Goal: Book appointment/travel/reservation

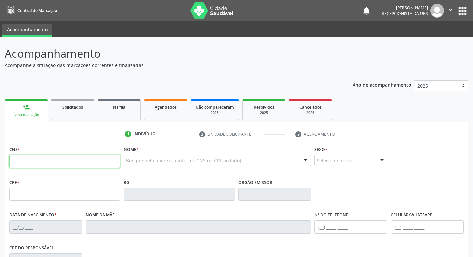
click at [38, 161] on input "text" at bounding box center [64, 160] width 111 height 13
type input "705 2024 8914 9974"
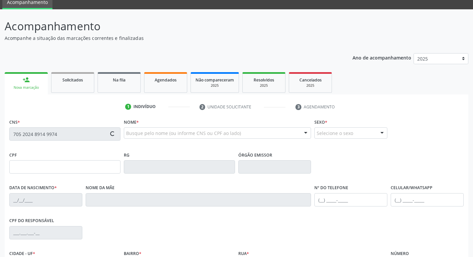
type input "30/06/1974"
type input "Erundina Leanndro de Souza"
type input "(87) 99924-1737"
type input "479.234.744-00"
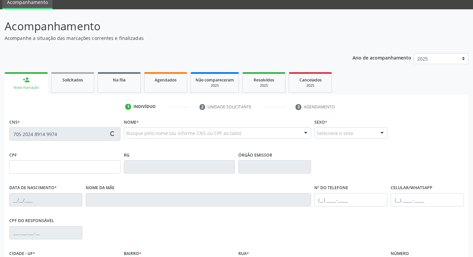
type input "480"
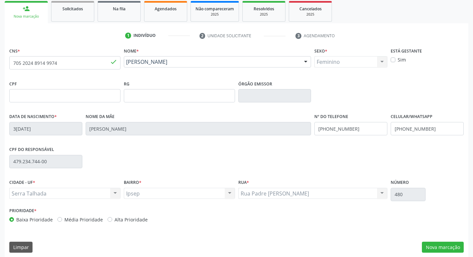
scroll to position [103, 0]
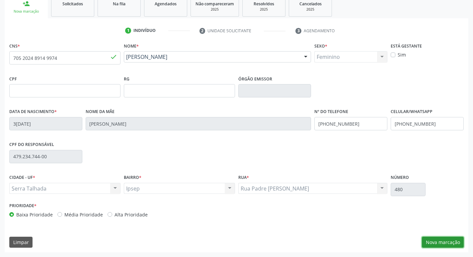
click at [457, 245] on button "Nova marcação" at bounding box center [443, 241] width 42 height 11
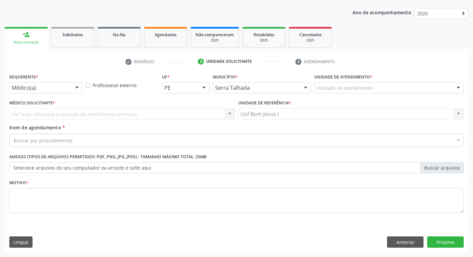
scroll to position [72, 0]
click at [57, 80] on div "Requerente * Médico(a) Médico(a) Enfermeiro(a) Paciente Nenhum resultado encont…" at bounding box center [45, 82] width 73 height 21
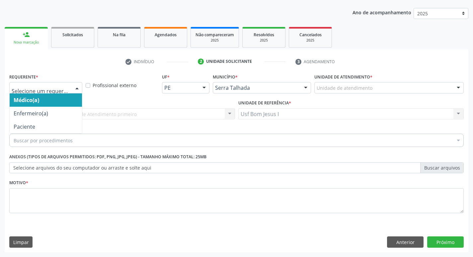
click at [59, 93] on div "Médico(a) Enfermeiro(a) Paciente Nenhum resultado encontrado para: " " Não há n…" at bounding box center [45, 87] width 73 height 11
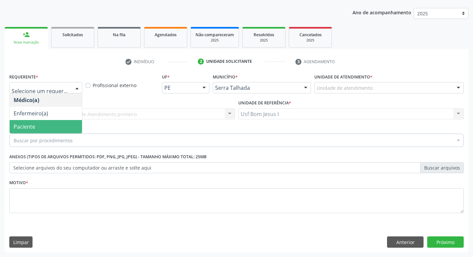
click at [62, 130] on span "Paciente" at bounding box center [46, 126] width 72 height 13
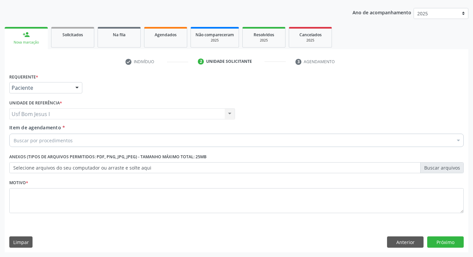
click at [90, 137] on div "Buscar por procedimentos" at bounding box center [236, 139] width 455 height 13
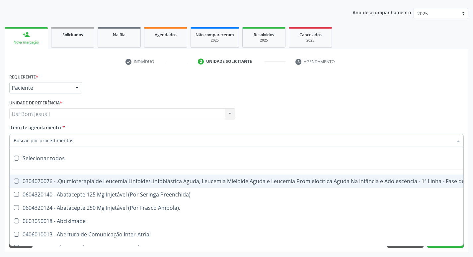
click at [88, 141] on input "Item de agendamento *" at bounding box center [233, 139] width 439 height 13
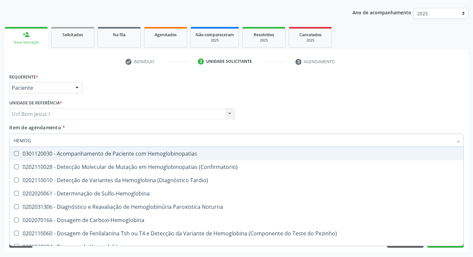
type input "HEMOGR"
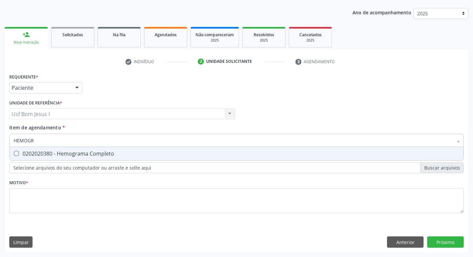
drag, startPoint x: 65, startPoint y: 150, endPoint x: 54, endPoint y: 148, distance: 11.5
click at [65, 151] on div "0202020380 - Hemograma Completo" at bounding box center [237, 153] width 446 height 5
checkbox Completo "true"
click at [51, 141] on input "HEMOGR" at bounding box center [233, 139] width 439 height 13
click at [50, 141] on input "HEMOGR" at bounding box center [233, 139] width 439 height 13
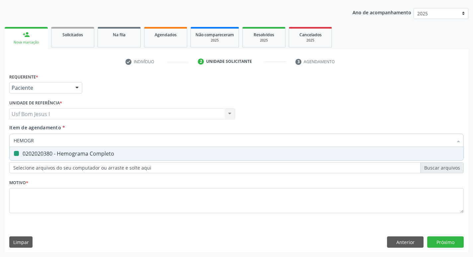
type input "HEMOG"
checkbox Completo "false"
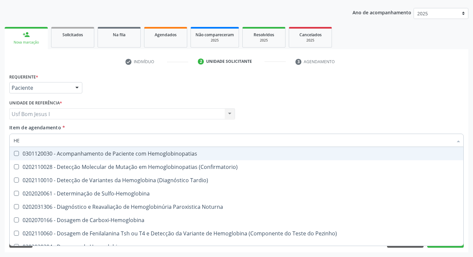
type input "H"
checkbox Completo "false"
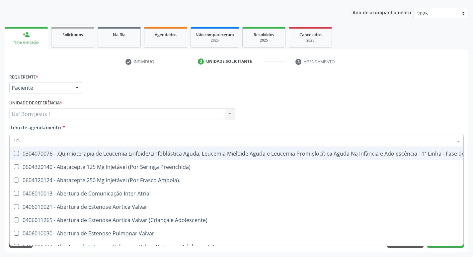
type input "TGO"
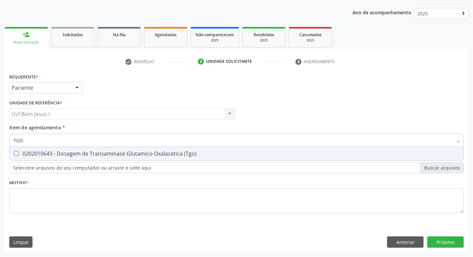
click at [43, 156] on div "0202010643 - Dosagem de Transaminase Glutamico-Oxalacetica (Tgo)" at bounding box center [237, 153] width 446 height 5
checkbox \(Tgo\) "true"
type input "TGP"
click at [38, 151] on div "0202010651 - Dosagem de Transaminase Glutamico-Piruvica (Tgp)" at bounding box center [237, 153] width 446 height 5
checkbox \(Tgp\) "true"
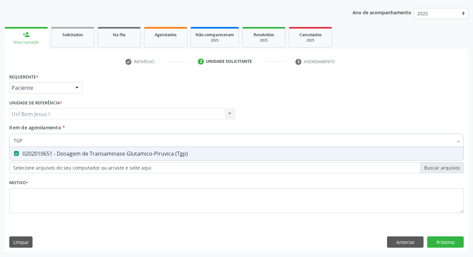
click at [33, 142] on input "TGP" at bounding box center [233, 139] width 439 height 13
checkbox \(Tgp\) "false"
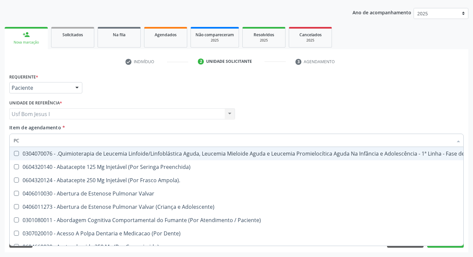
type input "PCR"
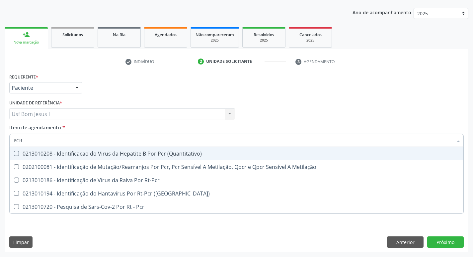
click at [67, 137] on input "PCR" at bounding box center [233, 139] width 439 height 13
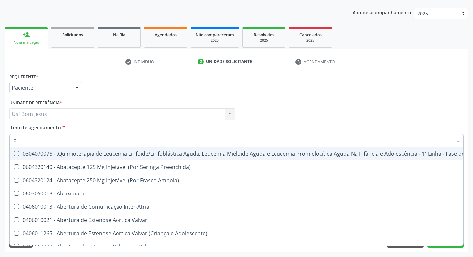
type input "02"
checkbox Laboratorial "true"
checkbox Citopatológico "true"
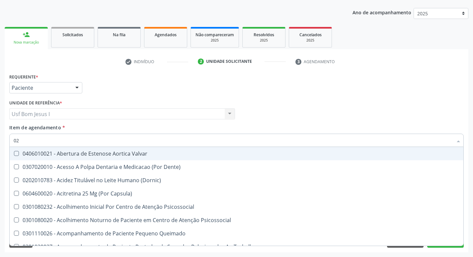
type input "020"
checkbox Semana\) "true"
checkbox Pediátrico "true"
checkbox \(Tgo\) "false"
checkbox \(Tgp\) "false"
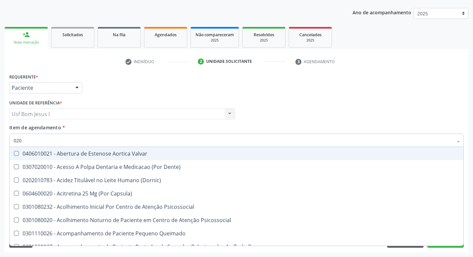
checkbox \(T3\) "true"
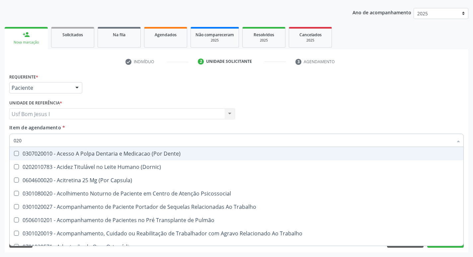
type input "0202"
checkbox \(Spcto\) "true"
checkbox 67 "true"
checkbox Biologica "true"
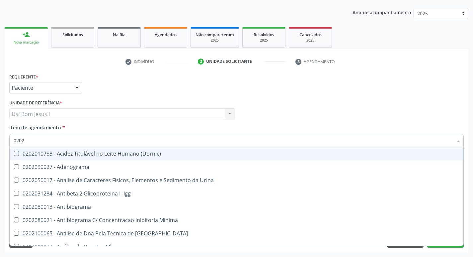
type input "02020"
checkbox Prolactina "true"
checkbox Funcional "true"
checkbox \(Tgo\) "false"
checkbox \(Tgp\) "false"
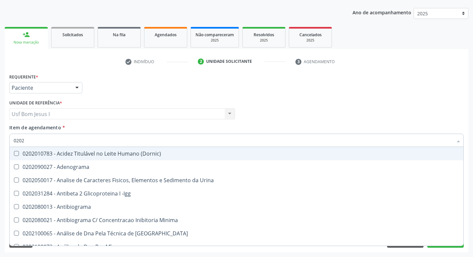
checkbox Zinco "true"
checkbox Completo "false"
type input "020203"
checkbox Aminoacidos "true"
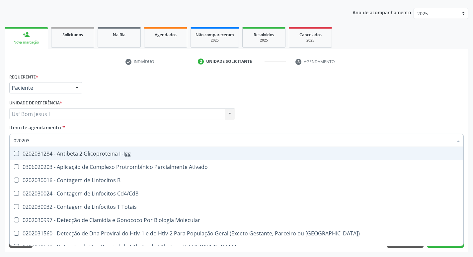
type input "0202030"
checkbox Completo "false"
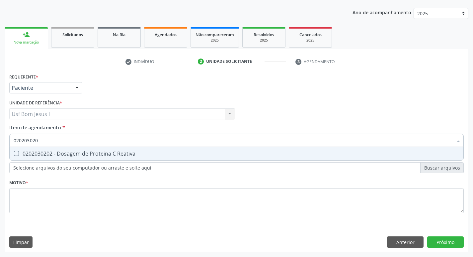
type input "0202030202"
click at [75, 156] on div "0202030202 - Dosagem de Proteina C Reativa" at bounding box center [237, 153] width 446 height 5
checkbox Reativa "true"
click at [82, 136] on input "0202030202" at bounding box center [233, 139] width 439 height 13
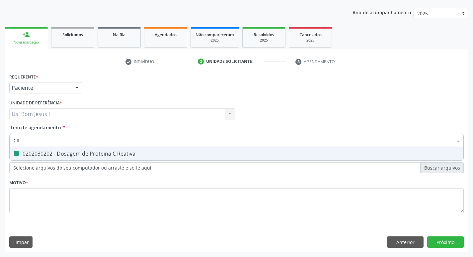
type input "CRE"
checkbox Reativa "false"
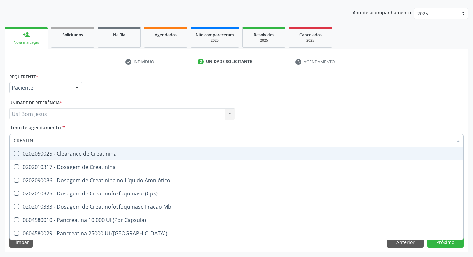
type input "CREATINI"
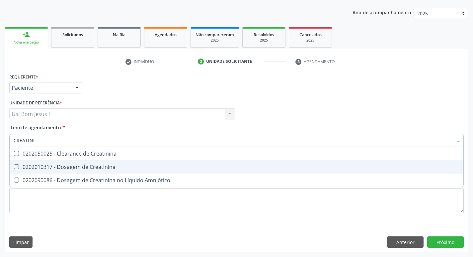
click at [87, 169] on div "0202010317 - Dosagem de Creatinina" at bounding box center [237, 166] width 446 height 5
checkbox Creatinina "true"
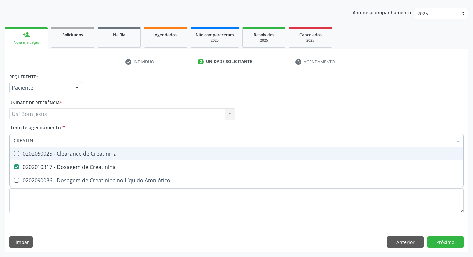
click at [39, 138] on input "CREATINI" at bounding box center [233, 139] width 439 height 13
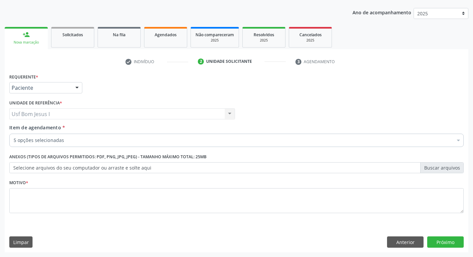
checkbox Completo "true"
checkbox \(Tgo\) "true"
checkbox \(Tgp\) "true"
checkbox Reativa "true"
checkbox Creatinina "true"
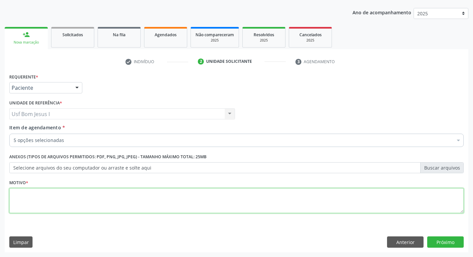
click at [111, 196] on textarea at bounding box center [236, 200] width 455 height 25
type textarea "."
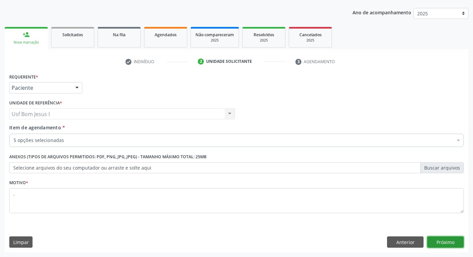
click at [450, 242] on button "Próximo" at bounding box center [445, 241] width 37 height 11
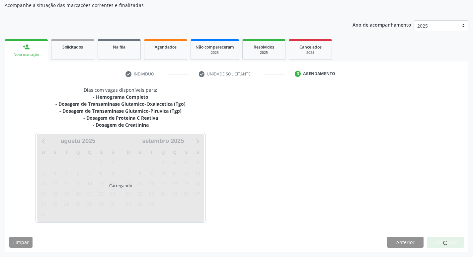
scroll to position [60, 0]
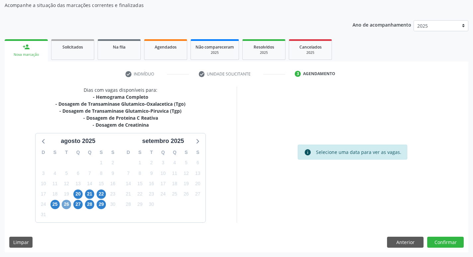
click at [63, 204] on span "26" at bounding box center [66, 204] width 9 height 9
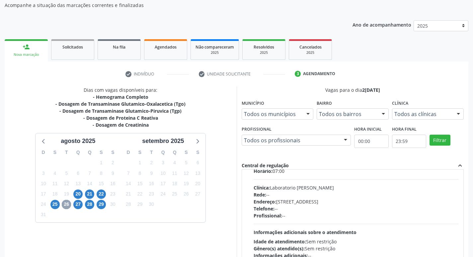
scroll to position [0, 0]
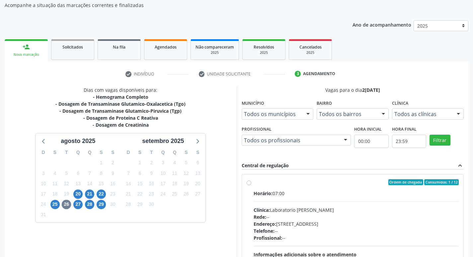
click at [349, 211] on div "Clínica: Laboratorio Jose Paulo Terto" at bounding box center [357, 209] width 206 height 7
click at [251, 185] on input "Ordem de chegada Consumidos: 1 / 12 Horário: 07:00 Clínica: Laboratorio Jose Pa…" at bounding box center [249, 182] width 5 height 6
radio input "true"
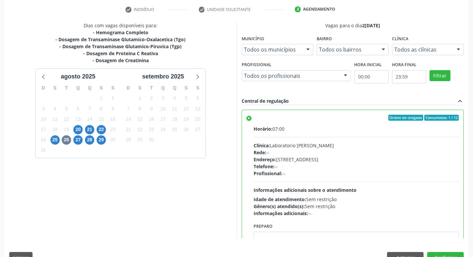
scroll to position [140, 0]
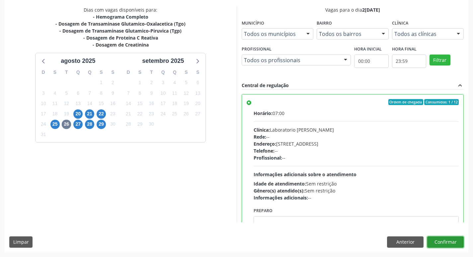
click at [451, 242] on button "Confirmar" at bounding box center [445, 241] width 37 height 11
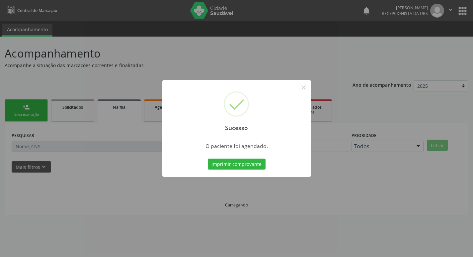
scroll to position [0, 0]
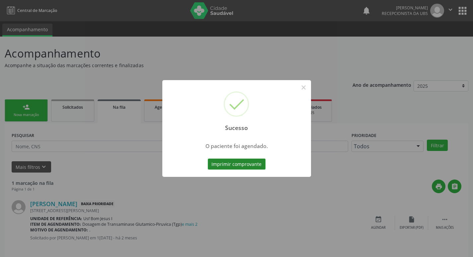
click at [231, 164] on button "Imprimir comprovante" at bounding box center [237, 163] width 58 height 11
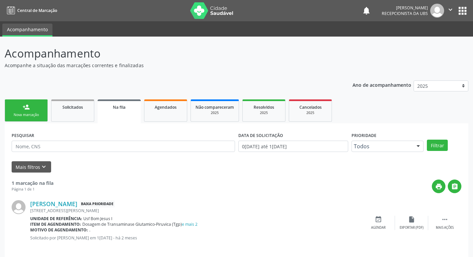
click at [25, 109] on div "person_add" at bounding box center [26, 106] width 7 height 7
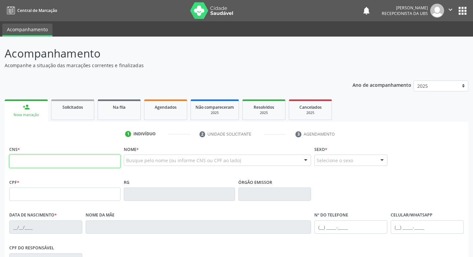
click at [65, 163] on input "text" at bounding box center [64, 160] width 111 height 13
type input "898 0029 9038 6426"
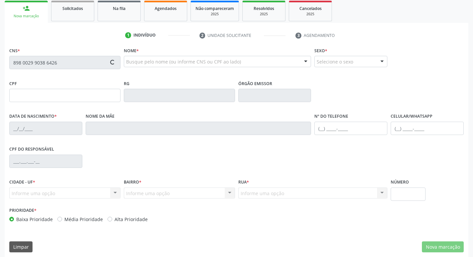
scroll to position [103, 0]
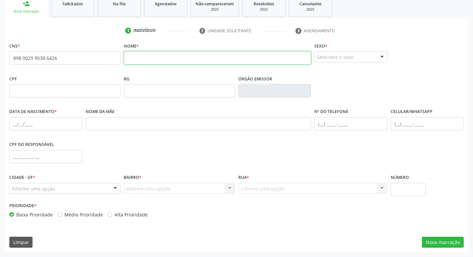
click at [199, 63] on input "text" at bounding box center [218, 57] width 188 height 13
click at [215, 59] on input "text" at bounding box center [218, 57] width 188 height 13
type input "ALEXSANDRA MARIA DA SILVA"
click at [322, 59] on div "Selecione o sexo" at bounding box center [350, 56] width 73 height 11
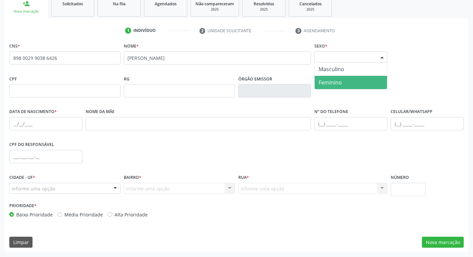
drag, startPoint x: 326, startPoint y: 81, endPoint x: 239, endPoint y: 86, distance: 87.8
click at [326, 81] on span "Feminino" at bounding box center [330, 82] width 23 height 7
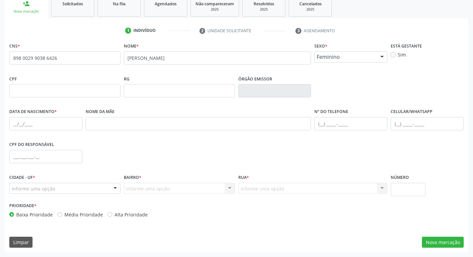
click at [5, 124] on div "CNS * 898 0029 9038 6426 none Nome * ALEXSANDRA MARIA DA SILVA Sexo * Feminino …" at bounding box center [237, 146] width 464 height 211
click at [12, 124] on input "text" at bounding box center [45, 123] width 73 height 13
type input "13/06/1979"
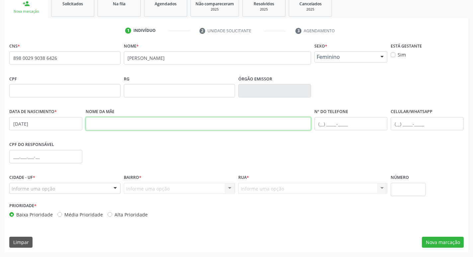
click at [118, 127] on input "text" at bounding box center [199, 123] width 226 height 13
type input "TEREZEINHA MARIA DA SILVA SOUZA"
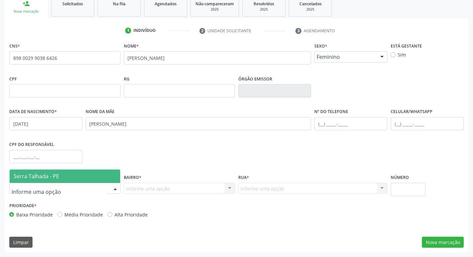
click at [56, 181] on span "Serra Talhada - PE" at bounding box center [65, 175] width 111 height 13
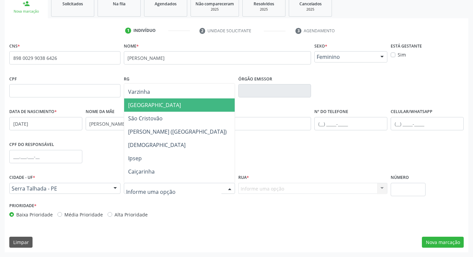
scroll to position [155, 0]
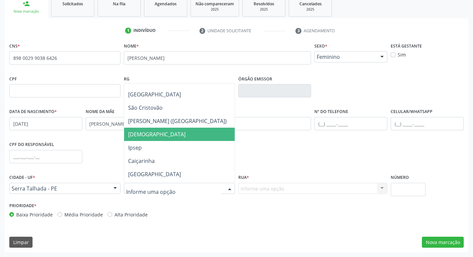
click at [178, 136] on span "[DEMOGRAPHIC_DATA]" at bounding box center [179, 134] width 111 height 13
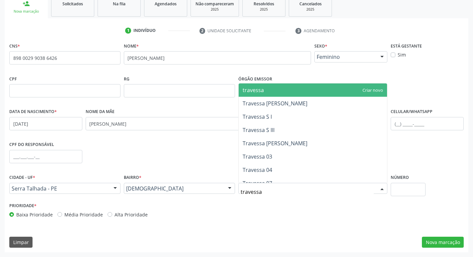
type input "travessa g"
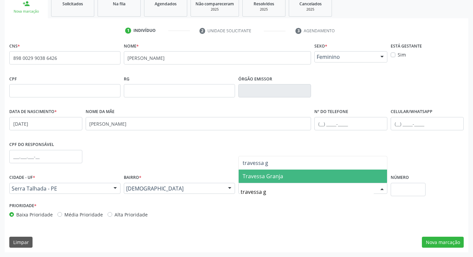
click at [277, 176] on span "Travessa Granja" at bounding box center [263, 175] width 41 height 7
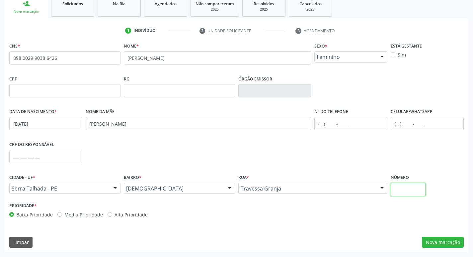
click at [406, 190] on input "text" at bounding box center [408, 189] width 35 height 13
type input "583"
click at [442, 243] on button "Nova marcação" at bounding box center [443, 241] width 42 height 11
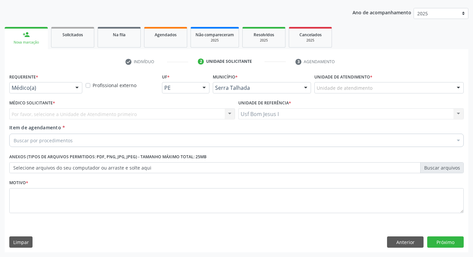
scroll to position [72, 0]
click at [78, 137] on div "Buscar por procedimentos" at bounding box center [236, 139] width 455 height 13
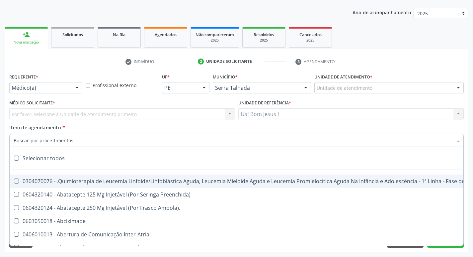
click at [73, 90] on div at bounding box center [77, 87] width 10 height 11
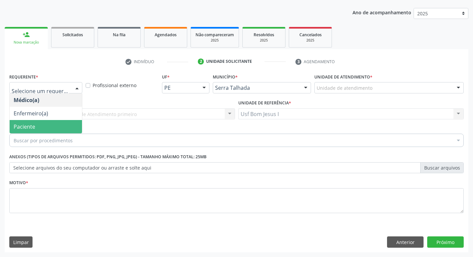
click at [42, 128] on span "Paciente" at bounding box center [46, 126] width 72 height 13
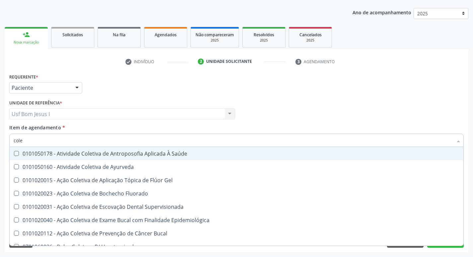
type input "coles"
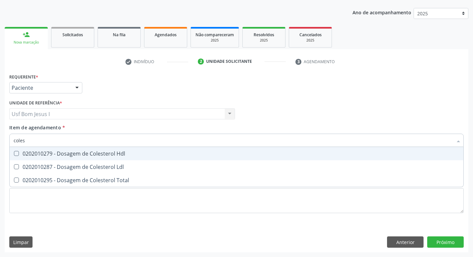
click at [68, 156] on div "0202010279 - Dosagem de Colesterol Hdl" at bounding box center [237, 153] width 446 height 5
checkbox Hdl "true"
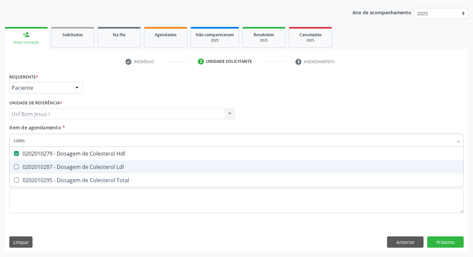
click at [66, 169] on div "0202010287 - Dosagem de Colesterol Ldl" at bounding box center [237, 166] width 446 height 5
checkbox Ldl "true"
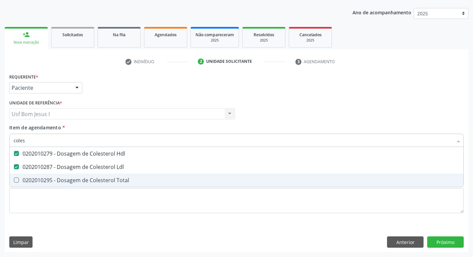
click at [69, 179] on div "0202010295 - Dosagem de Colesterol Total" at bounding box center [237, 179] width 446 height 5
checkbox Total "true"
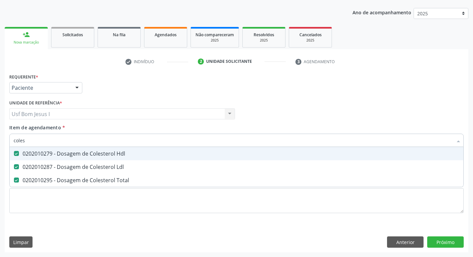
click at [72, 139] on input "coles" at bounding box center [233, 139] width 439 height 13
type input "g"
checkbox Hdl "false"
checkbox Ldl "false"
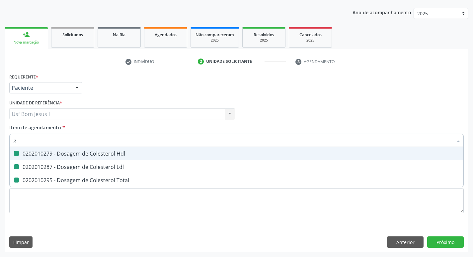
checkbox Total "false"
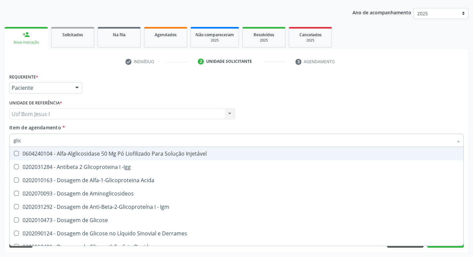
type input "glico"
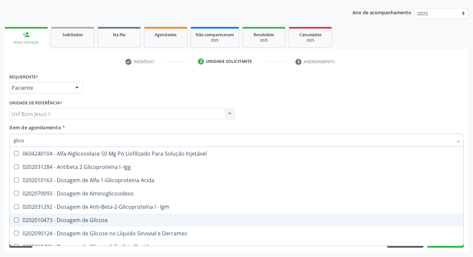
click at [79, 222] on div "0202010473 - Dosagem de Glicose" at bounding box center [237, 219] width 446 height 5
checkbox Glicose "true"
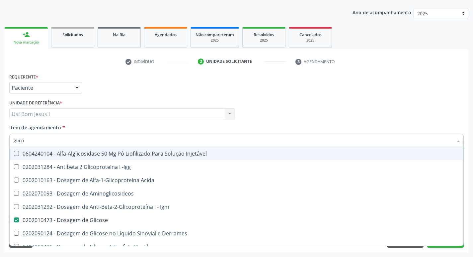
click at [49, 140] on input "glico" at bounding box center [233, 139] width 439 height 13
type input "h"
checkbox Glicose "false"
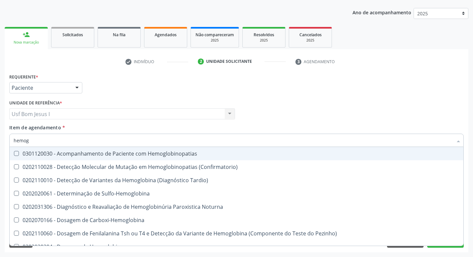
type input "hemogr"
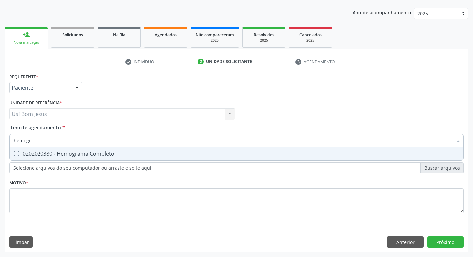
click at [50, 154] on div "0202020380 - Hemograma Completo" at bounding box center [237, 153] width 446 height 5
checkbox Completo "true"
click at [33, 138] on input "hemogr" at bounding box center [233, 139] width 439 height 13
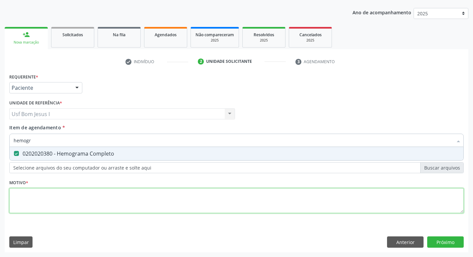
click at [44, 197] on div "Requerente * Paciente Médico(a) Enfermeiro(a) Paciente Nenhum resultado encontr…" at bounding box center [236, 147] width 455 height 150
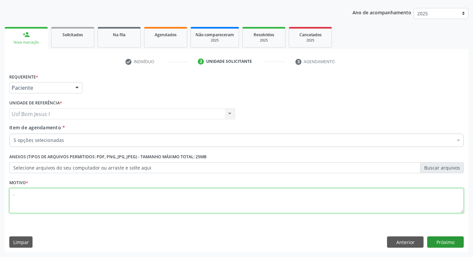
type textarea "."
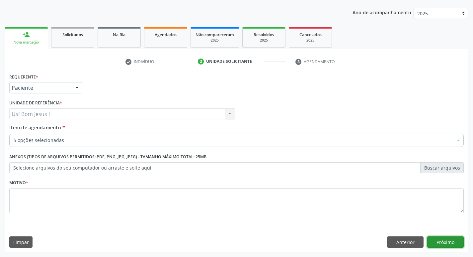
click at [445, 240] on button "Próximo" at bounding box center [445, 241] width 37 height 11
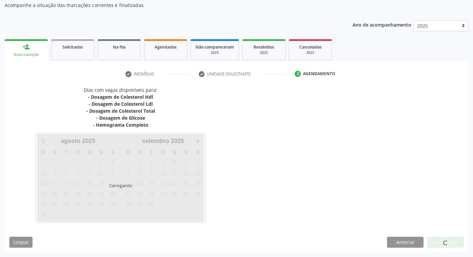
scroll to position [60, 0]
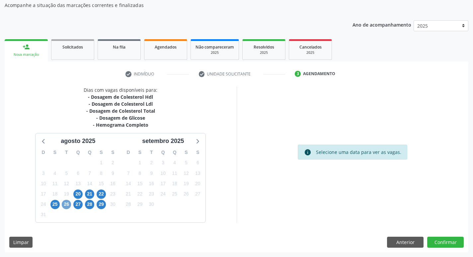
click at [68, 206] on span "26" at bounding box center [66, 204] width 9 height 9
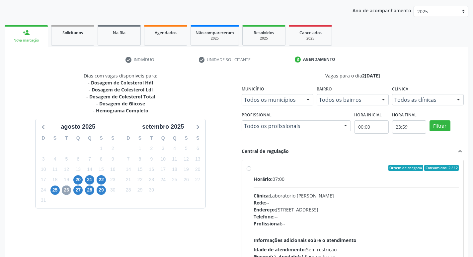
scroll to position [82, 0]
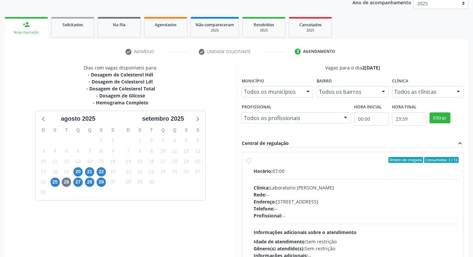
click at [339, 193] on div "Rede: --" at bounding box center [357, 194] width 206 height 7
click at [251, 163] on input "Ordem de chegada Consumidos: 2 / 12 Horário: 07:00 Clínica: Laboratorio Jose Pa…" at bounding box center [249, 160] width 5 height 6
radio input "true"
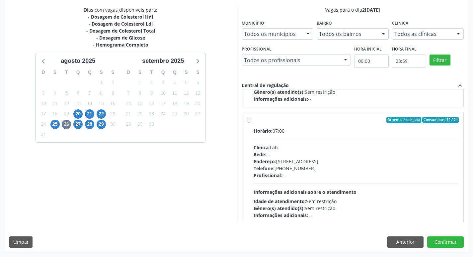
scroll to position [382, 0]
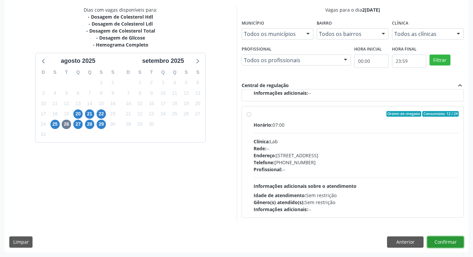
click at [451, 241] on button "Confirmar" at bounding box center [445, 241] width 37 height 11
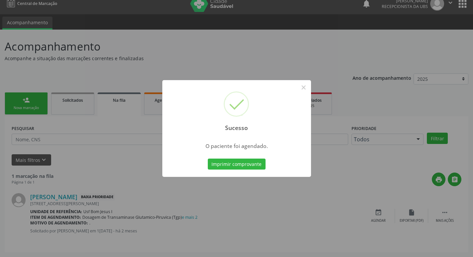
scroll to position [0, 0]
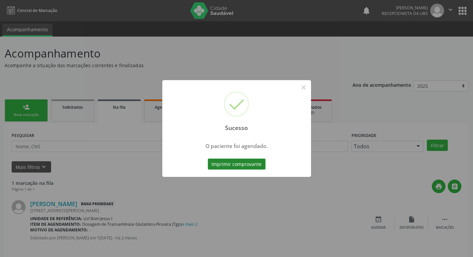
click at [236, 166] on button "Imprimir comprovante" at bounding box center [237, 163] width 58 height 11
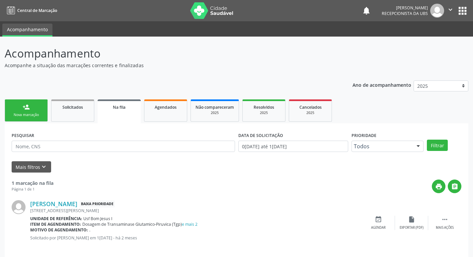
click at [20, 114] on div "Nova marcação" at bounding box center [26, 114] width 33 height 5
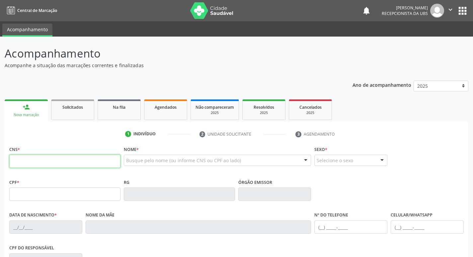
click at [41, 165] on input "text" at bounding box center [64, 160] width 111 height 13
paste input "898 0029 9038 6426"
type input "898 0029 9038 6426"
type input "13/06/1979"
type input "Terezeinha Maria da Silva Souza"
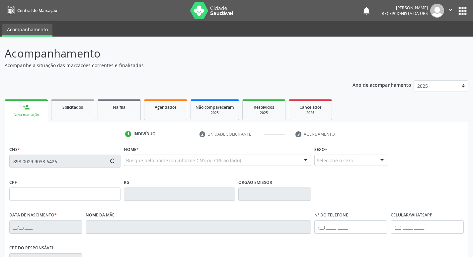
type input "583"
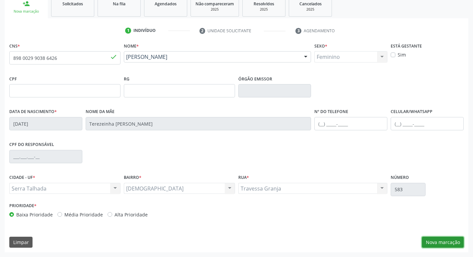
click at [448, 243] on button "Nova marcação" at bounding box center [443, 241] width 42 height 11
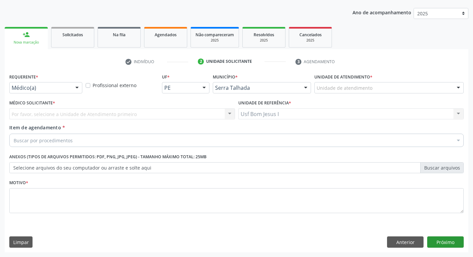
scroll to position [72, 0]
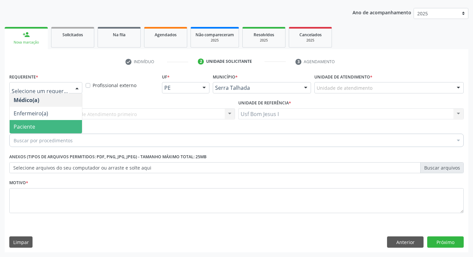
click at [38, 125] on span "Paciente" at bounding box center [46, 126] width 72 height 13
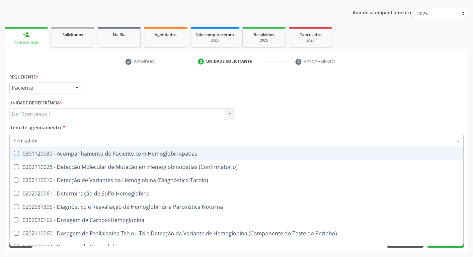
type input "hemoglobin"
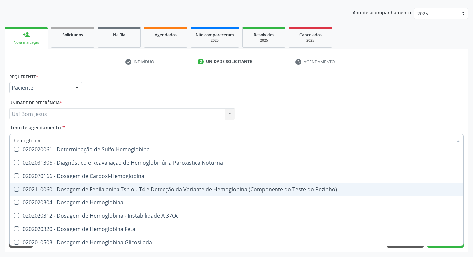
scroll to position [66, 0]
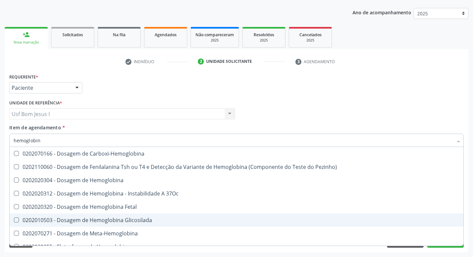
click at [148, 219] on div "0202010503 - Dosagem de Hemoglobina Glicosilada" at bounding box center [237, 219] width 446 height 5
checkbox Glicosilada "true"
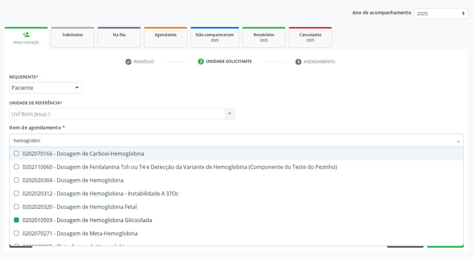
click at [277, 113] on div "Médico Solicitante Por favor, selecione a Unidade de Atendimento primeiro Nenhu…" at bounding box center [237, 111] width 458 height 26
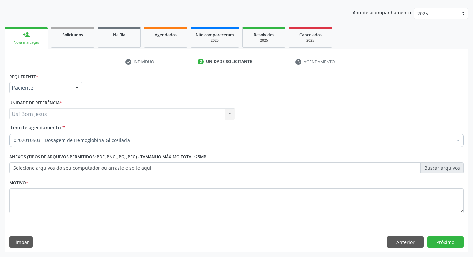
checkbox Glicosilada "true"
checkbox Valvar "false"
click at [110, 185] on div "Motivo *" at bounding box center [236, 195] width 455 height 35
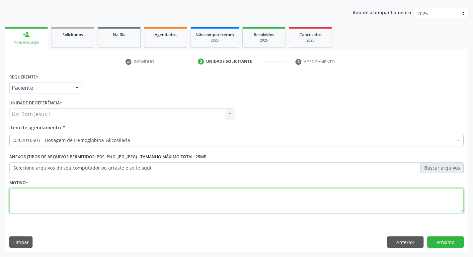
click at [110, 188] on textarea at bounding box center [236, 200] width 455 height 25
type textarea "."
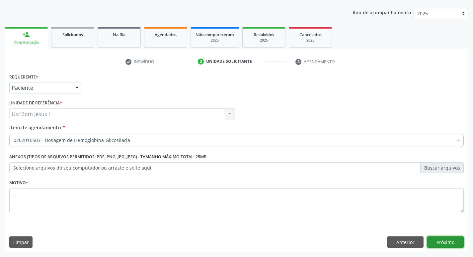
click at [450, 241] on button "Próximo" at bounding box center [445, 241] width 37 height 11
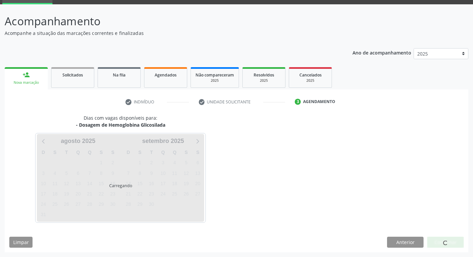
scroll to position [32, 0]
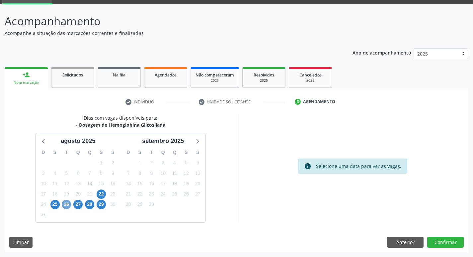
click at [65, 208] on span "26" at bounding box center [66, 204] width 9 height 9
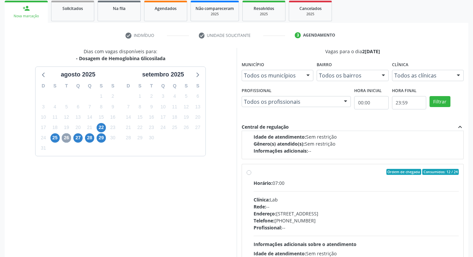
scroll to position [221, 0]
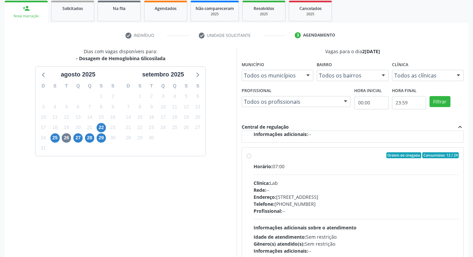
click at [362, 195] on div "Endereço: Casa, nº 1037, N S da Penha, Serra Talhada - PE" at bounding box center [357, 196] width 206 height 7
click at [251, 158] on input "Ordem de chegada Consumidos: 12 / 24 Horário: 07:00 Clínica: Lab Rede: -- Ender…" at bounding box center [249, 155] width 5 height 6
radio input "true"
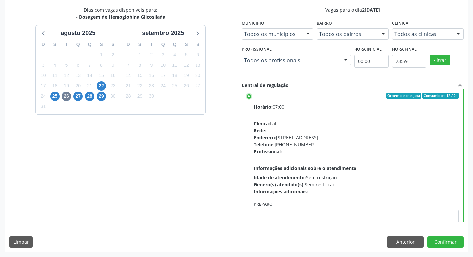
scroll to position [266, 0]
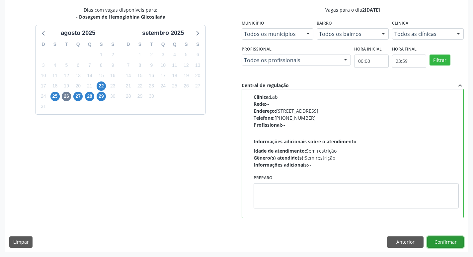
click at [454, 244] on button "Confirmar" at bounding box center [445, 241] width 37 height 11
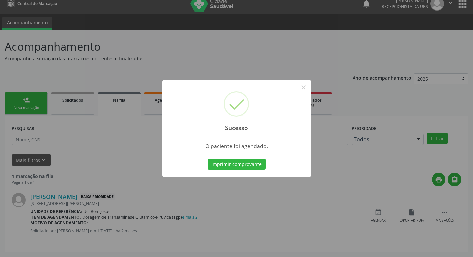
scroll to position [0, 0]
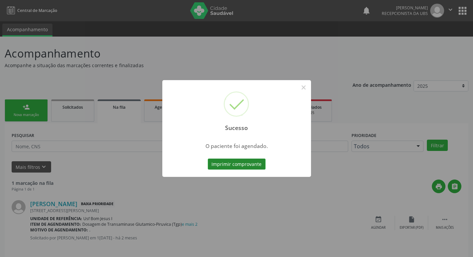
click at [245, 163] on button "Imprimir comprovante" at bounding box center [237, 163] width 58 height 11
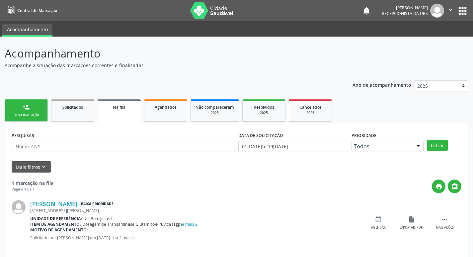
click at [26, 110] on div "person_add" at bounding box center [26, 106] width 7 height 7
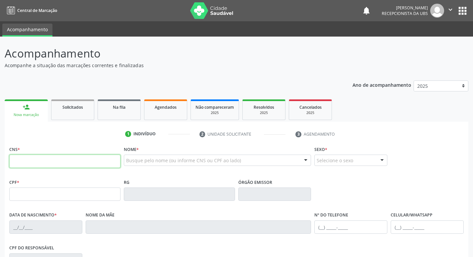
click at [101, 159] on input "text" at bounding box center [64, 160] width 111 height 13
type input "164 2597 8903 0003"
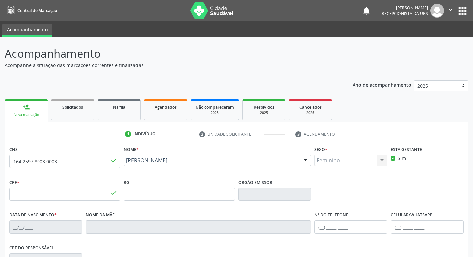
type input "139.191.504-65"
type input "17[DATE]"
type input "[PERSON_NAME]"
type input "[PHONE_NUMBER]"
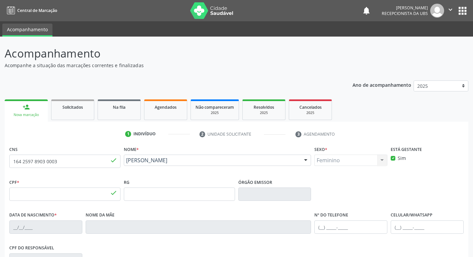
type input "436"
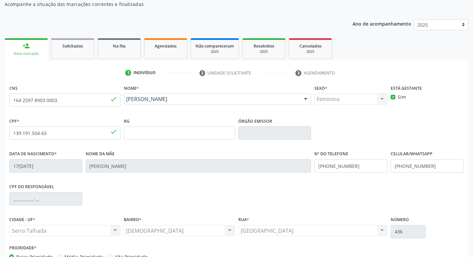
scroll to position [103, 0]
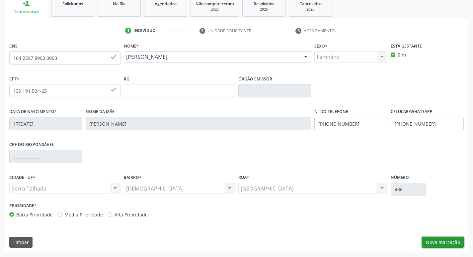
click at [445, 245] on button "Nova marcação" at bounding box center [443, 241] width 42 height 11
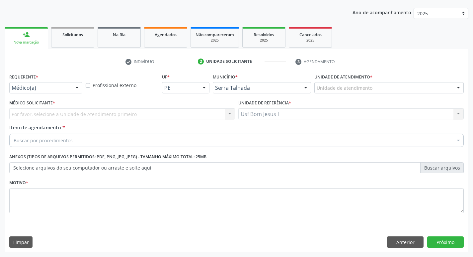
scroll to position [72, 0]
click at [67, 83] on div "Médico(a)" at bounding box center [45, 87] width 73 height 11
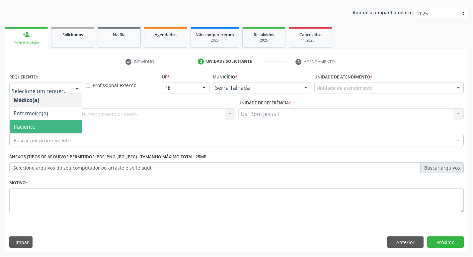
click at [49, 131] on span "Paciente" at bounding box center [46, 126] width 72 height 13
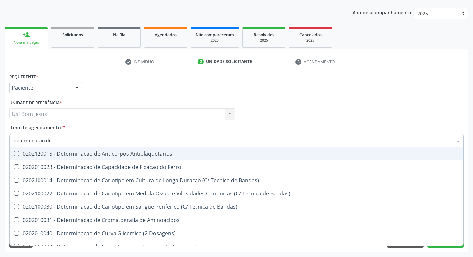
type input "determinacao de c"
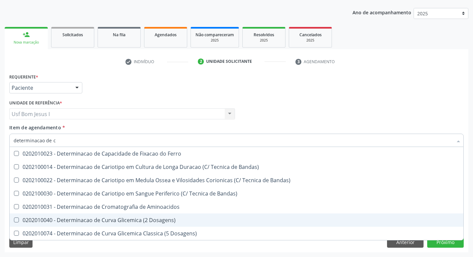
click at [129, 216] on span "0202010040 - Determinacao de Curva Glicemica (2 Dosagens)" at bounding box center [237, 219] width 454 height 13
checkbox Dosagens\) "true"
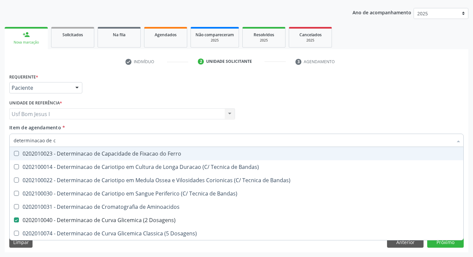
type input "determinacao de c"
click at [154, 124] on div "Item de agendamento * determinacao de c Desfazer seleção 0202010023 - Determina…" at bounding box center [236, 134] width 455 height 21
checkbox Bandas\) "true"
checkbox Dosagens\) "false"
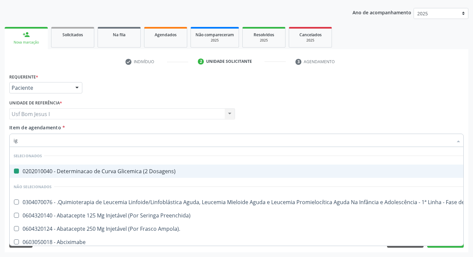
type input "igg"
checkbox Dosagens\) "false"
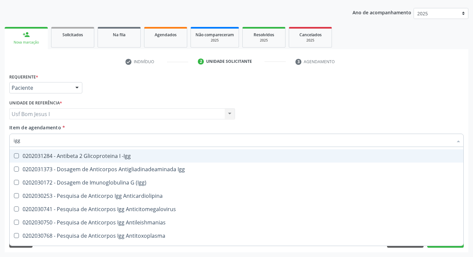
scroll to position [22, 0]
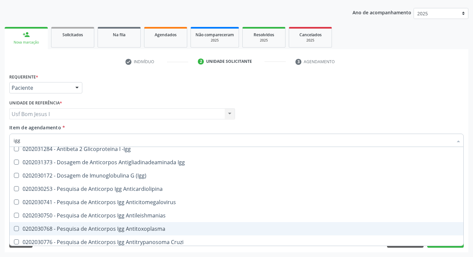
click at [148, 228] on div "0202030768 - Pesquisa de Anticorpos Igg Antitoxoplasma" at bounding box center [237, 228] width 446 height 5
checkbox Antitoxoplasma "true"
type input "ig"
checkbox Antitoxoplasma "false"
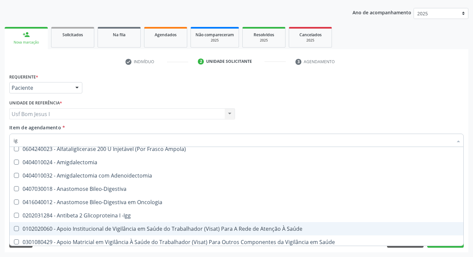
type input "igm"
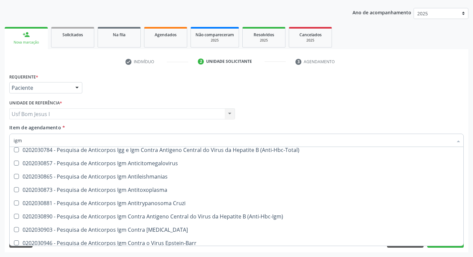
scroll to position [89, 0]
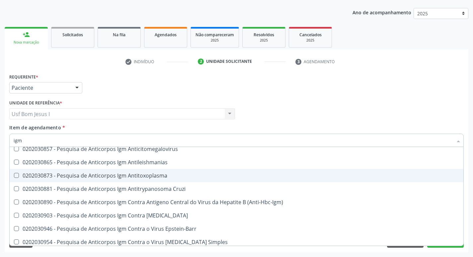
click at [166, 174] on div "0202030873 - Pesquisa de Anticorpos Igm Antitoxoplasma" at bounding box center [237, 175] width 446 height 5
checkbox Antitoxoplasma "true"
type input "ig"
checkbox Antitoxoplasma "false"
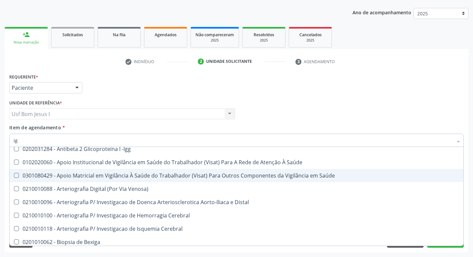
type input "i"
checkbox Ampola\) "true"
checkbox Antitoxoplasma "false"
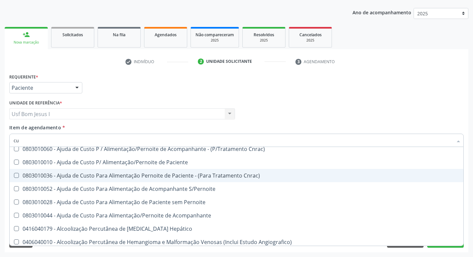
type input "cul"
checkbox Dosagens\) "false"
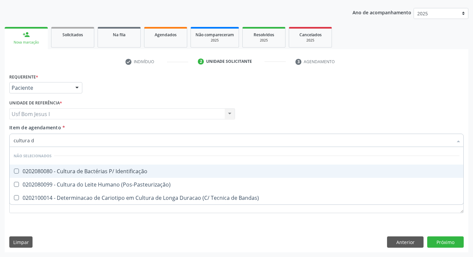
scroll to position [0, 0]
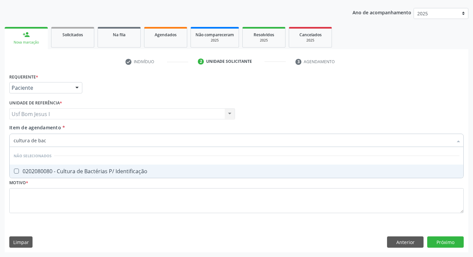
type input "cultura de bact"
click at [166, 174] on span "0202080080 - Cultura de Bactérias P/ Identificação" at bounding box center [237, 170] width 454 height 13
checkbox Identificação "true"
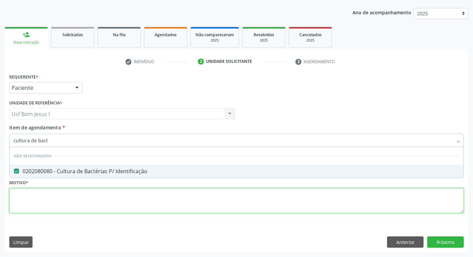
click at [164, 202] on div "Requerente * Paciente Médico(a) Enfermeiro(a) Paciente Nenhum resultado encontr…" at bounding box center [236, 147] width 455 height 150
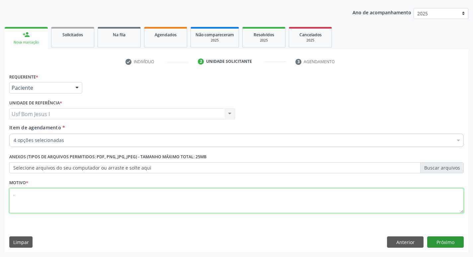
type textarea "."
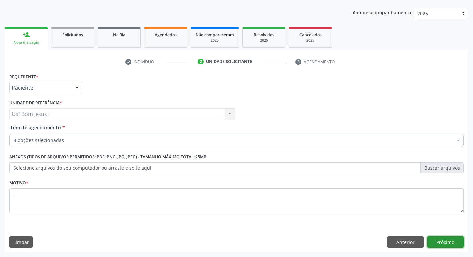
click at [452, 240] on button "Próximo" at bounding box center [445, 241] width 37 height 11
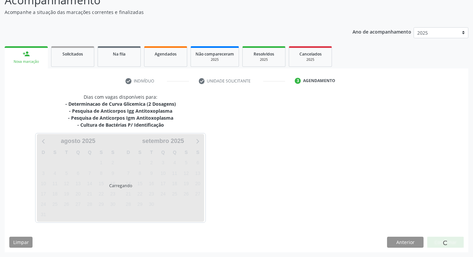
scroll to position [53, 0]
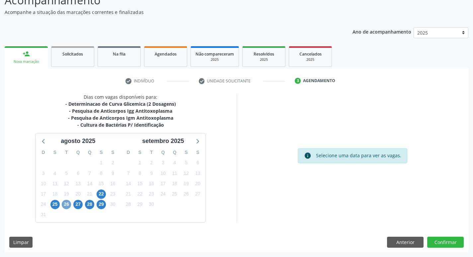
click at [64, 207] on span "26" at bounding box center [66, 204] width 9 height 9
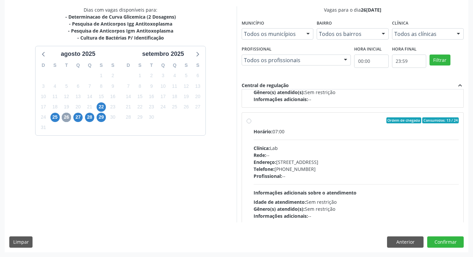
scroll to position [221, 0]
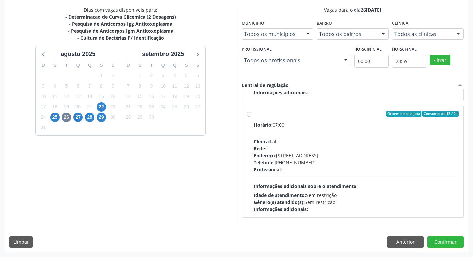
click at [333, 162] on div "Telefone: [PHONE_NUMBER]" at bounding box center [357, 162] width 206 height 7
click at [251, 117] on input "Ordem de chegada Consumidos: 13 / 24 Horário: 07:00 Clínica: Lab Rede: -- Ender…" at bounding box center [249, 114] width 5 height 6
radio input "true"
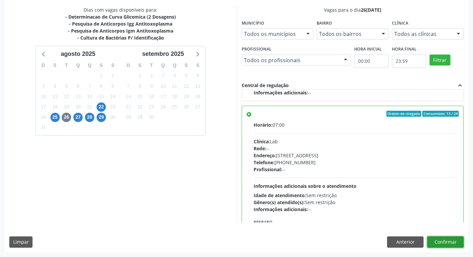
click at [445, 237] on button "Confirmar" at bounding box center [445, 241] width 37 height 11
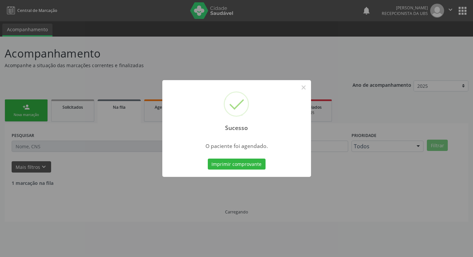
scroll to position [0, 0]
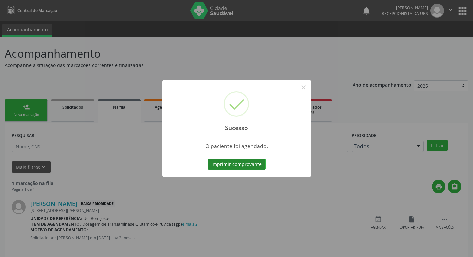
click at [248, 165] on button "Imprimir comprovante" at bounding box center [237, 163] width 58 height 11
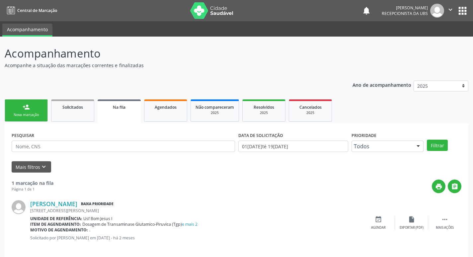
click at [19, 110] on link "person_add Nova marcação" at bounding box center [26, 110] width 43 height 22
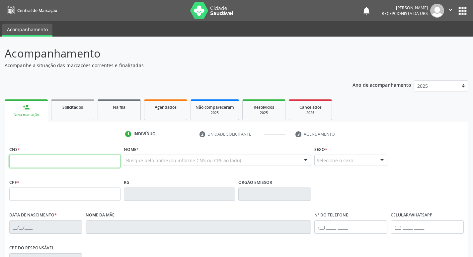
click at [71, 159] on input "text" at bounding box center [64, 160] width 111 height 13
paste input "164 2597 8903 0003"
type input "164 2597 8903 0003"
type input "139.191.504-65"
type input "17[DATE]"
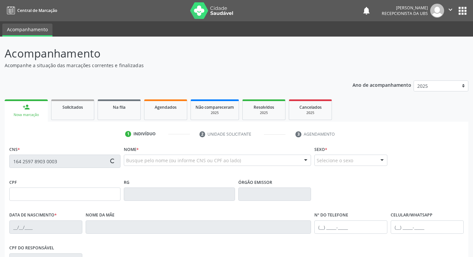
type input "[PERSON_NAME]"
type input "[PHONE_NUMBER]"
type input "436"
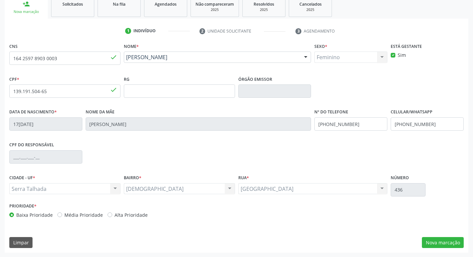
scroll to position [103, 0]
click at [455, 245] on button "Nova marcação" at bounding box center [443, 241] width 42 height 11
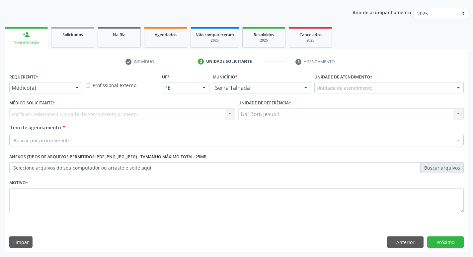
scroll to position [72, 0]
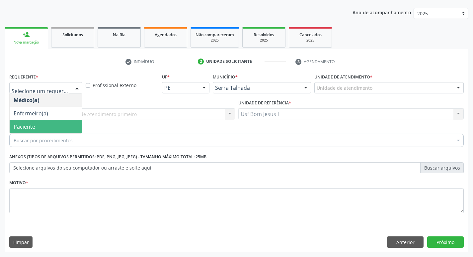
click at [30, 127] on span "Paciente" at bounding box center [25, 126] width 22 height 7
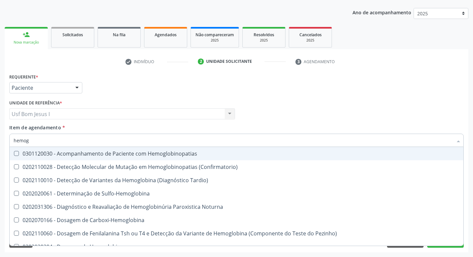
type input "hemogr"
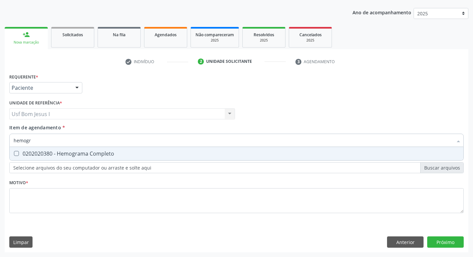
click at [46, 149] on span "0202020380 - Hemograma Completo" at bounding box center [237, 153] width 454 height 13
checkbox Completo "true"
click at [40, 141] on input "hemogr" at bounding box center [233, 139] width 439 height 13
type input "a"
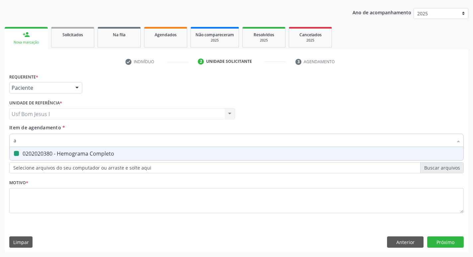
checkbox Completo "false"
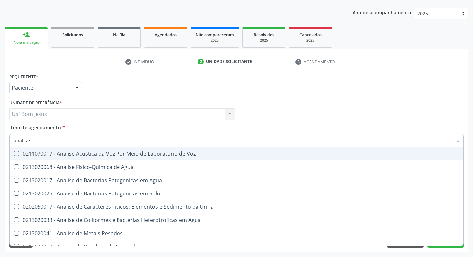
type input "analise"
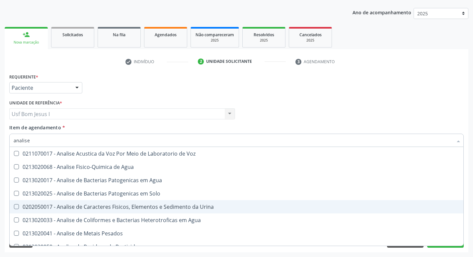
click at [78, 206] on div "0202050017 - Analise de Caracteres Fisicos, Elementos e Sedimento da Urina" at bounding box center [237, 206] width 446 height 5
checkbox Urina "true"
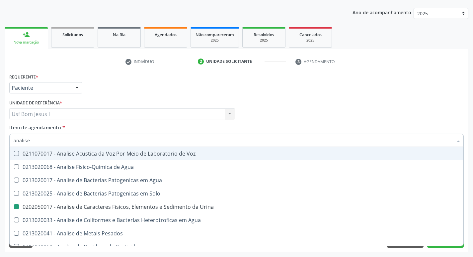
click at [275, 120] on div "Médico Solicitante Por favor, selecione a Unidade de Atendimento primeiro Nenhu…" at bounding box center [237, 111] width 458 height 26
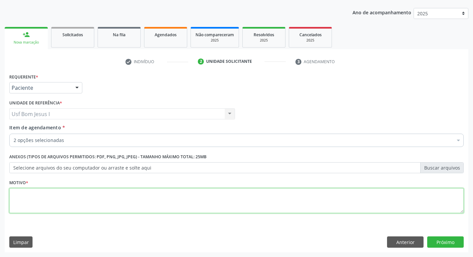
click at [239, 203] on textarea at bounding box center [236, 200] width 455 height 25
type textarea "."
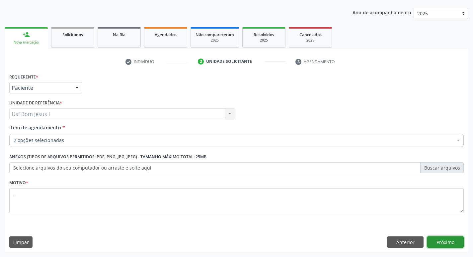
click at [447, 242] on button "Próximo" at bounding box center [445, 241] width 37 height 11
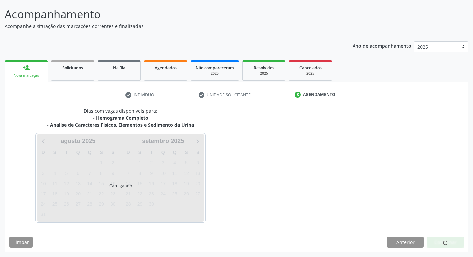
scroll to position [39, 0]
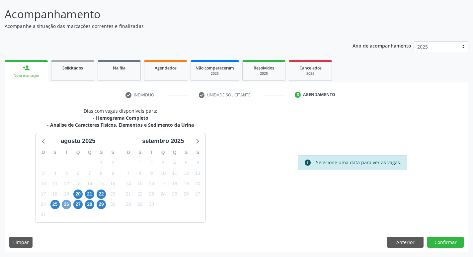
click at [65, 207] on span "26" at bounding box center [66, 204] width 9 height 9
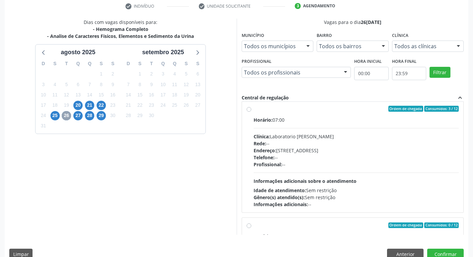
scroll to position [0, 0]
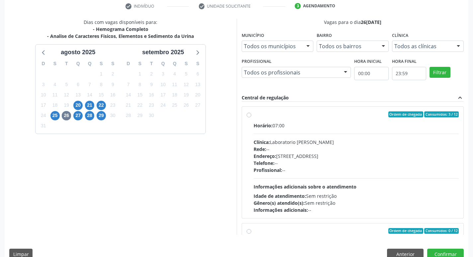
click at [349, 163] on div "Telefone: --" at bounding box center [357, 162] width 206 height 7
click at [251, 117] on input "Ordem de chegada Consumidos: 3 / 12 Horário: 07:00 Clínica: Laboratorio Jose Pa…" at bounding box center [249, 114] width 5 height 6
radio input "true"
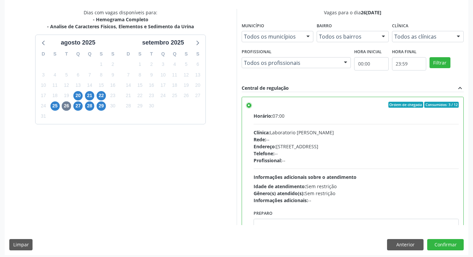
scroll to position [140, 0]
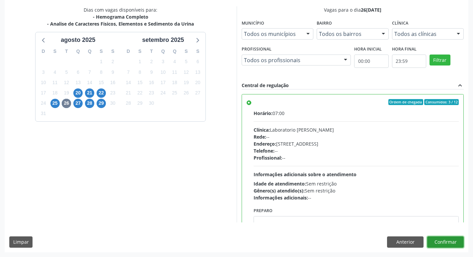
click at [455, 240] on button "Confirmar" at bounding box center [445, 241] width 37 height 11
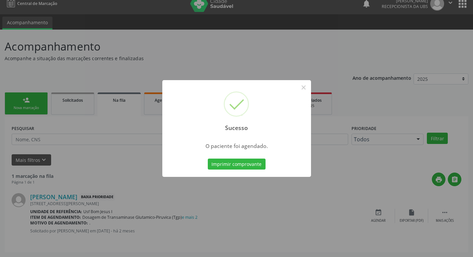
scroll to position [0, 0]
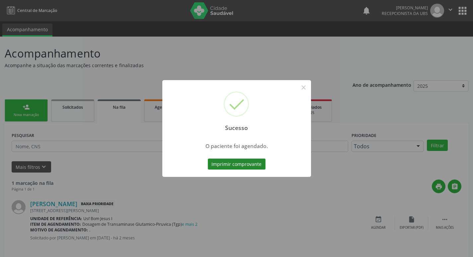
click at [247, 169] on button "Imprimir comprovante" at bounding box center [237, 163] width 58 height 11
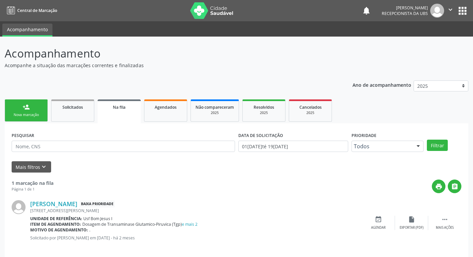
click at [31, 116] on div "Nova marcação" at bounding box center [26, 114] width 33 height 5
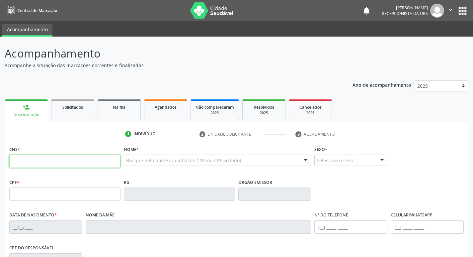
click at [70, 163] on input "text" at bounding box center [64, 160] width 111 height 13
type input "700 0014 7843 8902"
type input "901.499.044-87"
type input "25/09/1968"
type input "Espefidita Goncalves dos Santos"
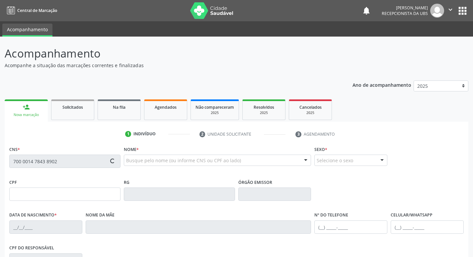
type input "(87) 99621-0247"
type input "1403"
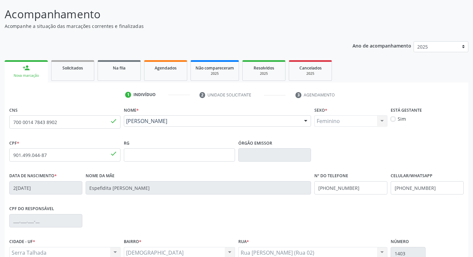
scroll to position [103, 0]
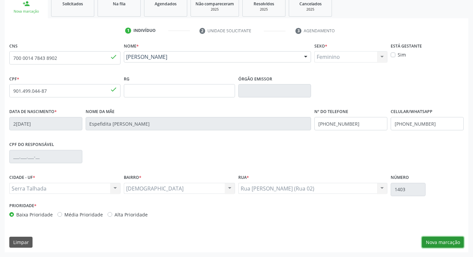
click at [453, 242] on button "Nova marcação" at bounding box center [443, 241] width 42 height 11
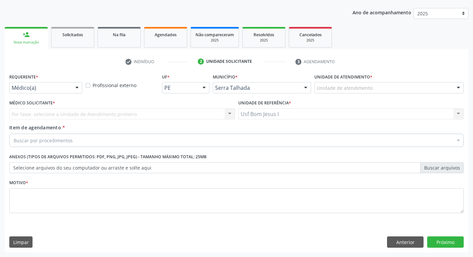
scroll to position [72, 0]
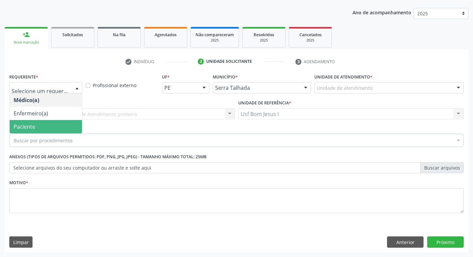
click at [41, 125] on span "Paciente" at bounding box center [46, 126] width 72 height 13
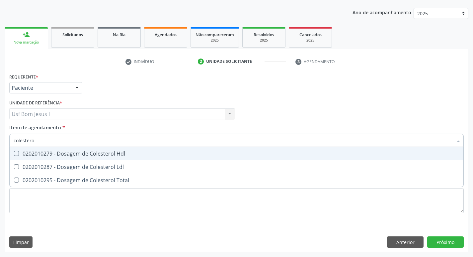
type input "colesterol"
drag, startPoint x: 51, startPoint y: 135, endPoint x: 118, endPoint y: 200, distance: 93.5
click at [64, 138] on input "colesterol" at bounding box center [233, 139] width 439 height 13
click at [107, 151] on div "0202010279 - Dosagem de Colesterol Hdl" at bounding box center [237, 153] width 446 height 5
checkbox Hdl "true"
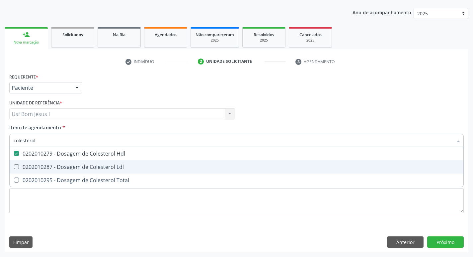
click at [101, 167] on div "0202010287 - Dosagem de Colesterol Ldl" at bounding box center [237, 166] width 446 height 5
checkbox Ldl "true"
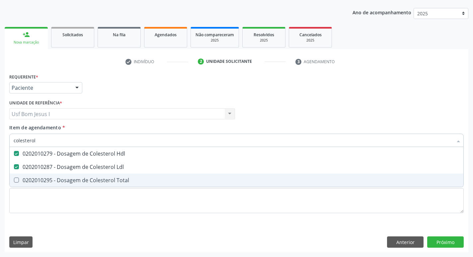
click at [101, 184] on span "0202010295 - Dosagem de Colesterol Total" at bounding box center [237, 179] width 454 height 13
checkbox Total "true"
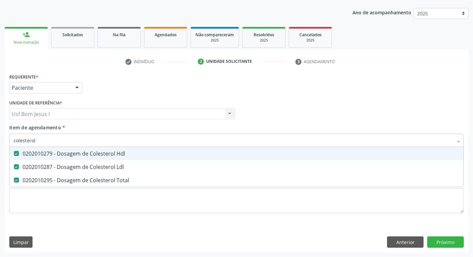
click at [105, 143] on input "colesterol" at bounding box center [233, 139] width 439 height 13
click at [102, 144] on input "colesterol" at bounding box center [233, 139] width 439 height 13
click at [52, 142] on input "colesterol" at bounding box center [233, 139] width 439 height 13
type input "c"
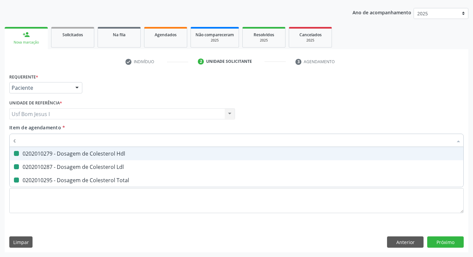
checkbox Hdl "false"
checkbox Ldl "false"
checkbox Total "false"
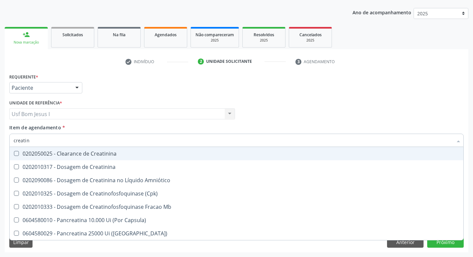
type input "creatini"
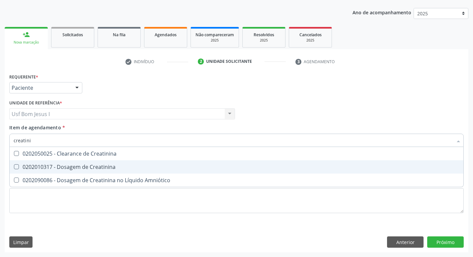
click at [34, 165] on div "0202010317 - Dosagem de Creatinina" at bounding box center [237, 166] width 446 height 5
checkbox Creatinina "true"
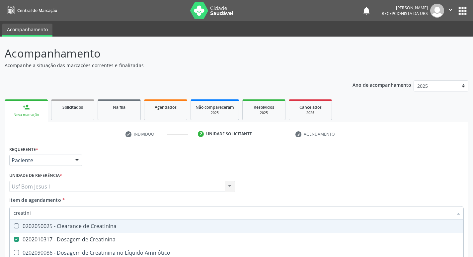
click at [30, 206] on input "creatini" at bounding box center [233, 212] width 439 height 13
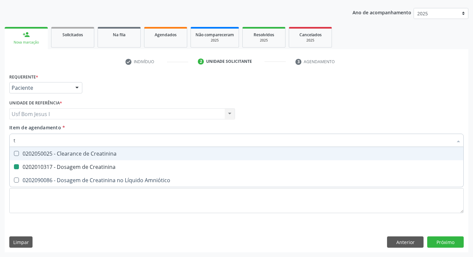
type input "tr"
checkbox Creatinina "false"
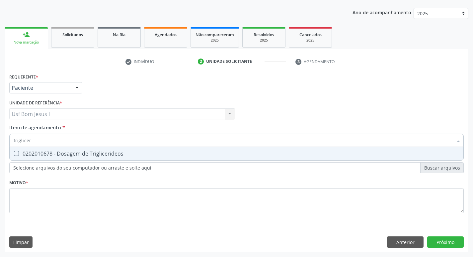
type input "trigliceri"
click at [19, 153] on div "0202010678 - Dosagem de Triglicerideos" at bounding box center [237, 153] width 446 height 5
checkbox Triglicerideos "true"
click at [38, 140] on input "trigliceri" at bounding box center [233, 139] width 439 height 13
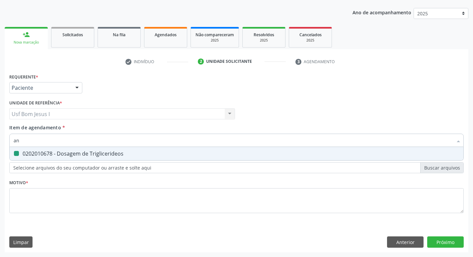
type input "ana"
checkbox Triglicerideos "false"
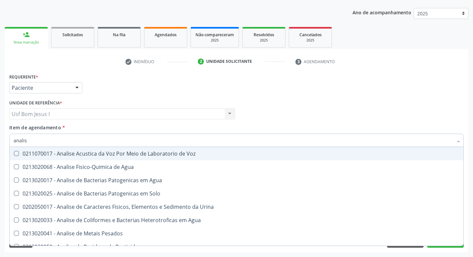
type input "analise"
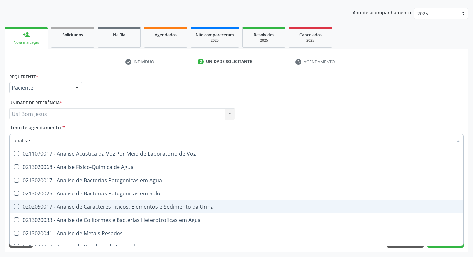
click at [33, 204] on div "0202050017 - Analise de Caracteres Fisicos, Elementos e Sedimento da Urina" at bounding box center [237, 206] width 446 height 5
checkbox Urina "true"
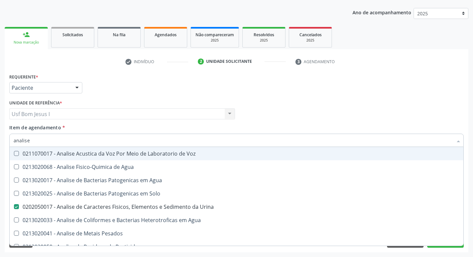
click at [42, 139] on input "analise" at bounding box center [233, 139] width 439 height 13
type input "gl"
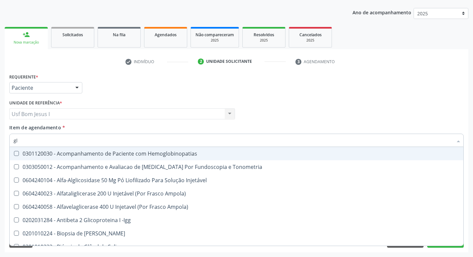
checkbox Ampola\) "false"
type input "gli"
checkbox Glomerular "true"
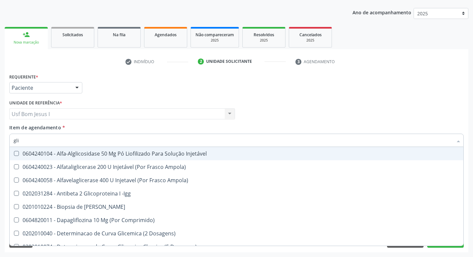
type input "glic"
checkbox Derrames "true"
checkbox Triglicerideos "false"
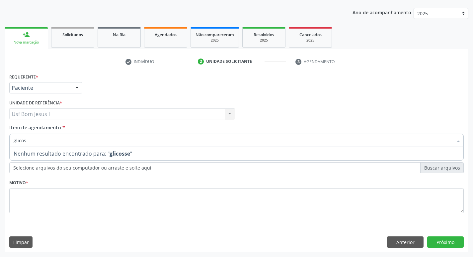
type input "glicose"
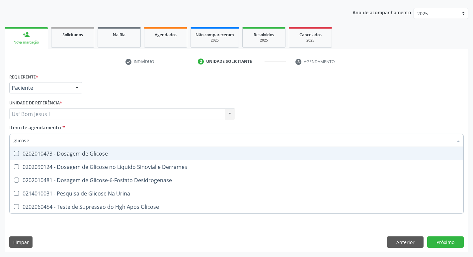
click at [30, 155] on div "0202010473 - Dosagem de Glicose" at bounding box center [237, 153] width 446 height 5
checkbox Glicose "true"
click at [36, 141] on input "glicose" at bounding box center [233, 139] width 439 height 13
click at [37, 140] on input "glicose" at bounding box center [233, 139] width 439 height 13
type input "col"
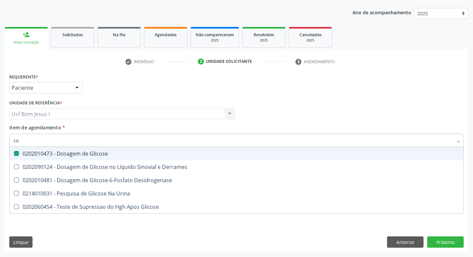
checkbox Glicose "false"
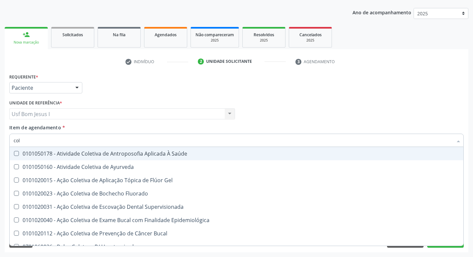
type input "cole"
checkbox Hdl "true"
checkbox Ldl "true"
checkbox Total "true"
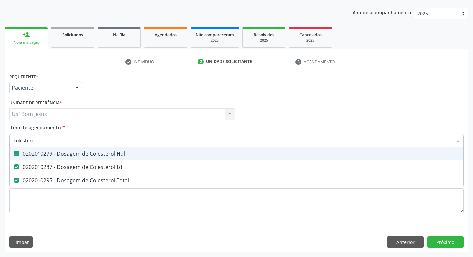
click at [40, 135] on input "colesterol" at bounding box center [233, 139] width 439 height 13
type input "he"
checkbox Hdl "false"
checkbox Ldl "false"
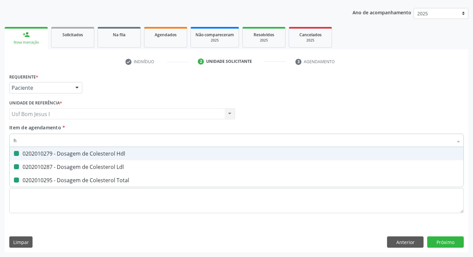
checkbox Total "false"
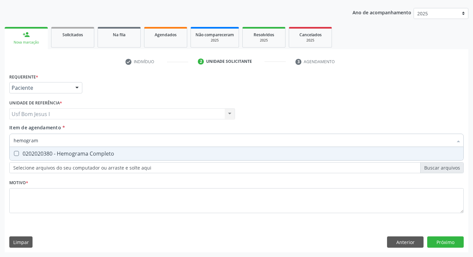
type input "hemograma"
click at [40, 151] on div "0202020380 - Hemograma Completo" at bounding box center [237, 153] width 446 height 5
checkbox Completo "true"
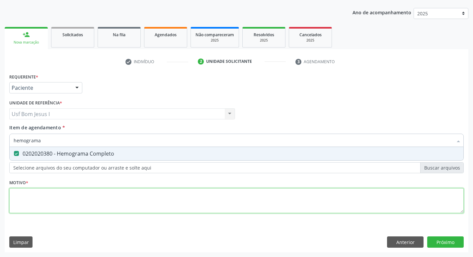
click at [44, 195] on div "Requerente * Paciente Médico(a) Enfermeiro(a) Paciente Nenhum resultado encontr…" at bounding box center [236, 147] width 455 height 150
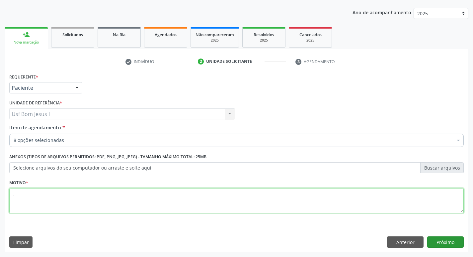
type textarea "."
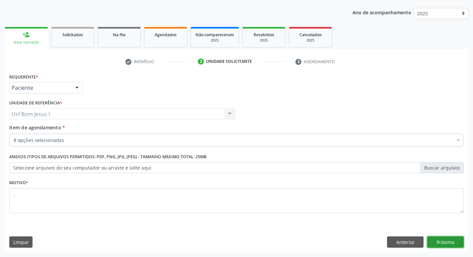
click at [443, 242] on button "Próximo" at bounding box center [445, 241] width 37 height 11
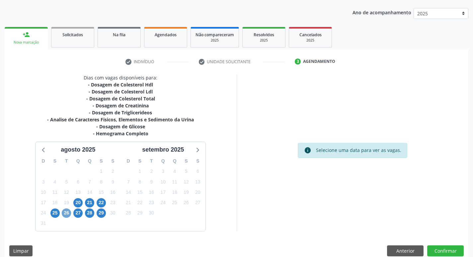
click at [67, 210] on span "26" at bounding box center [66, 212] width 9 height 9
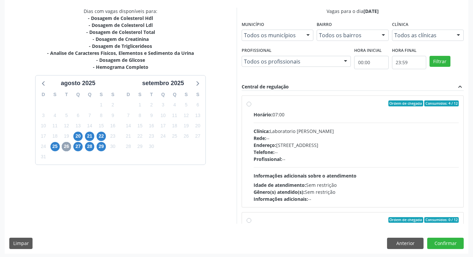
scroll to position [140, 0]
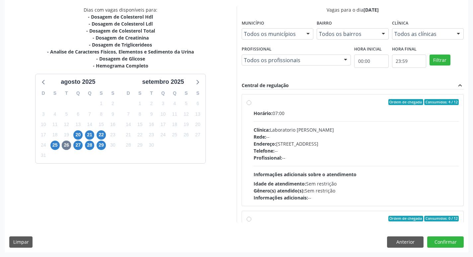
click at [288, 150] on div "Telefone: --" at bounding box center [357, 150] width 206 height 7
click at [251, 105] on input "Ordem de chegada Consumidos: 4 / 12 Horário: 07:00 Clínica: Laboratorio Jose Pa…" at bounding box center [249, 102] width 5 height 6
radio input "true"
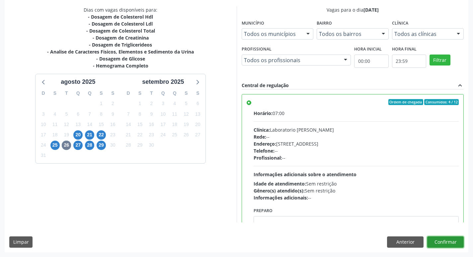
click at [449, 240] on button "Confirmar" at bounding box center [445, 241] width 37 height 11
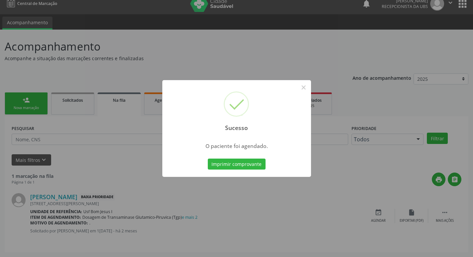
scroll to position [0, 0]
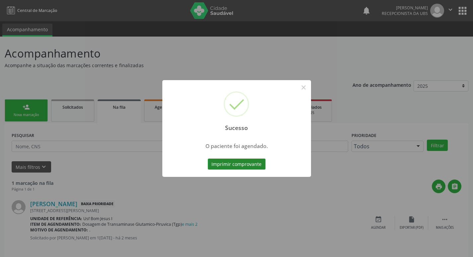
click at [232, 166] on button "Imprimir comprovante" at bounding box center [237, 163] width 58 height 11
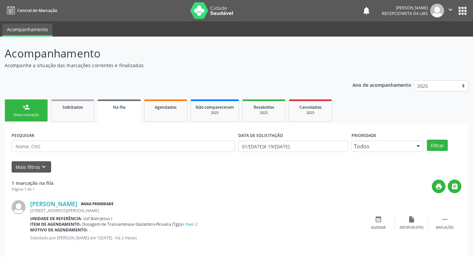
click at [37, 108] on link "person_add Nova marcação" at bounding box center [26, 110] width 43 height 22
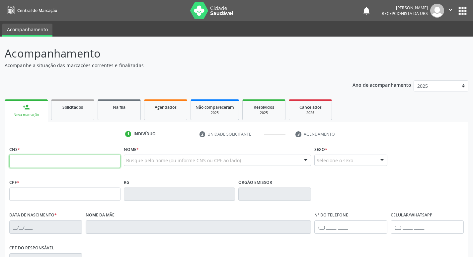
click at [53, 164] on input "text" at bounding box center [64, 160] width 111 height 13
paste input "700 0014 7843 8902"
type input "700 0014 7843 8902"
type input "901.499.044-87"
type input "2[DATE]"
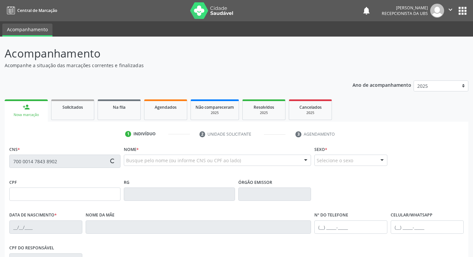
type input "Espefidita [PERSON_NAME]"
type input "[PHONE_NUMBER]"
type input "1403"
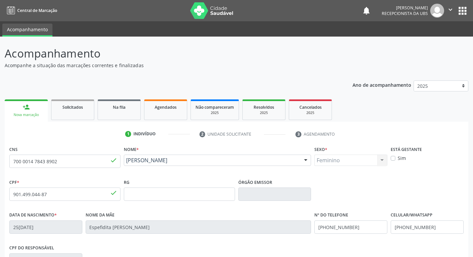
scroll to position [103, 0]
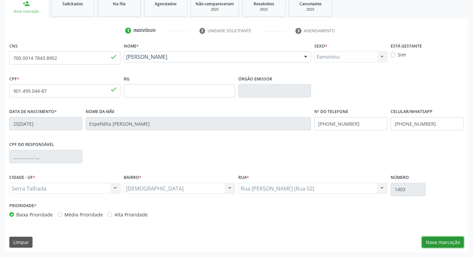
click at [442, 241] on button "Nova marcação" at bounding box center [443, 241] width 42 height 11
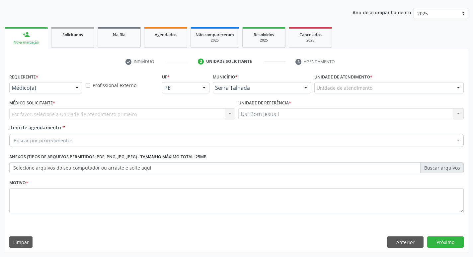
scroll to position [72, 0]
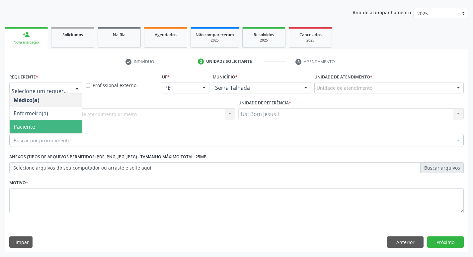
click at [38, 128] on span "Paciente" at bounding box center [46, 126] width 72 height 13
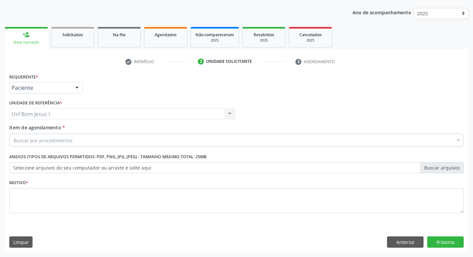
click at [71, 136] on div "Buscar por procedimentos" at bounding box center [236, 139] width 455 height 13
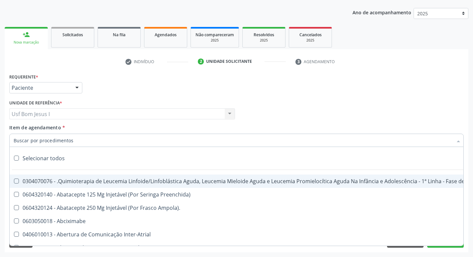
click at [70, 137] on input "Item de agendamento *" at bounding box center [233, 139] width 439 height 13
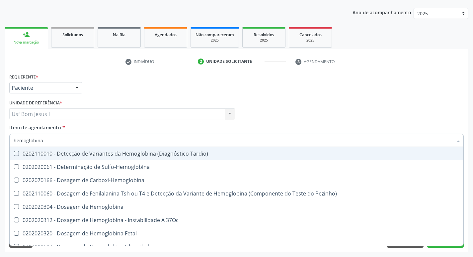
type input "hemoglobina g"
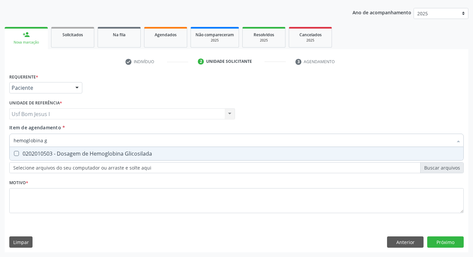
click at [70, 149] on span "0202010503 - Dosagem de Hemoglobina Glicosilada" at bounding box center [237, 153] width 454 height 13
checkbox Glicosilada "true"
click at [47, 138] on input "hemoglobina g" at bounding box center [233, 139] width 439 height 13
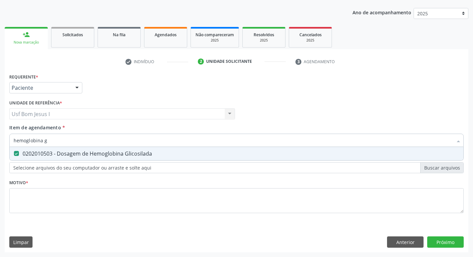
click at [47, 138] on input "hemoglobina g" at bounding box center [233, 139] width 439 height 13
type input "t"
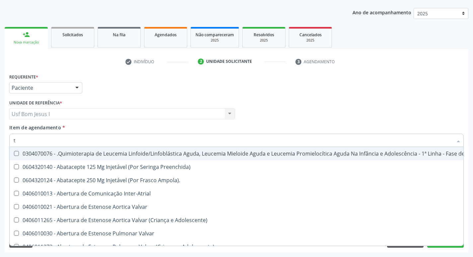
checkbox Manutenção "false"
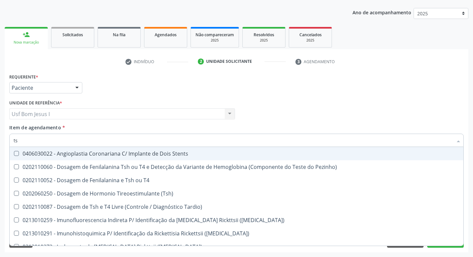
type input "tsh"
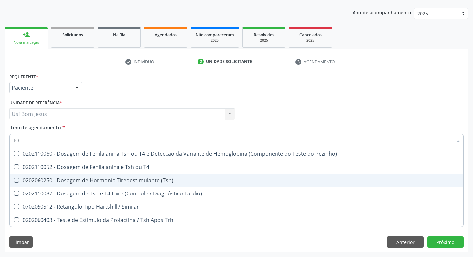
drag, startPoint x: 109, startPoint y: 182, endPoint x: 50, endPoint y: 146, distance: 69.4
click at [109, 181] on div "0202060250 - Dosagem de Hormonio Tireoestimulante (Tsh)" at bounding box center [237, 179] width 446 height 5
checkbox \(Tsh\) "true"
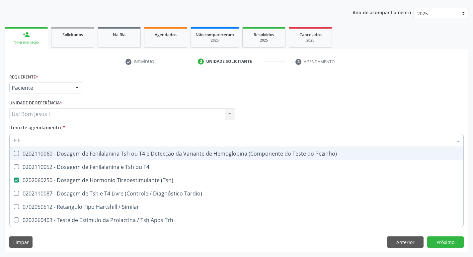
click at [32, 142] on input "tsh" at bounding box center [233, 139] width 439 height 13
type input "t"
checkbox \(Tsh\) "false"
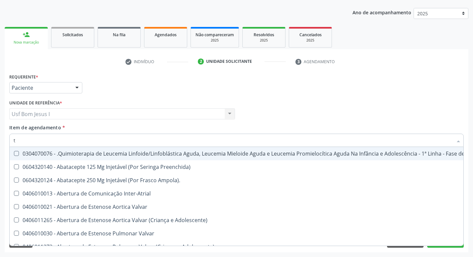
type input "t4"
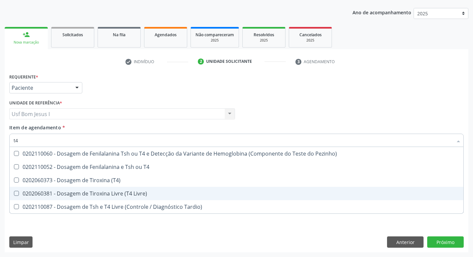
click at [94, 195] on div "0202060381 - Dosagem de Tiroxina Livre (T4 Livre)" at bounding box center [237, 193] width 446 height 5
checkbox Livre\) "true"
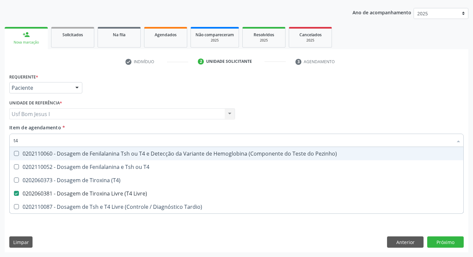
click at [39, 141] on input "t4" at bounding box center [233, 139] width 439 height 13
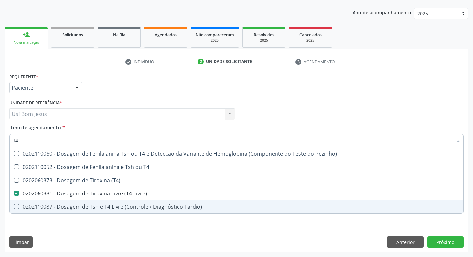
click at [69, 228] on div "Requerente * Paciente Médico(a) Enfermeiro(a) Paciente Nenhum resultado encontr…" at bounding box center [237, 162] width 464 height 180
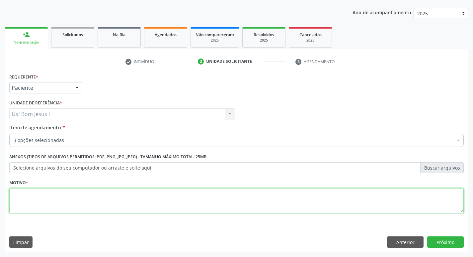
click at [81, 201] on textarea at bounding box center [236, 200] width 455 height 25
type textarea "."
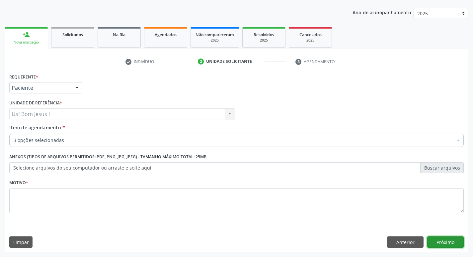
click at [454, 243] on button "Próximo" at bounding box center [445, 241] width 37 height 11
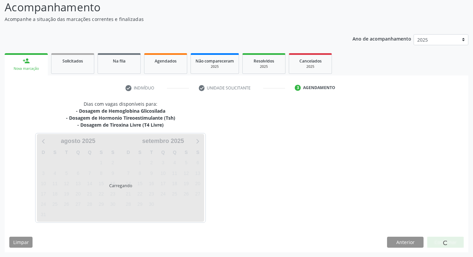
scroll to position [46, 0]
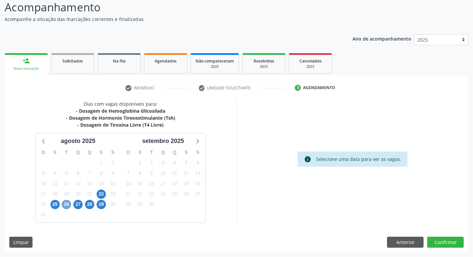
click at [64, 205] on span "26" at bounding box center [66, 204] width 9 height 9
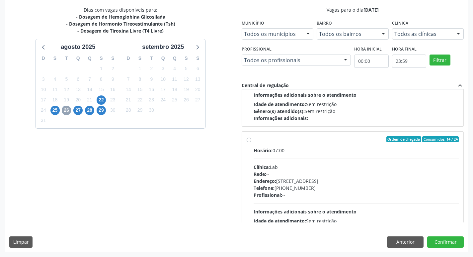
scroll to position [199, 0]
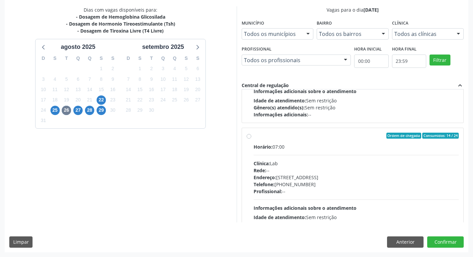
click at [381, 181] on div "Telefone: [PHONE_NUMBER]" at bounding box center [357, 184] width 206 height 7
click at [251, 138] on input "Ordem de chegada Consumidos: 14 / 24 Horário: 07:00 Clínica: Lab Rede: -- Ender…" at bounding box center [249, 135] width 5 height 6
radio input "true"
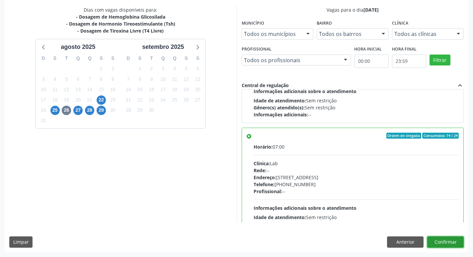
click at [451, 240] on button "Confirmar" at bounding box center [445, 241] width 37 height 11
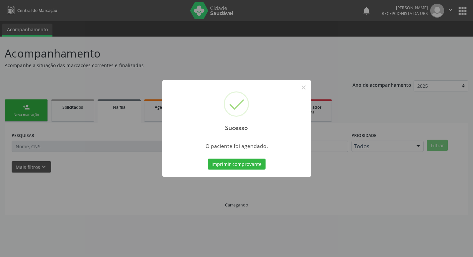
scroll to position [0, 0]
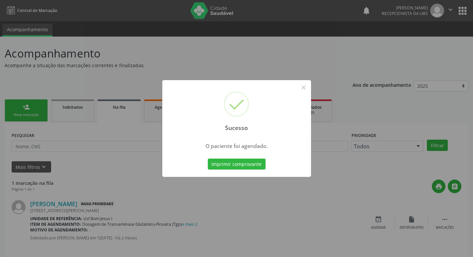
click at [208, 158] on button "Imprimir comprovante" at bounding box center [237, 163] width 58 height 11
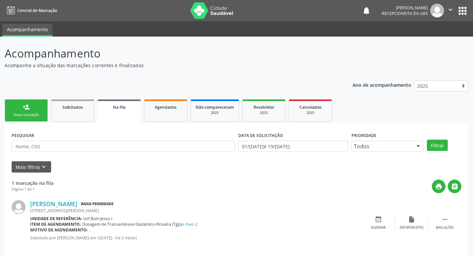
click at [32, 109] on link "person_add Nova marcação" at bounding box center [26, 110] width 43 height 22
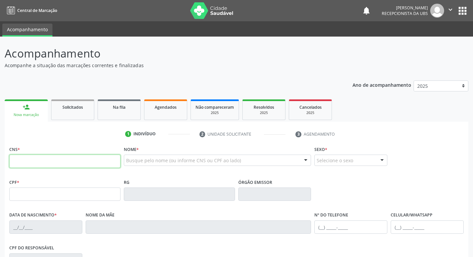
click at [52, 160] on input "text" at bounding box center [64, 160] width 111 height 13
type input "203 1881 5359 0002"
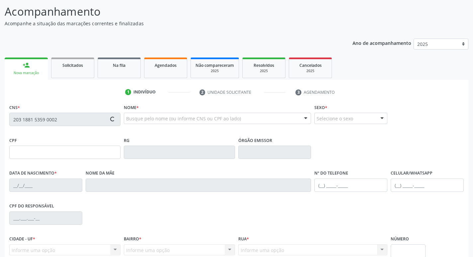
type input "18/10/1994"
type input "Idine Siquera da Silva Costa"
type input "(87) 99999-9999"
type input "452"
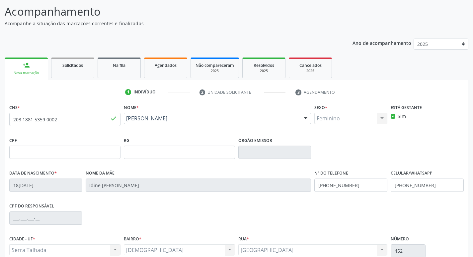
scroll to position [103, 0]
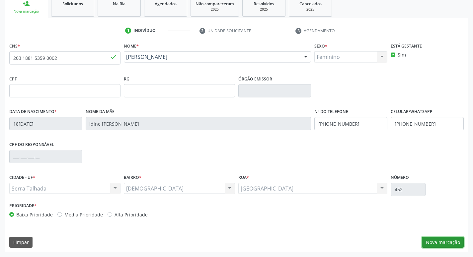
click at [446, 240] on button "Nova marcação" at bounding box center [443, 241] width 42 height 11
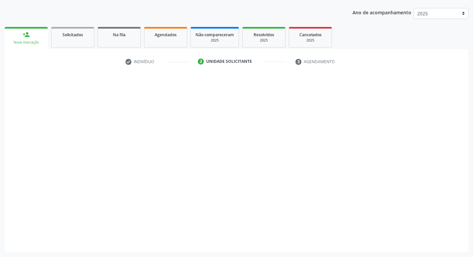
scroll to position [72, 0]
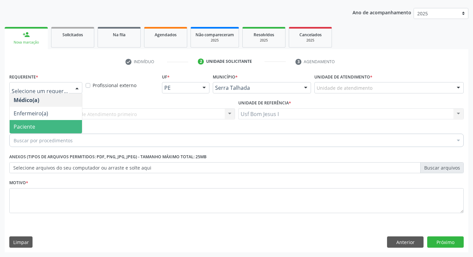
click at [38, 130] on span "Paciente" at bounding box center [46, 126] width 72 height 13
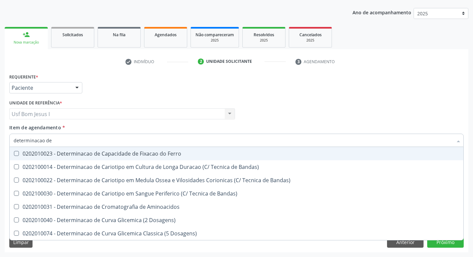
type input "determinacao de c"
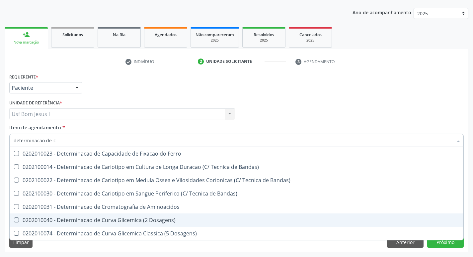
click at [160, 218] on div "0202010040 - Determinacao de Curva Glicemica (2 Dosagens)" at bounding box center [237, 219] width 446 height 5
checkbox Dosagens\) "true"
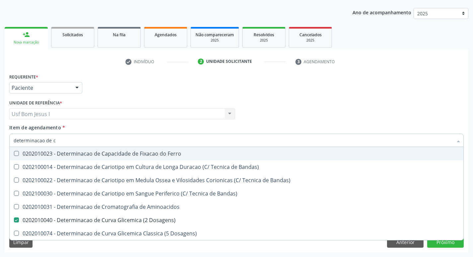
click at [130, 143] on input "determinacao de c" at bounding box center [233, 139] width 439 height 13
checkbox Dosagens\) "false"
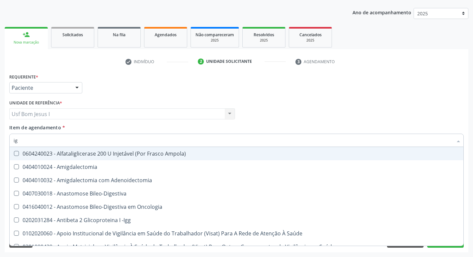
type input "igg"
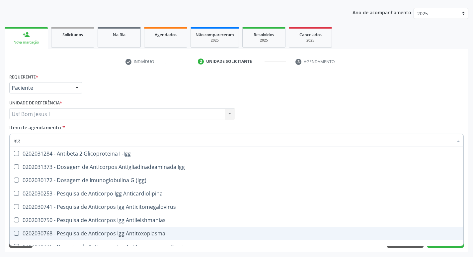
click at [146, 232] on div "0202030768 - Pesquisa de Anticorpos Igg Antitoxoplasma" at bounding box center [237, 232] width 446 height 5
checkbox Antitoxoplasma "true"
type input "ig"
checkbox Antitoxoplasma "false"
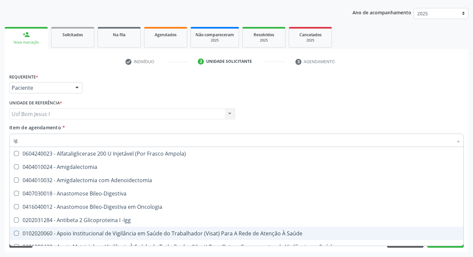
type input "igm"
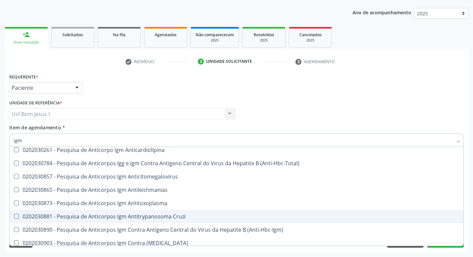
scroll to position [44, 0]
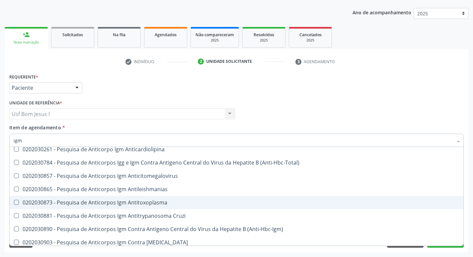
click at [150, 202] on div "0202030873 - Pesquisa de Anticorpos Igm Antitoxoplasma" at bounding box center [237, 202] width 446 height 5
checkbox Antitoxoplasma "true"
type input "ig"
checkbox Antitoxoplasma "false"
type input "i"
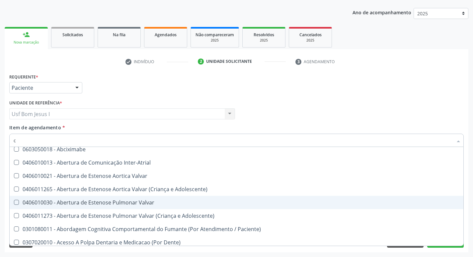
type input "cu"
checkbox Normal "true"
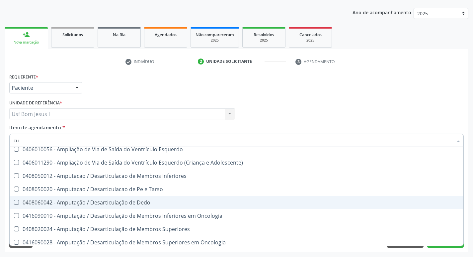
type input "cul"
checkbox Articular "false"
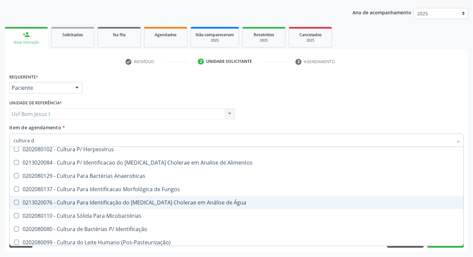
scroll to position [0, 0]
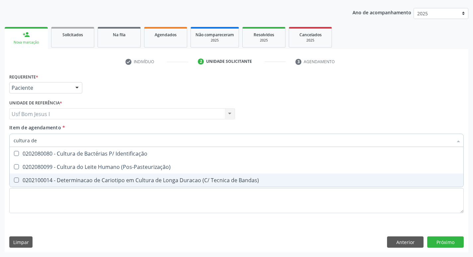
type input "cultura de"
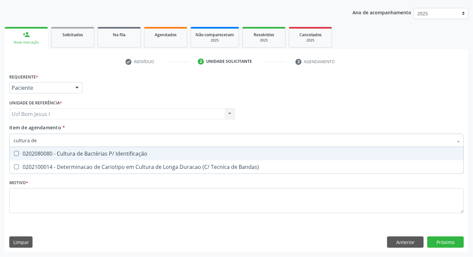
click at [104, 151] on div "0202080080 - Cultura de Bactérias P/ Identificação" at bounding box center [237, 153] width 446 height 5
checkbox Identificação "true"
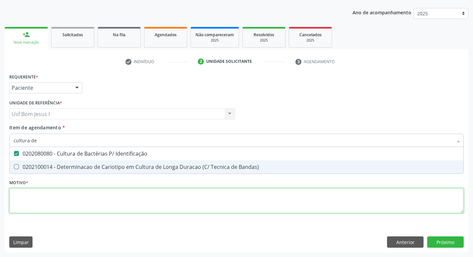
click at [107, 201] on div "Requerente * Paciente Médico(a) Enfermeiro(a) Paciente Nenhum resultado encontr…" at bounding box center [236, 147] width 455 height 150
checkbox Bandas\) "true"
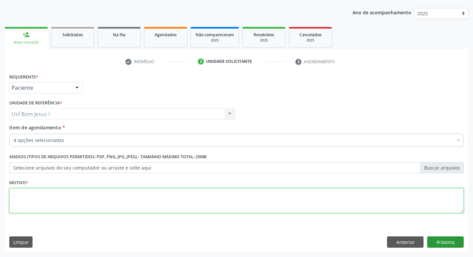
type textarea "."
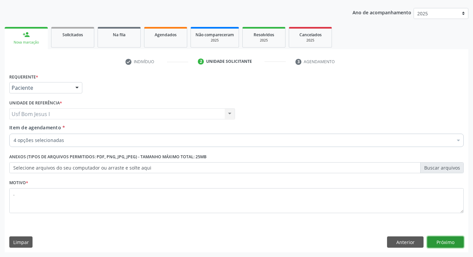
click at [454, 237] on button "Próximo" at bounding box center [445, 241] width 37 height 11
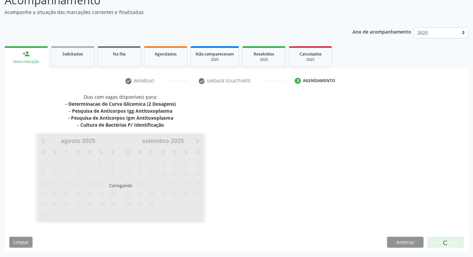
scroll to position [53, 0]
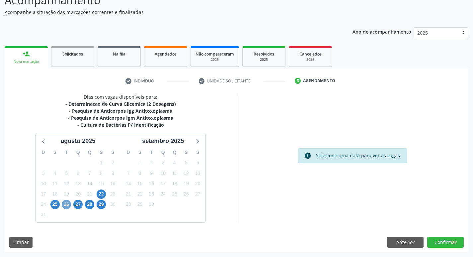
click at [69, 207] on span "26" at bounding box center [66, 204] width 9 height 9
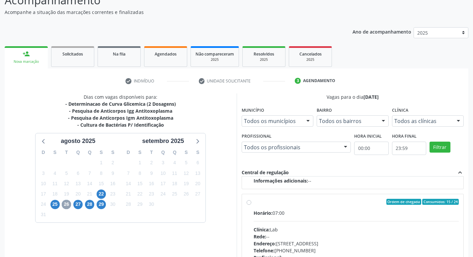
scroll to position [221, 0]
drag, startPoint x: 325, startPoint y: 218, endPoint x: 376, endPoint y: 203, distance: 52.9
click at [325, 218] on div "Horário: 07:00 Clínica: Lab Rede: -- Endereço: Casa, nº 1037, N S da Penha, Ser…" at bounding box center [357, 253] width 206 height 91
click at [251, 204] on input "Ordem de chegada Consumidos: 15 / 24 Horário: 07:00 Clínica: Lab Rede: -- Ender…" at bounding box center [249, 201] width 5 height 6
radio input "true"
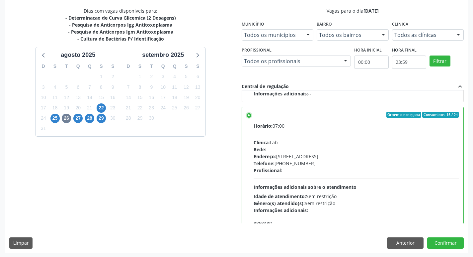
scroll to position [140, 0]
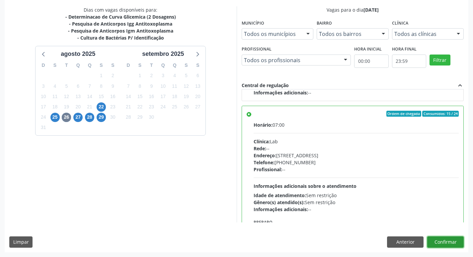
click at [454, 241] on button "Confirmar" at bounding box center [445, 241] width 37 height 11
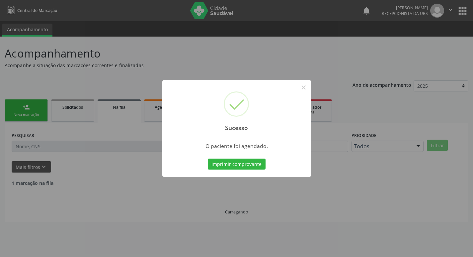
scroll to position [0, 0]
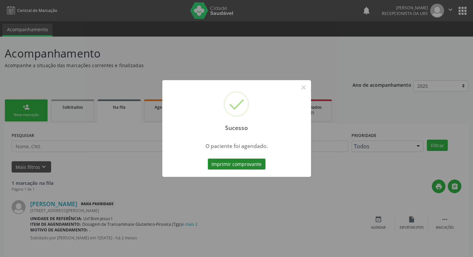
click at [245, 167] on button "Imprimir comprovante" at bounding box center [237, 163] width 58 height 11
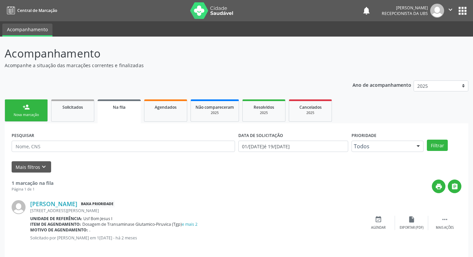
click at [22, 113] on div "Nova marcação" at bounding box center [26, 114] width 33 height 5
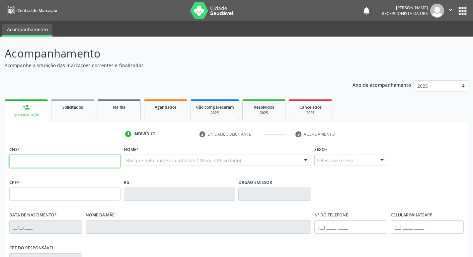
click at [62, 157] on input "text" at bounding box center [64, 160] width 111 height 13
paste input "203 1881 5359 0002"
type input "203 1881 5359 0002"
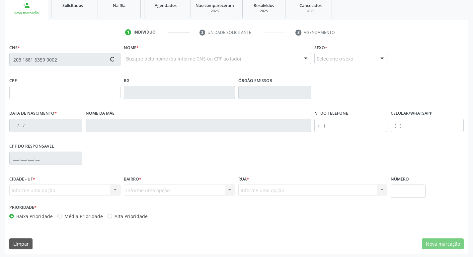
scroll to position [103, 0]
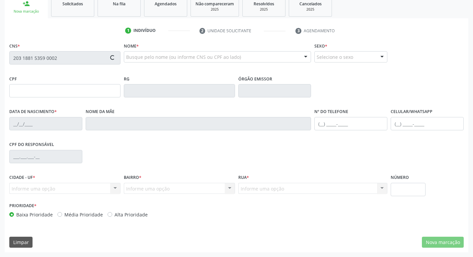
type input "18/10/1994"
type input "Idine Siquera da Silva Costa"
type input "(87) 99999-9999"
type input "452"
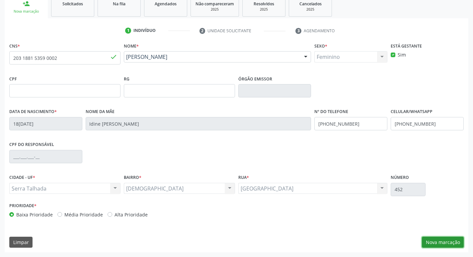
click at [442, 238] on button "Nova marcação" at bounding box center [443, 241] width 42 height 11
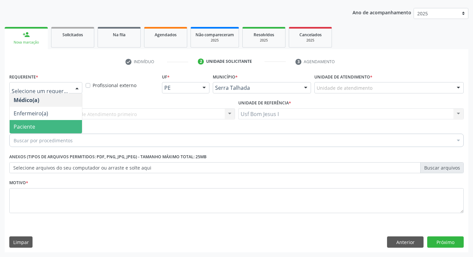
click at [40, 125] on span "Paciente" at bounding box center [46, 126] width 72 height 13
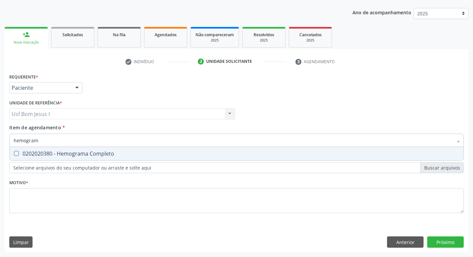
type input "hemograma"
click at [76, 155] on div "0202020380 - Hemograma Completo" at bounding box center [237, 153] width 446 height 5
checkbox Completo "true"
click at [52, 140] on input "hemograma" at bounding box center [233, 139] width 439 height 13
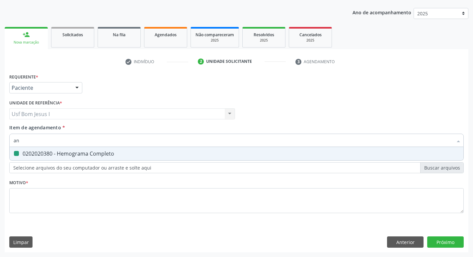
type input "ana"
checkbox Completo "false"
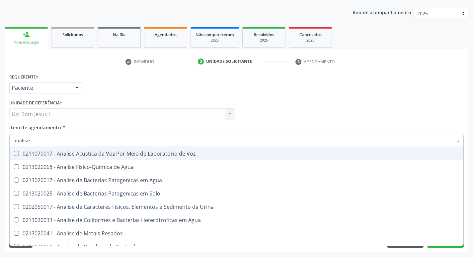
type input "analise d"
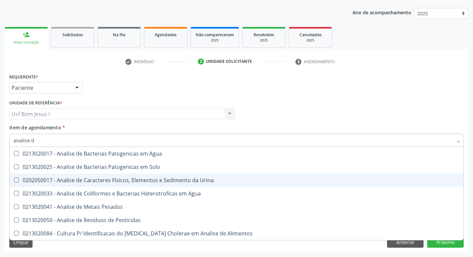
click at [51, 179] on div "0202050017 - Analise de Caracteres Fisicos, Elementos e Sedimento da Urina" at bounding box center [237, 179] width 446 height 5
checkbox Urina "true"
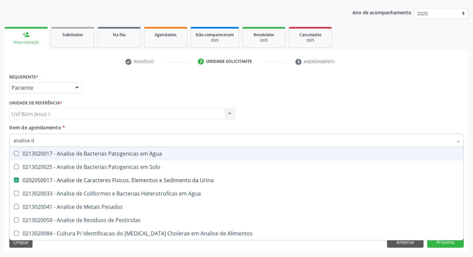
click at [117, 136] on input "analise d" at bounding box center [233, 139] width 439 height 13
click at [132, 119] on div "Usf Bom Jesus I Usf Bom Jesus I Nenhum resultado encontrado para: " " Não há ne…" at bounding box center [122, 113] width 226 height 11
checkbox Solo "true"
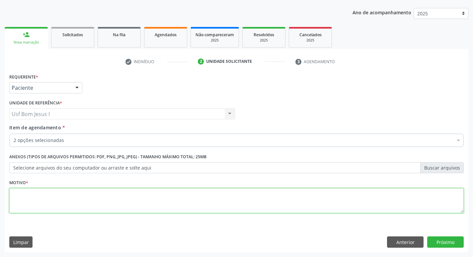
click at [105, 191] on textarea at bounding box center [236, 200] width 455 height 25
type textarea "."
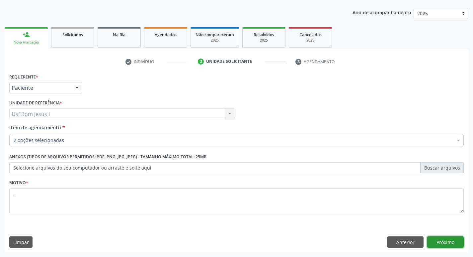
click at [436, 242] on button "Próximo" at bounding box center [445, 241] width 37 height 11
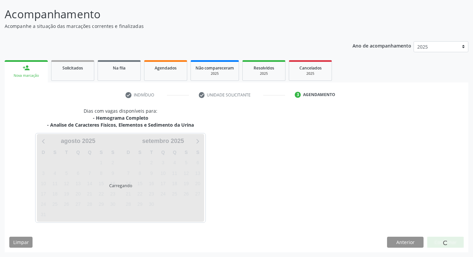
scroll to position [39, 0]
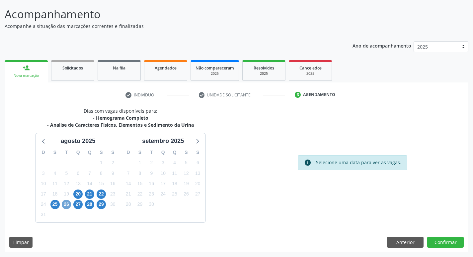
click at [64, 207] on span "26" at bounding box center [66, 204] width 9 height 9
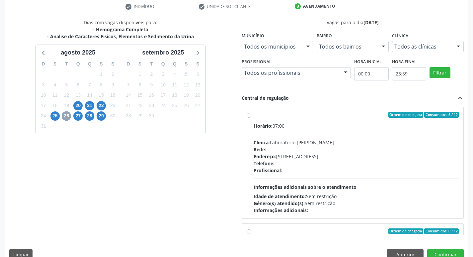
scroll to position [128, 0]
click at [344, 159] on div "Endereço: Casa, nº 409, N Senhora da Penha, Serra Talhada - PE" at bounding box center [357, 155] width 206 height 7
click at [251, 117] on input "Ordem de chegada Consumidos: 5 / 12 Horário: 07:00 Clínica: Laboratorio Jose Pa…" at bounding box center [249, 114] width 5 height 6
radio input "true"
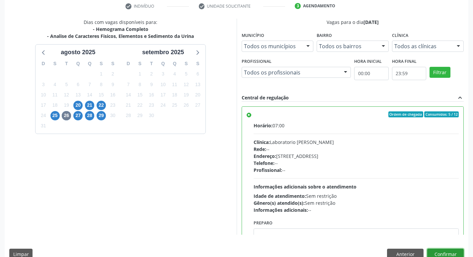
click at [449, 250] on button "Confirmar" at bounding box center [445, 253] width 37 height 11
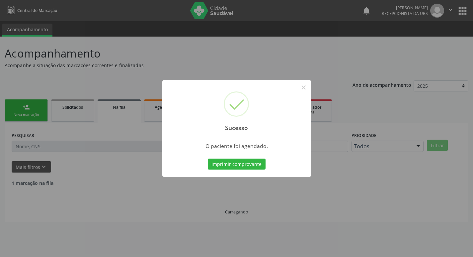
scroll to position [0, 0]
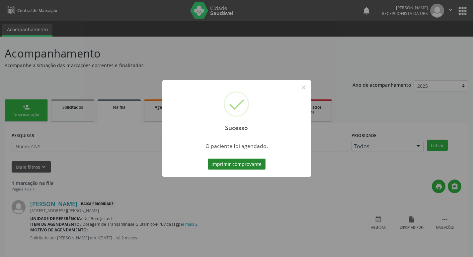
click at [240, 168] on button "Imprimir comprovante" at bounding box center [237, 163] width 58 height 11
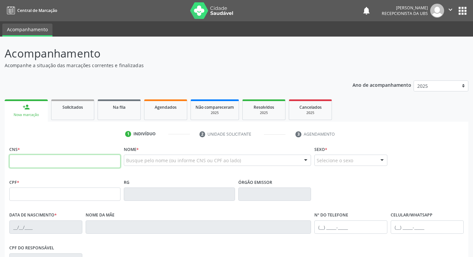
click at [75, 167] on input "text" at bounding box center [64, 160] width 111 height 13
type input "898 0039 7155 6436"
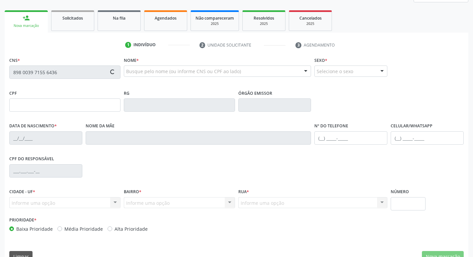
scroll to position [81, 0]
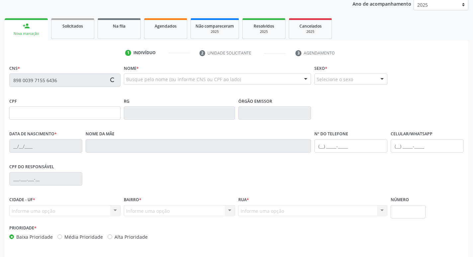
type input "128.429.704-70"
type input "10/06/2000"
type input "Ana Maria Ferreira"
type input "(87) 99938-6291"
type input "1268"
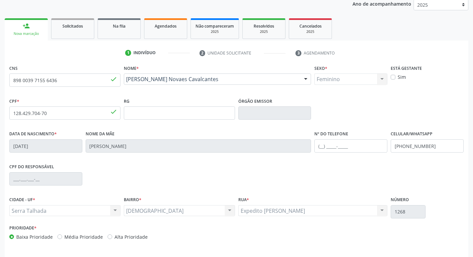
click at [398, 77] on label "Sim" at bounding box center [402, 76] width 8 height 7
click at [393, 77] on input "Sim" at bounding box center [393, 76] width 5 height 6
checkbox input "true"
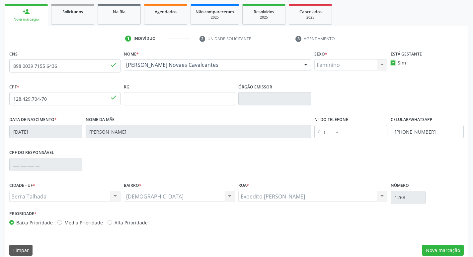
scroll to position [103, 0]
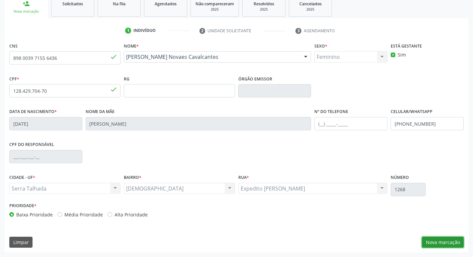
click at [450, 246] on button "Nova marcação" at bounding box center [443, 241] width 42 height 11
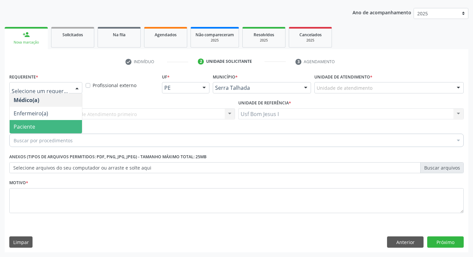
click at [50, 122] on span "Paciente" at bounding box center [46, 126] width 72 height 13
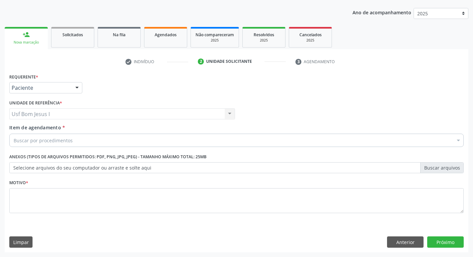
click at [80, 143] on div "Buscar por procedimentos" at bounding box center [236, 139] width 455 height 13
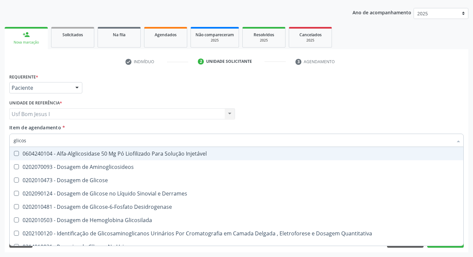
type input "glicose"
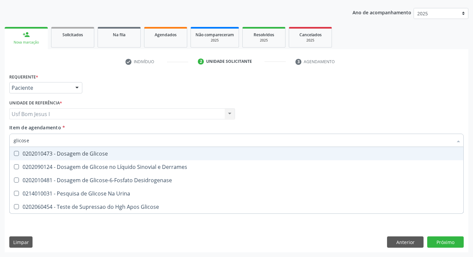
drag, startPoint x: 69, startPoint y: 154, endPoint x: 22, endPoint y: 130, distance: 52.4
click at [68, 153] on div "0202010473 - Dosagem de Glicose" at bounding box center [237, 153] width 446 height 5
checkbox Glicose "true"
click at [27, 138] on input "glicose" at bounding box center [233, 139] width 439 height 13
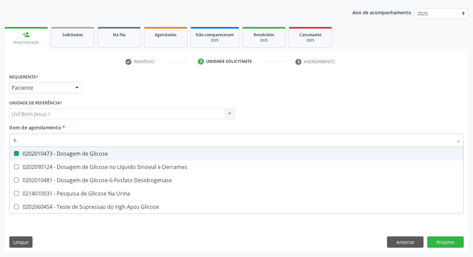
type input "he"
checkbox Glicose "false"
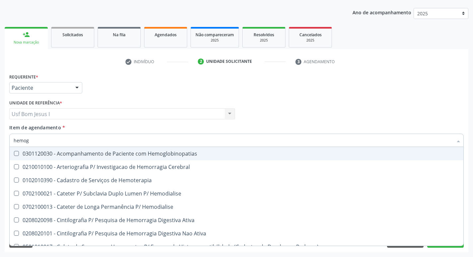
type input "hemogr"
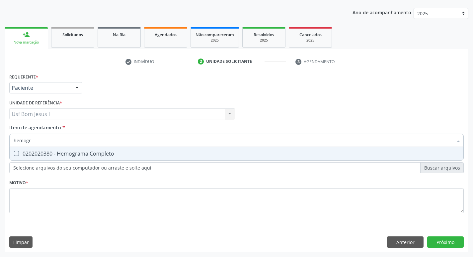
click at [17, 156] on Completo at bounding box center [16, 153] width 5 height 5
click at [14, 155] on Completo "checkbox" at bounding box center [12, 153] width 4 height 4
checkbox Completo "true"
click at [34, 144] on input "hemogr" at bounding box center [233, 139] width 439 height 13
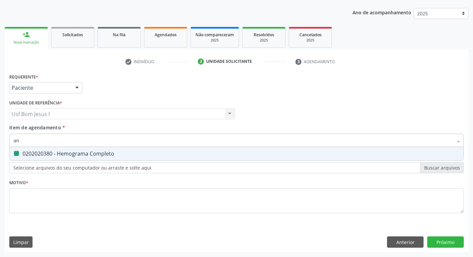
type input "ana"
checkbox Completo "false"
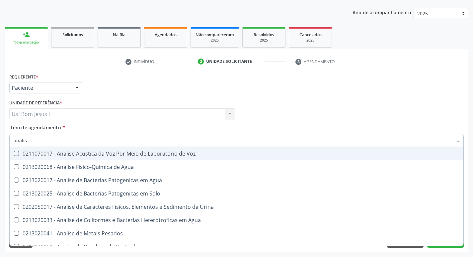
type input "analise"
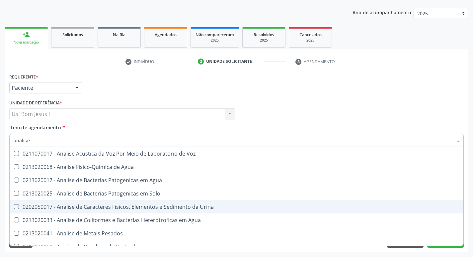
drag, startPoint x: 66, startPoint y: 207, endPoint x: 64, endPoint y: 180, distance: 27.3
click at [66, 207] on div "0202050017 - Analise de Caracteres Fisicos, Elementos e Sedimento da Urina" at bounding box center [237, 206] width 446 height 5
checkbox Urina "true"
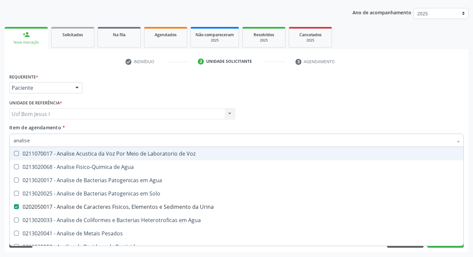
click at [34, 142] on input "analise" at bounding box center [233, 139] width 439 height 13
click at [33, 142] on input "analise" at bounding box center [233, 139] width 439 height 13
type input "a"
checkbox Urina "false"
checkbox Agua "false"
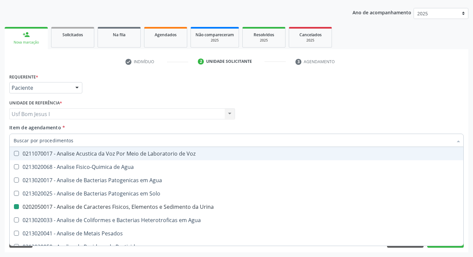
checkbox Alimentos "false"
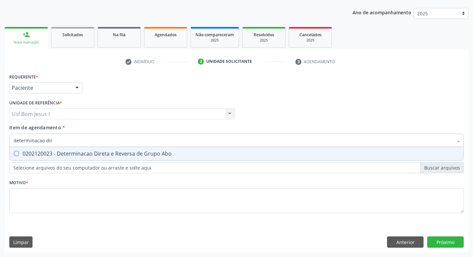
type input "determinacao dire"
click at [29, 154] on div "0202120023 - Determinacao Direta e Reversa de Grupo Abo" at bounding box center [237, 153] width 446 height 5
checkbox Abo "true"
click at [67, 142] on input "determinacao dire" at bounding box center [233, 139] width 439 height 13
click at [67, 141] on input "determinacao dire" at bounding box center [233, 139] width 439 height 13
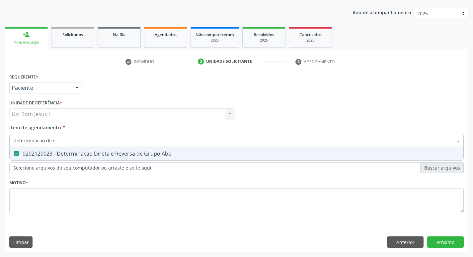
click at [67, 141] on input "determinacao dire" at bounding box center [233, 139] width 439 height 13
type input "pe"
checkbox Abo "false"
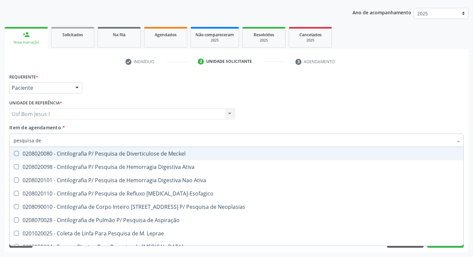
type input "pesquisa de f"
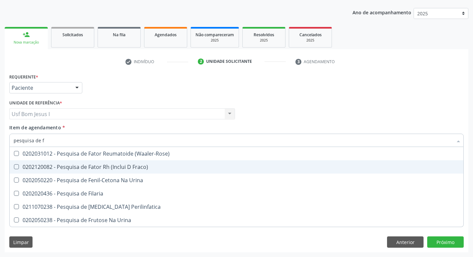
click at [69, 163] on span "0202120082 - Pesquisa de Fator Rh (Inclui D Fraco)" at bounding box center [237, 166] width 454 height 13
checkbox Fraco\) "true"
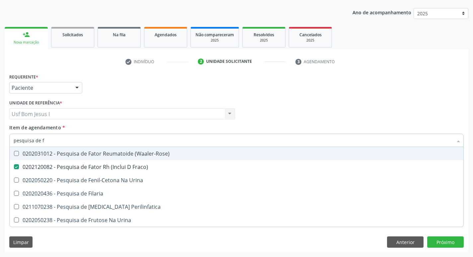
click at [147, 126] on div "Item de agendamento * pesquisa de f Desfazer seleção 0202031012 - Pesquisa de F…" at bounding box center [236, 134] width 455 height 21
checkbox Urina "true"
checkbox Filaria "true"
checkbox Perilinfatica "true"
checkbox Urina "true"
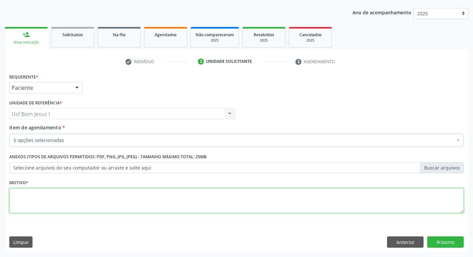
click at [135, 200] on textarea at bounding box center [236, 200] width 455 height 25
type textarea "."
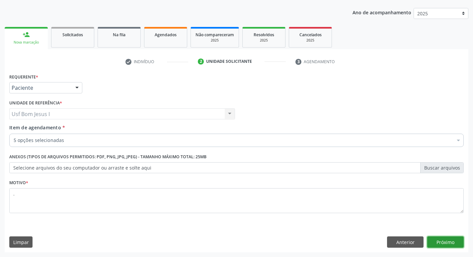
click at [449, 244] on button "Próximo" at bounding box center [445, 241] width 37 height 11
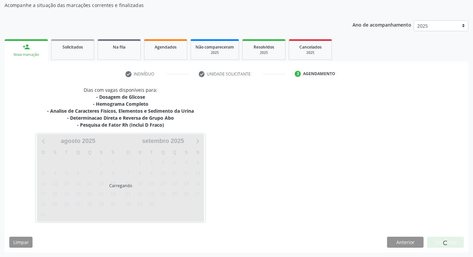
scroll to position [60, 0]
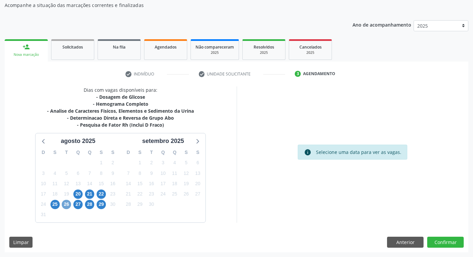
click at [67, 206] on span "26" at bounding box center [66, 204] width 9 height 9
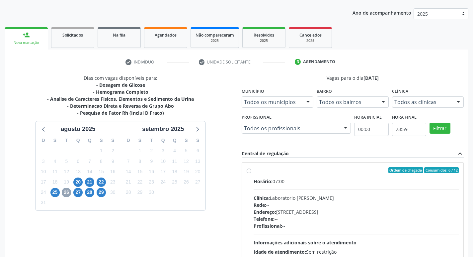
scroll to position [82, 0]
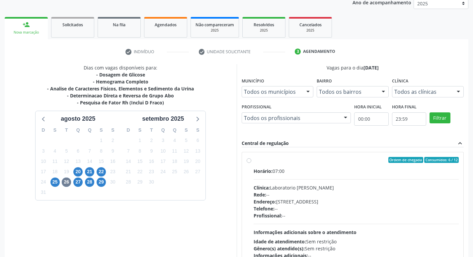
click at [372, 192] on div "Rede: --" at bounding box center [357, 194] width 206 height 7
click at [251, 163] on input "Ordem de chegada Consumidos: 6 / 12 Horário: 07:00 Clínica: Laboratorio Jose Pa…" at bounding box center [249, 160] width 5 height 6
radio input "true"
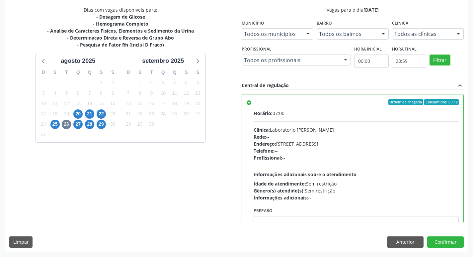
click at [464, 243] on div "Dias com vagas disponíveis para: - Dosagem de Glicose - Hemograma Completo - An…" at bounding box center [237, 128] width 464 height 245
click at [458, 243] on button "Confirmar" at bounding box center [445, 241] width 37 height 11
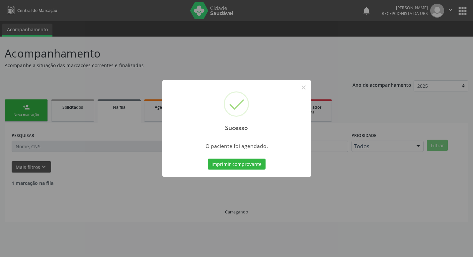
scroll to position [0, 0]
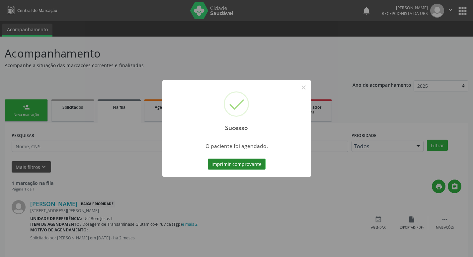
click at [250, 162] on button "Imprimir comprovante" at bounding box center [237, 163] width 58 height 11
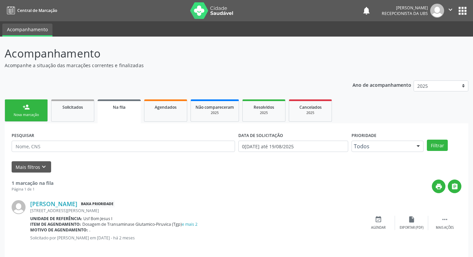
click at [34, 105] on link "person_add Nova marcação" at bounding box center [26, 110] width 43 height 22
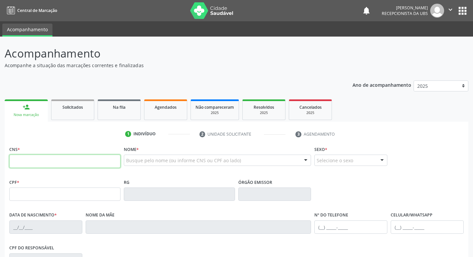
click at [33, 162] on input "text" at bounding box center [64, 160] width 111 height 13
paste input "898 0039 7155 6436"
type input "898 0039 7155 6436"
type input "128.429.704-70"
type input "10/06/2000"
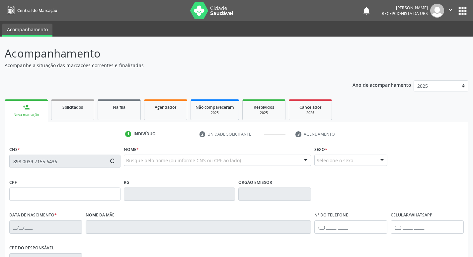
type input "Ana Maria Ferreira"
type input "(87) 99938-6291"
type input "1268"
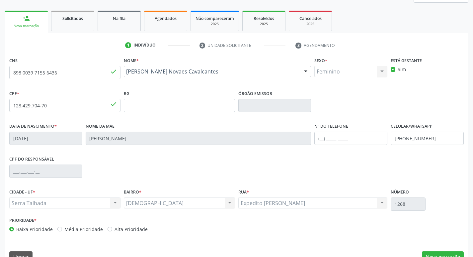
scroll to position [103, 0]
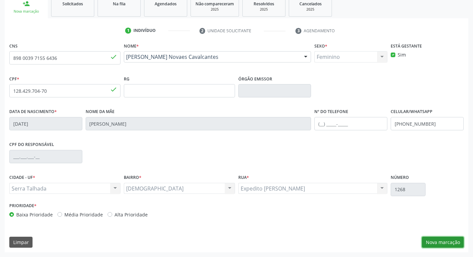
click at [446, 239] on button "Nova marcação" at bounding box center [443, 241] width 42 height 11
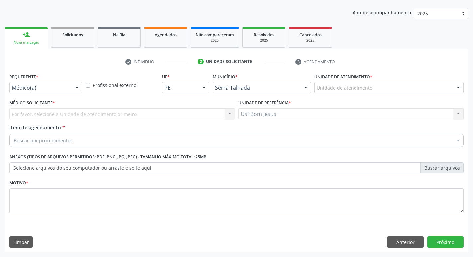
scroll to position [72, 0]
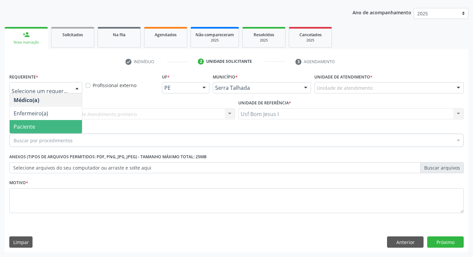
click at [30, 124] on span "Paciente" at bounding box center [25, 126] width 22 height 7
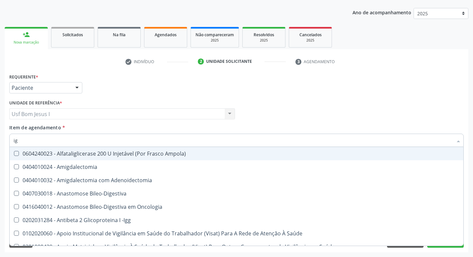
type input "igg"
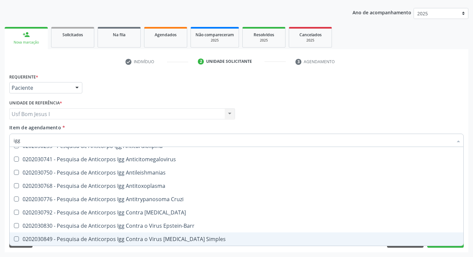
scroll to position [44, 0]
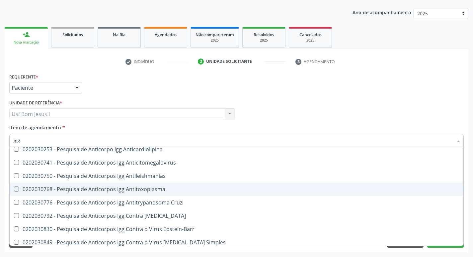
click at [153, 187] on div "0202030768 - Pesquisa de Anticorpos Igg Antitoxoplasma" at bounding box center [237, 188] width 446 height 5
checkbox Antitoxoplasma "true"
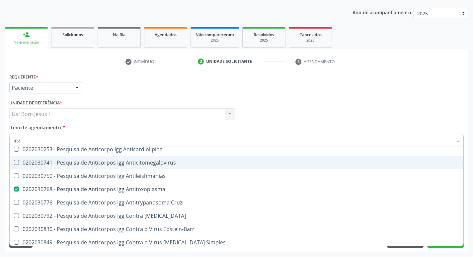
click at [150, 165] on div "0202030741 - Pesquisa de Anticorpos Igg Anticitomegalovirus" at bounding box center [237, 162] width 446 height 5
checkbox Anticitomegalovirus "true"
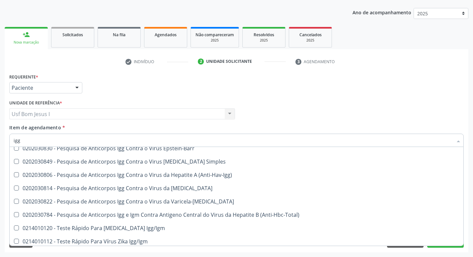
scroll to position [133, 0]
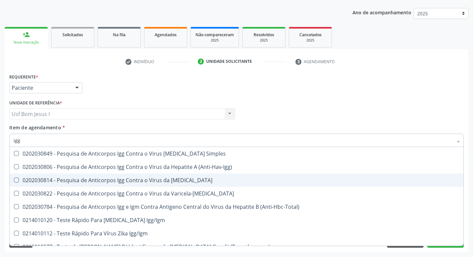
click at [170, 181] on div "0202030814 - Pesquisa de Anticorpos Igg Contra o Virus da [MEDICAL_DATA]" at bounding box center [237, 179] width 446 height 5
checkbox Rubeola "true"
type input "ig"
checkbox Anticitomegalovirus "false"
checkbox Antitoxoplasma "false"
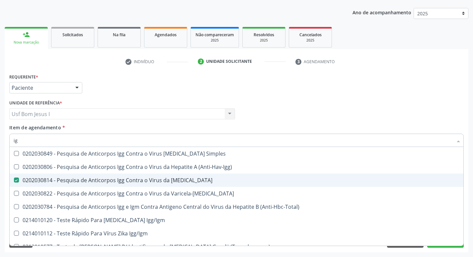
checkbox Rubeola "false"
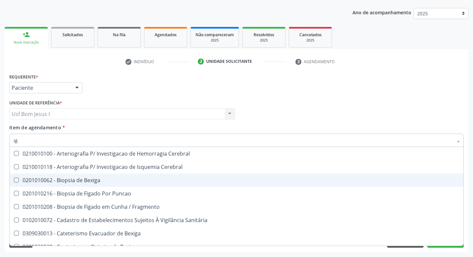
type input "igm"
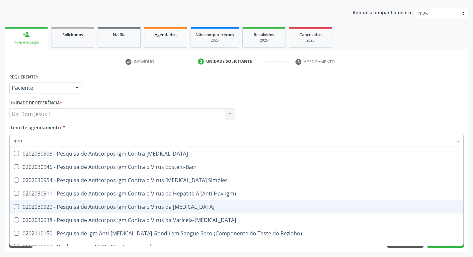
click at [174, 208] on div "0202030920 - Pesquisa de Anticorpos Igm Contra o Virus da [MEDICAL_DATA]" at bounding box center [237, 206] width 446 height 5
checkbox Rubeola "true"
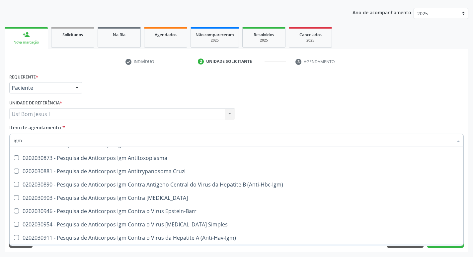
scroll to position [66, 0]
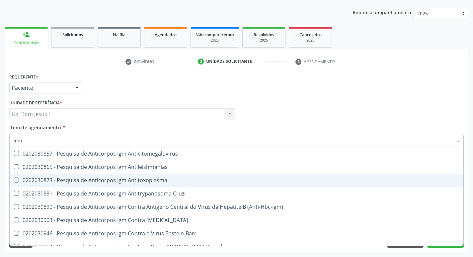
click at [154, 178] on div "0202030873 - Pesquisa de Anticorpos Igm Antitoxoplasma" at bounding box center [237, 179] width 446 height 5
checkbox Antitoxoplasma "true"
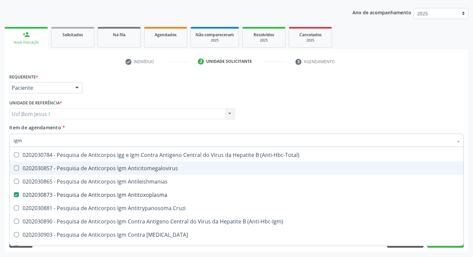
scroll to position [44, 0]
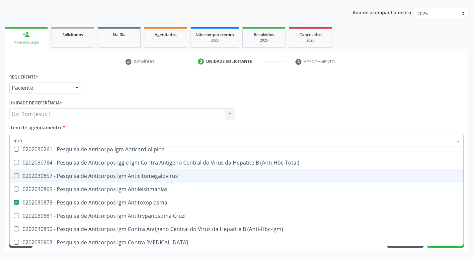
click at [148, 174] on div "0202030857 - Pesquisa de Anticorpos Igm Anticitomegalovirus" at bounding box center [237, 175] width 446 height 5
checkbox Anticitomegalovirus "true"
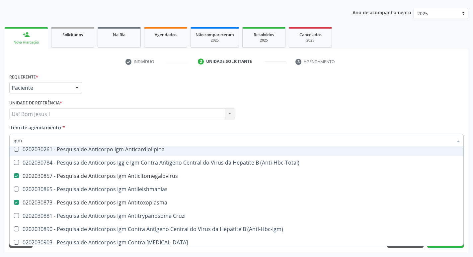
click at [238, 140] on input "igm" at bounding box center [233, 139] width 439 height 13
type input "cu"
checkbox Anticitomegalovirus "false"
checkbox Antitoxoplasma "false"
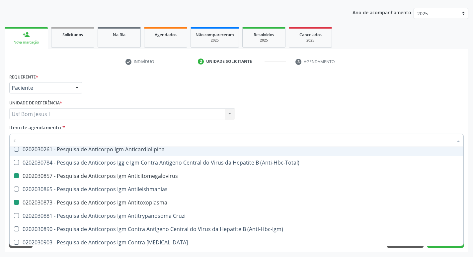
checkbox Rubeola "false"
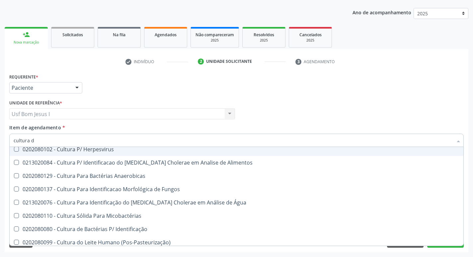
scroll to position [0, 0]
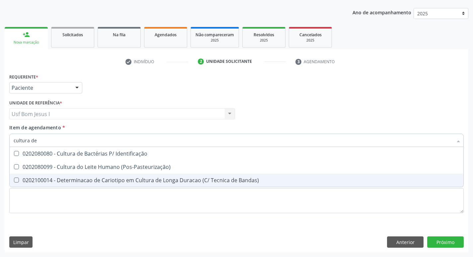
type input "cultura de"
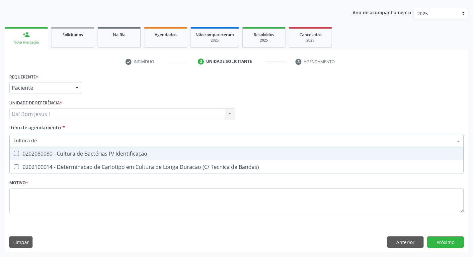
drag, startPoint x: 120, startPoint y: 154, endPoint x: 89, endPoint y: 135, distance: 36.6
click at [119, 153] on div "0202080080 - Cultura de Bactérias P/ Identificação" at bounding box center [237, 153] width 446 height 5
checkbox Identificação "true"
click at [47, 137] on input "cultura de" at bounding box center [233, 139] width 439 height 13
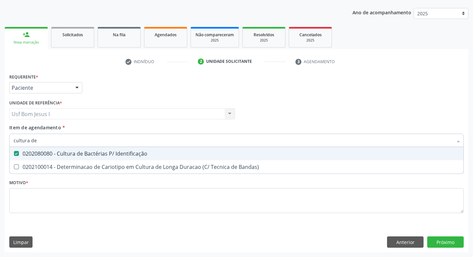
click at [47, 137] on input "cultura de" at bounding box center [233, 139] width 439 height 13
type input "he"
checkbox Identificação "false"
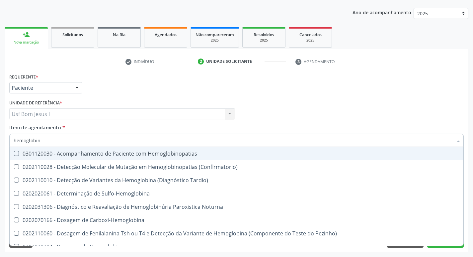
type input "hemoglobina"
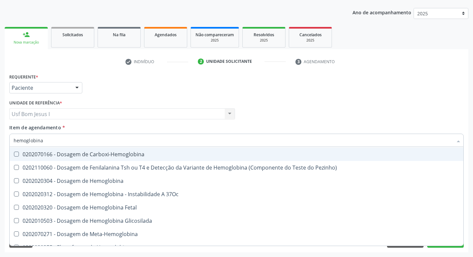
scroll to position [44, 0]
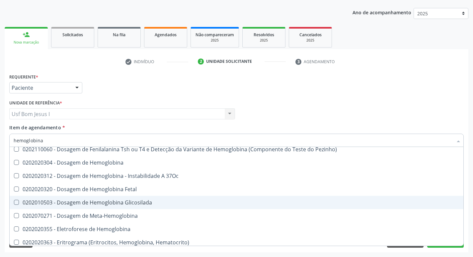
click at [116, 202] on div "0202010503 - Dosagem de Hemoglobina Glicosilada" at bounding box center [237, 202] width 446 height 5
checkbox Glicosilada "true"
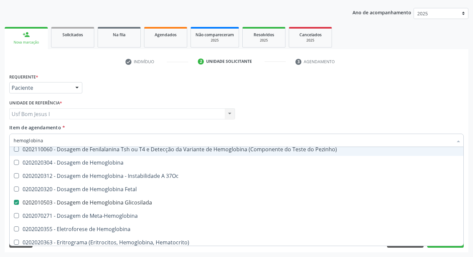
click at [46, 140] on input "hemoglobina" at bounding box center [233, 139] width 439 height 13
type input "02"
checkbox Glicosilada "false"
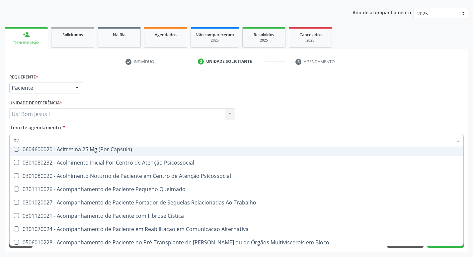
type input "020"
checkbox Gastro-Esofagico "true"
checkbox Identificação "false"
checkbox Glomerular "true"
checkbox Glicosilada "false"
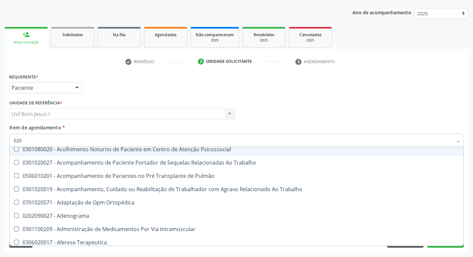
type input "0202"
checkbox Blot "true"
checkbox Septostomia "true"
checkbox Identificação "false"
checkbox \(Ch50\) "true"
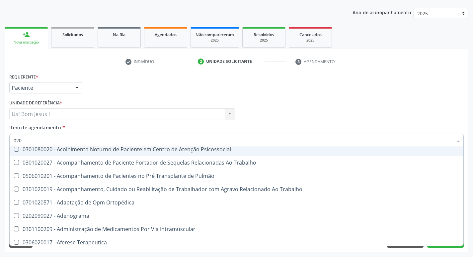
checkbox Dosagens\) "true"
checkbox Osmolaridade "true"
checkbox Reverso "true"
checkbox Euglobulina "true"
checkbox \(Vhs\) "true"
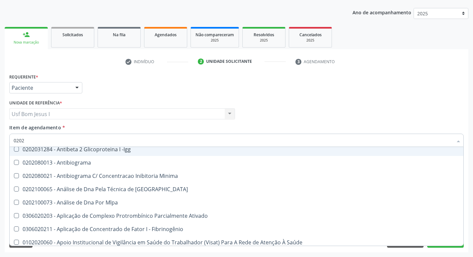
type input "02020"
checkbox Anaerobicas "true"
checkbox Identificação "false"
checkbox Fibrinogenio "true"
checkbox Glicosilada "false"
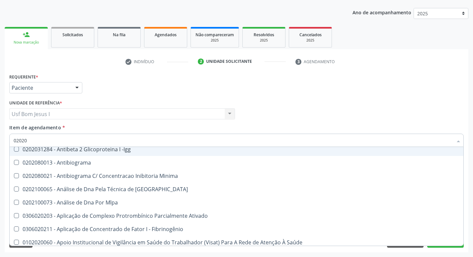
checkbox Trabalho "true"
checkbox Carini "true"
checkbox Gestante "true"
checkbox Parceria\) "true"
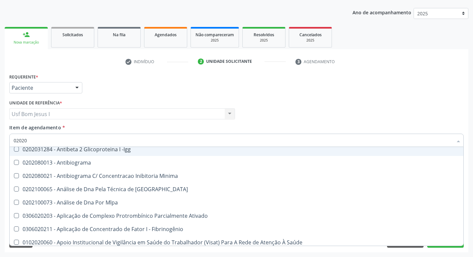
checkbox Anticardiolipina "true"
checkbox Anticitomegalovirus "false"
checkbox Antitoxoplasma "false"
checkbox Rubeola "false"
checkbox Anticitomegalovirus "false"
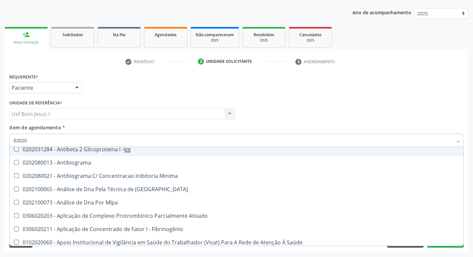
checkbox Antitoxoplasma "false"
checkbox Rubeola "false"
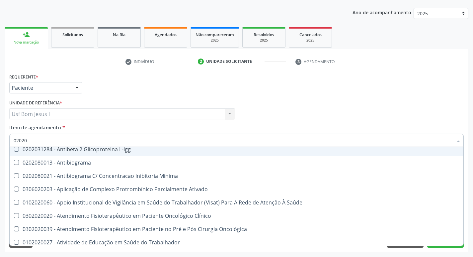
type input "020202"
checkbox Identificação "false"
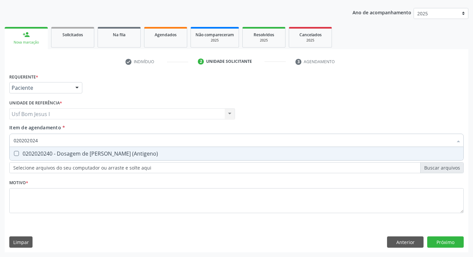
scroll to position [0, 0]
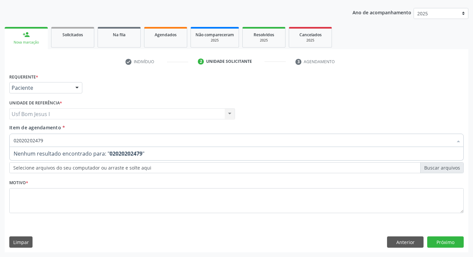
drag, startPoint x: 46, startPoint y: 140, endPoint x: 4, endPoint y: 143, distance: 42.3
click at [4, 143] on div "Acompanhamento Acompanhe a situação das marcações correntes e finalizadas Relat…" at bounding box center [236, 110] width 473 height 293
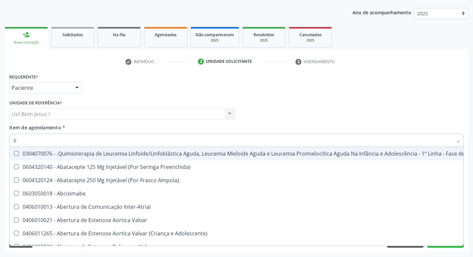
type input "02"
checkbox Aberto "true"
checkbox Indireta "true"
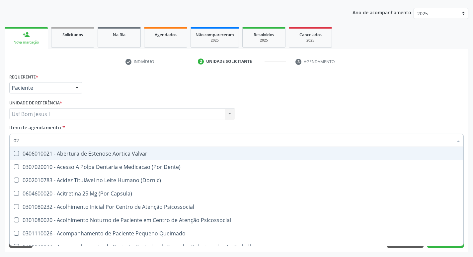
type input "020"
checkbox Gastro-Esofagico "true"
checkbox Identificação "false"
checkbox Glomerular "true"
checkbox Glicosilada "false"
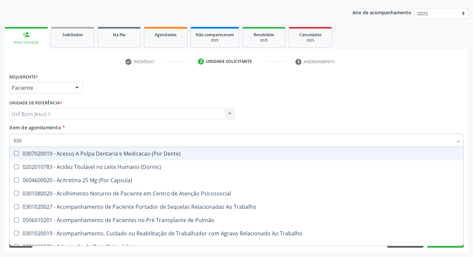
type input "0202"
checkbox Blot "true"
checkbox Septostomia "true"
checkbox Identificação "false"
checkbox \(Ch50\) "true"
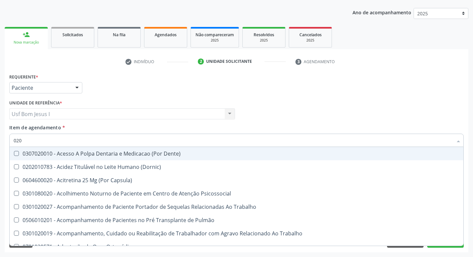
checkbox Dosagens\) "true"
checkbox Osmolaridade "true"
checkbox Reverso "true"
checkbox Euglobulina "true"
checkbox \(Vhs\) "true"
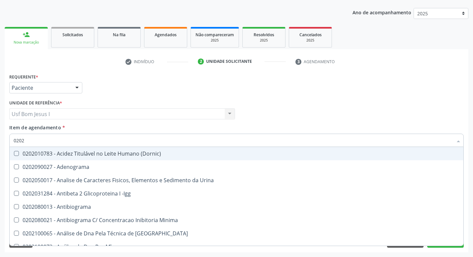
type input "02020"
checkbox Anaerobicas "true"
checkbox Identificação "false"
checkbox Fibrinogenio "true"
checkbox Glicosilada "false"
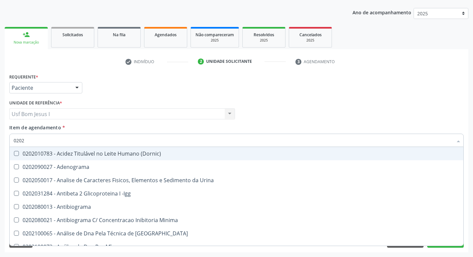
checkbox Trabalho "true"
checkbox Carini "true"
checkbox Gestante "true"
checkbox Parceria\) "true"
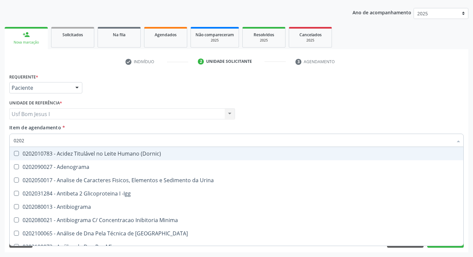
checkbox Anticardiolipina "true"
checkbox Anticitomegalovirus "false"
checkbox Antitoxoplasma "false"
checkbox Rubeola "false"
checkbox Anticitomegalovirus "false"
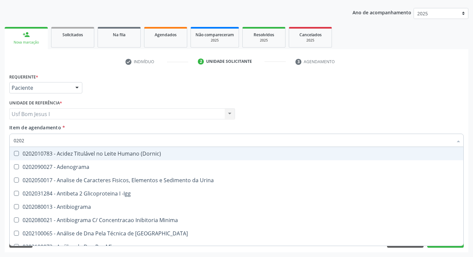
checkbox Antitoxoplasma "false"
checkbox Rubeola "false"
type input "020202"
checkbox Identificação "false"
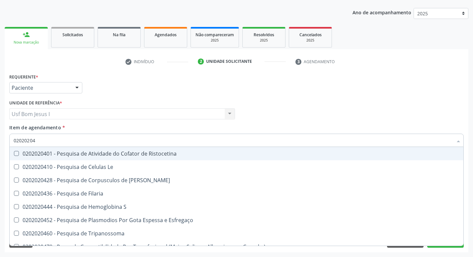
type input "020202047"
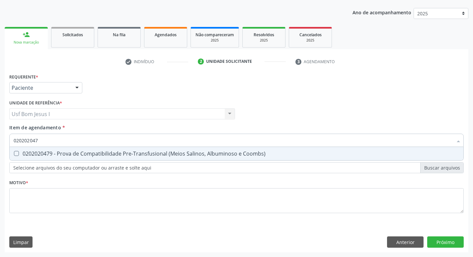
click at [59, 151] on div "0202020479 - Prova de Compatibilidade Pre-Transfusional (Meios Salinos, Albumin…" at bounding box center [237, 153] width 446 height 5
checkbox Coombs\) "true"
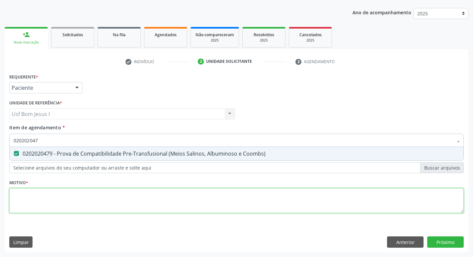
click at [62, 195] on div "Requerente * Paciente Médico(a) Enfermeiro(a) Paciente Nenhum resultado encontr…" at bounding box center [236, 147] width 455 height 150
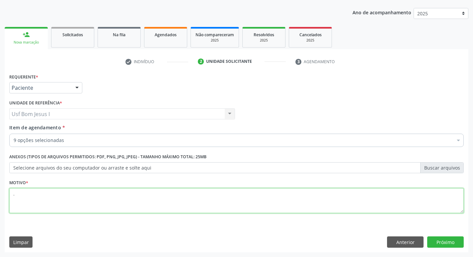
type textarea "."
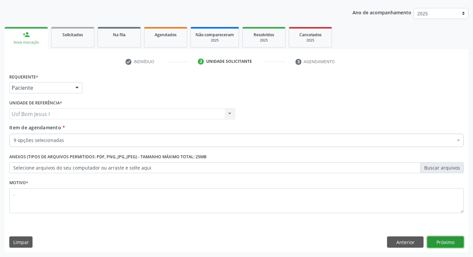
click at [453, 241] on button "Próximo" at bounding box center [445, 241] width 37 height 11
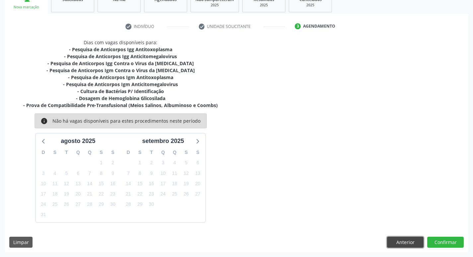
click at [402, 242] on button "Anterior" at bounding box center [405, 241] width 37 height 11
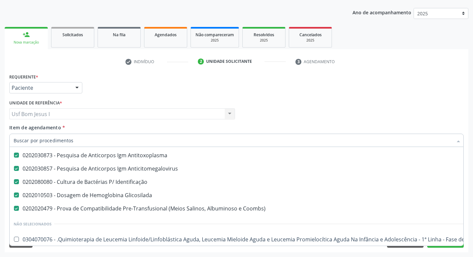
scroll to position [89, 0]
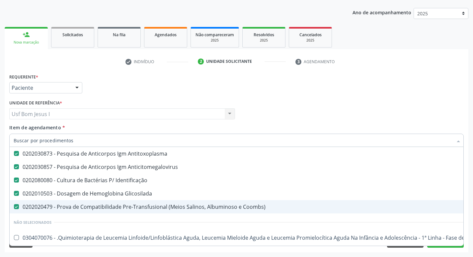
click at [16, 207] on Coombs\) at bounding box center [16, 206] width 5 height 5
click at [14, 207] on Coombs\) "checkbox" at bounding box center [12, 206] width 4 height 4
checkbox Coombs\) "false"
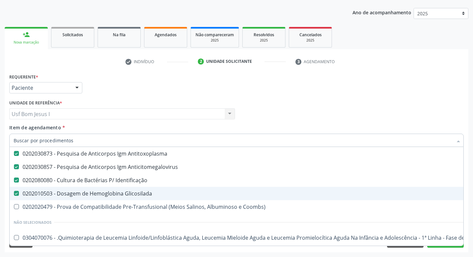
click at [388, 109] on div "Médico Solicitante Por favor, selecione a Unidade de Atendimento primeiro Nenhu…" at bounding box center [237, 111] width 458 height 26
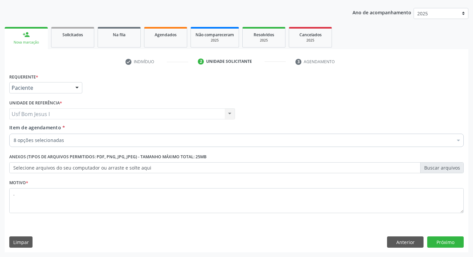
scroll to position [0, 0]
click at [454, 241] on button "Próximo" at bounding box center [445, 241] width 37 height 11
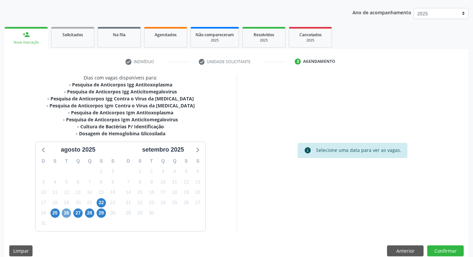
click at [65, 217] on span "26" at bounding box center [66, 212] width 9 height 9
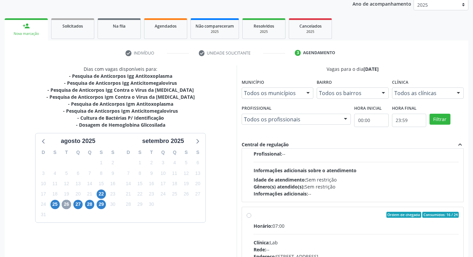
scroll to position [221, 0]
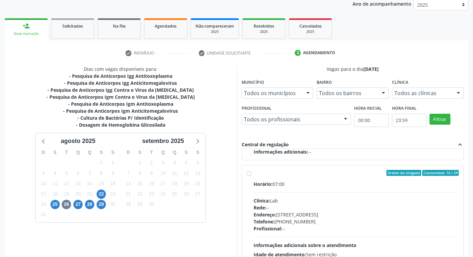
click at [325, 183] on div "Horário: 07:00" at bounding box center [357, 183] width 206 height 7
click at [251, 176] on input "Ordem de chegada Consumidos: 16 / 24 Horário: 07:00 Clínica: Lab Rede: -- Ender…" at bounding box center [249, 173] width 5 height 6
radio input "true"
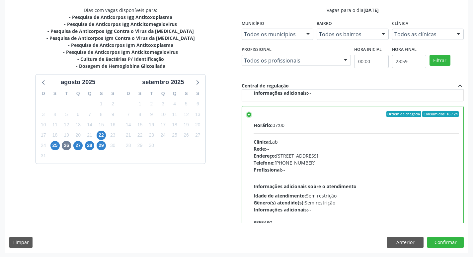
scroll to position [140, 0]
click at [448, 245] on button "Confirmar" at bounding box center [445, 241] width 37 height 11
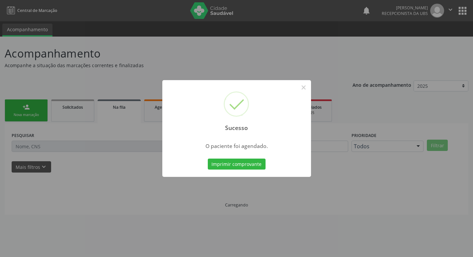
scroll to position [0, 0]
click at [244, 161] on button "Imprimir comprovante" at bounding box center [239, 163] width 58 height 11
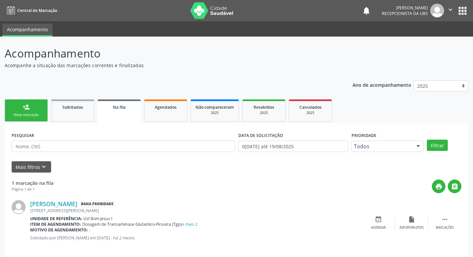
click at [25, 112] on link "person_add Nova marcação" at bounding box center [26, 110] width 43 height 22
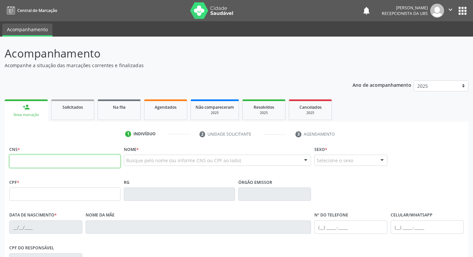
click at [48, 165] on input "text" at bounding box center [64, 160] width 111 height 13
click at [50, 165] on input "text" at bounding box center [64, 160] width 111 height 13
click at [93, 161] on input "text" at bounding box center [64, 160] width 111 height 13
type input "705 0096 0036 3051"
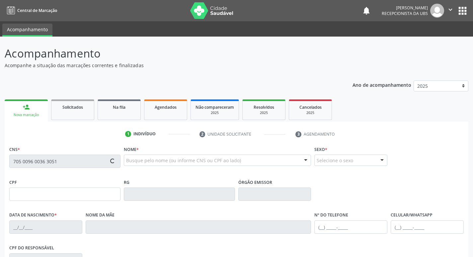
type input "129.037.254-38"
type input "26/07/2005"
type input "Maria Cristina Clementino de Oliveira"
type input "(81) 99173-2377"
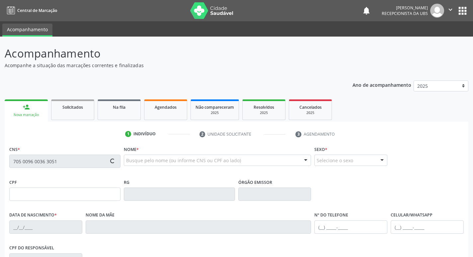
type input "180"
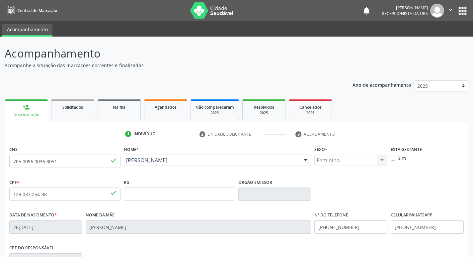
click at [392, 153] on label "Está gestante" at bounding box center [406, 149] width 31 height 10
click at [398, 158] on label "Sim" at bounding box center [402, 157] width 8 height 7
click at [395, 158] on input "Sim" at bounding box center [393, 157] width 5 height 6
checkbox input "true"
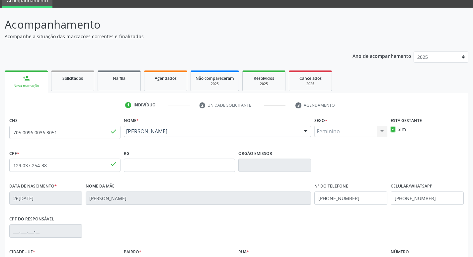
scroll to position [103, 0]
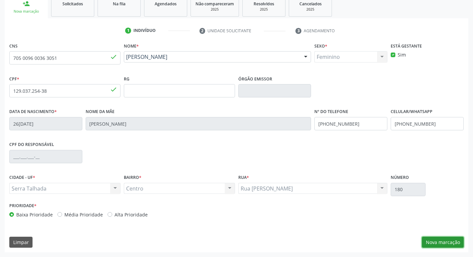
click at [444, 238] on button "Nova marcação" at bounding box center [443, 241] width 42 height 11
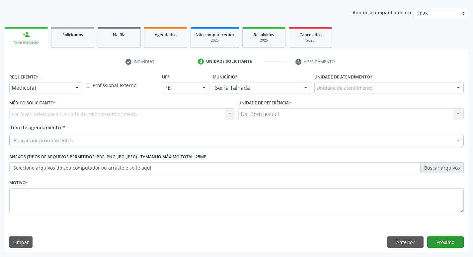
scroll to position [72, 0]
click at [54, 83] on div "Médico(a)" at bounding box center [45, 87] width 73 height 11
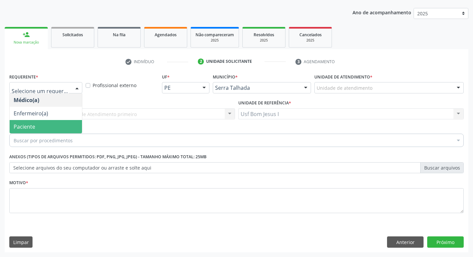
click at [41, 129] on span "Paciente" at bounding box center [46, 126] width 72 height 13
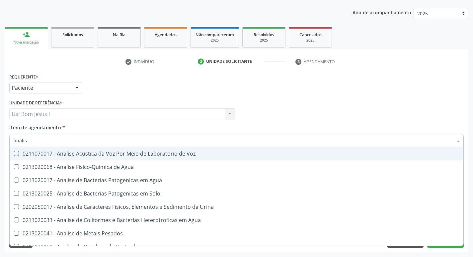
type input "analise"
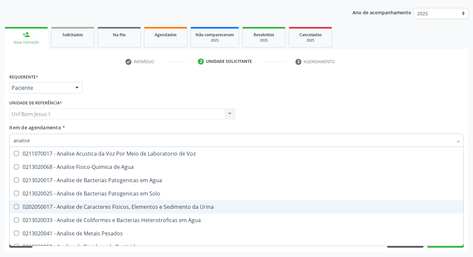
drag, startPoint x: 99, startPoint y: 208, endPoint x: 52, endPoint y: 179, distance: 54.4
click at [98, 208] on div "0202050017 - Analise de Caracteres Fisicos, Elementos e Sedimento da Urina" at bounding box center [237, 206] width 446 height 5
checkbox Urina "true"
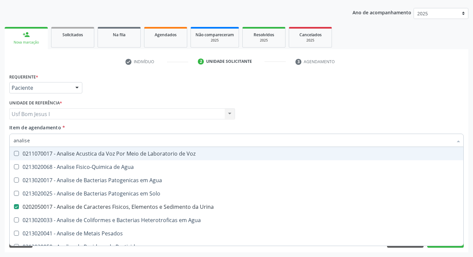
click at [28, 138] on input "analise" at bounding box center [233, 139] width 439 height 13
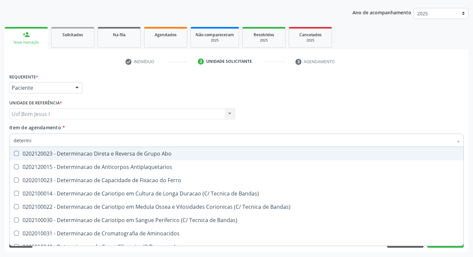
type input "determin"
checkbox Bandas\) "false"
type input "determinacao di"
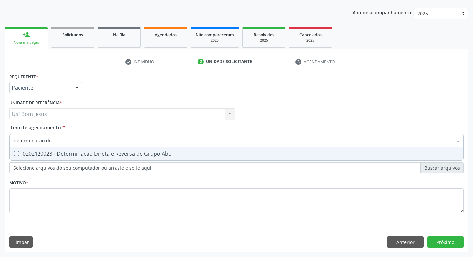
click at [26, 154] on div "0202120023 - Determinacao Direta e Reversa de Grupo Abo" at bounding box center [237, 153] width 446 height 5
checkbox Abo "true"
click at [51, 142] on input "determinacao di" at bounding box center [233, 139] width 439 height 13
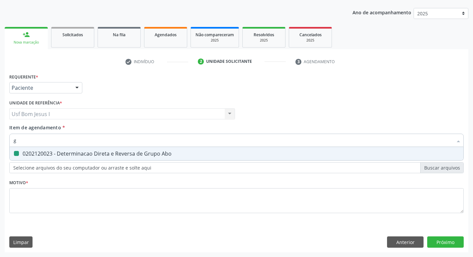
type input "gl"
checkbox Abo "false"
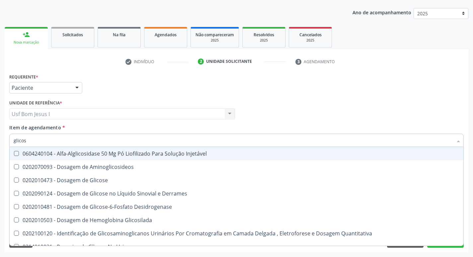
type input "glicose"
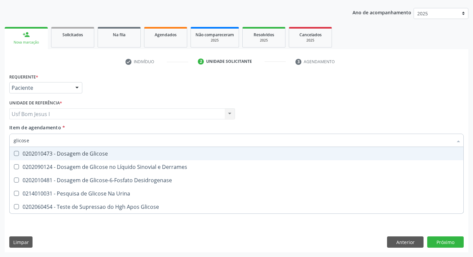
click at [50, 151] on div "0202010473 - Dosagem de Glicose" at bounding box center [237, 153] width 446 height 5
checkbox Glicose "true"
click at [43, 140] on input "glicose" at bounding box center [233, 139] width 439 height 13
type input "hem"
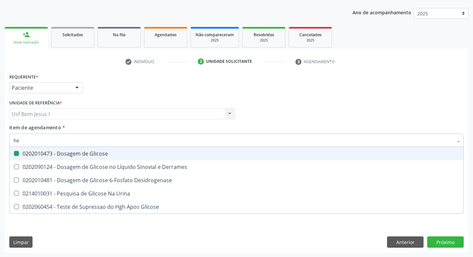
checkbox Glicose "false"
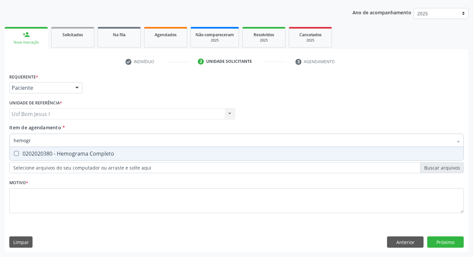
type input "hemogra"
click at [36, 151] on div "0202020380 - Hemograma Completo" at bounding box center [237, 153] width 446 height 5
checkbox Completo "true"
click at [37, 140] on input "hemogra" at bounding box center [233, 139] width 439 height 13
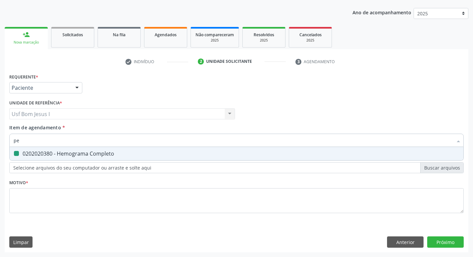
type input "pes"
checkbox Completo "false"
type input "pesquisa de fator"
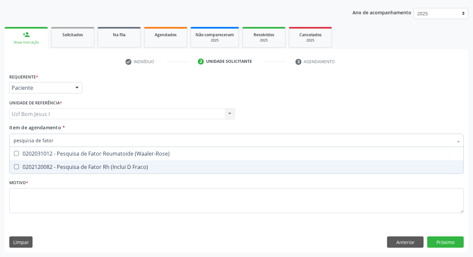
drag, startPoint x: 29, startPoint y: 164, endPoint x: 33, endPoint y: 161, distance: 5.5
click at [29, 164] on div "0202120082 - Pesquisa de Fator Rh (Inclui D Fraco)" at bounding box center [237, 166] width 446 height 5
checkbox Fraco\) "true"
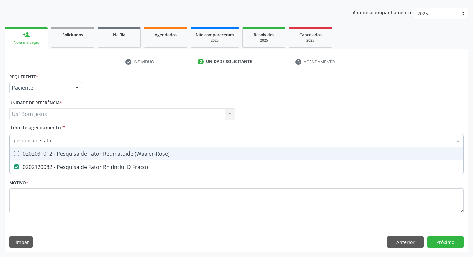
click at [60, 140] on input "pesquisa de fator" at bounding box center [233, 139] width 439 height 13
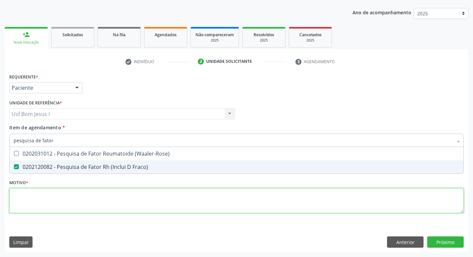
click at [38, 193] on div "Requerente * Paciente Médico(a) Enfermeiro(a) Paciente Nenhum resultado encontr…" at bounding box center [236, 147] width 455 height 150
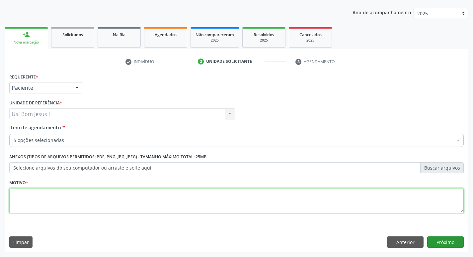
type textarea "."
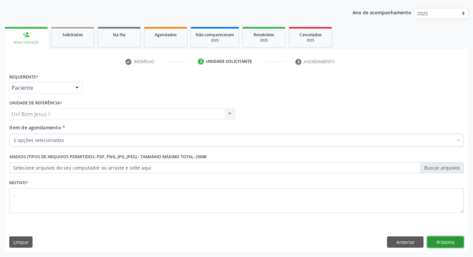
click at [441, 237] on button "Próximo" at bounding box center [445, 241] width 37 height 11
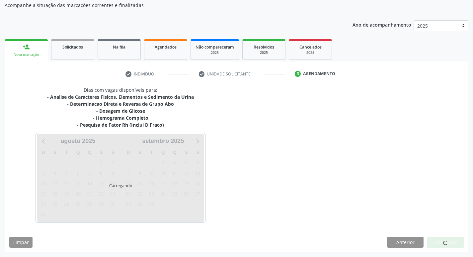
scroll to position [60, 0]
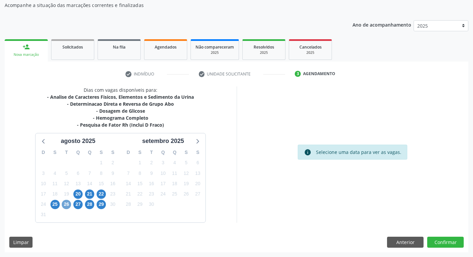
click at [67, 200] on span "26" at bounding box center [66, 204] width 9 height 9
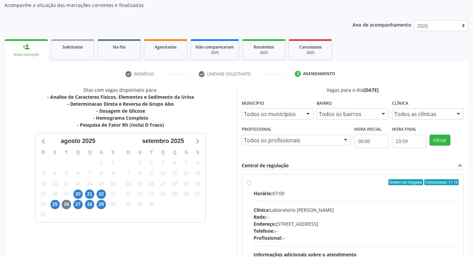
click at [371, 216] on div "Rede: --" at bounding box center [357, 216] width 206 height 7
click at [251, 185] on input "Ordem de chegada Consumidos: 7 / 12 Horário: 07:00 Clínica: Laboratorio Jose Pa…" at bounding box center [249, 182] width 5 height 6
radio input "true"
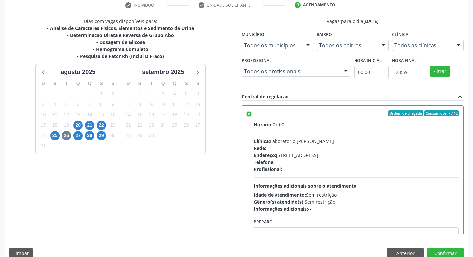
scroll to position [140, 0]
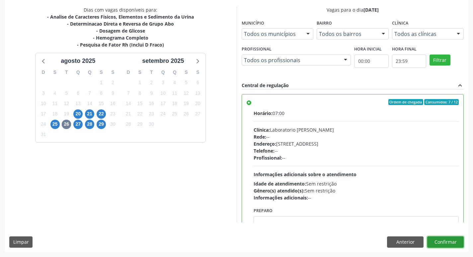
click at [455, 242] on button "Confirmar" at bounding box center [445, 241] width 37 height 11
click at [450, 244] on button "Confirmar" at bounding box center [445, 241] width 37 height 11
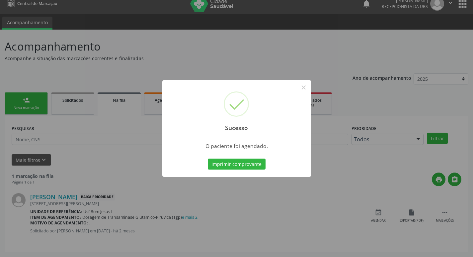
scroll to position [0, 0]
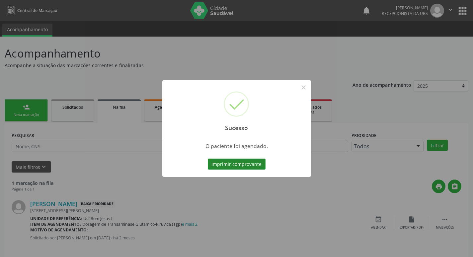
click at [238, 165] on button "Imprimir comprovante" at bounding box center [237, 163] width 58 height 11
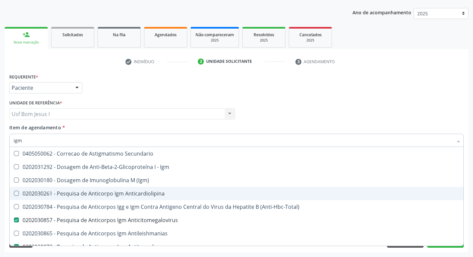
scroll to position [44, 0]
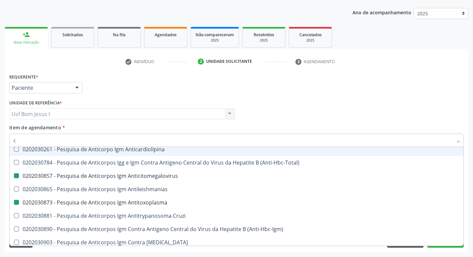
type input "cu"
checkbox Anticitomegalovirus "false"
checkbox Antitoxoplasma "false"
checkbox Rubeola "false"
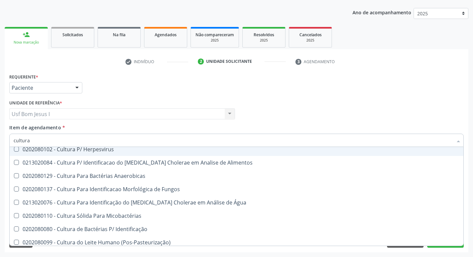
type input "cultura d"
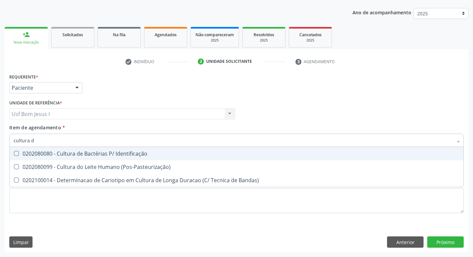
click at [118, 155] on div "0202080080 - Cultura de Bactérias P/ Identificação" at bounding box center [237, 153] width 446 height 5
checkbox Identificação "true"
click at [99, 142] on input "cultura d" at bounding box center [233, 139] width 439 height 13
type input "cultura"
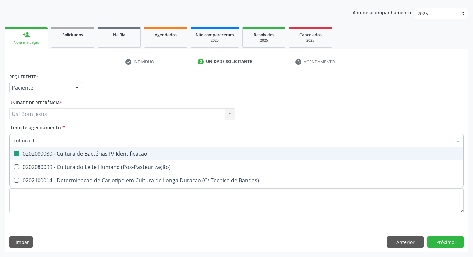
checkbox Identificação "false"
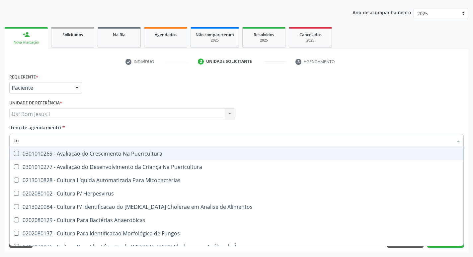
type input "c"
checkbox Identificação "false"
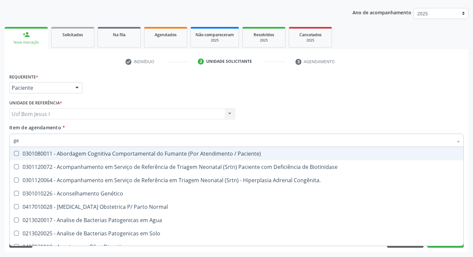
type input "g"
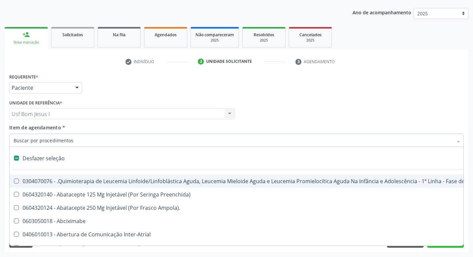
type input "g"
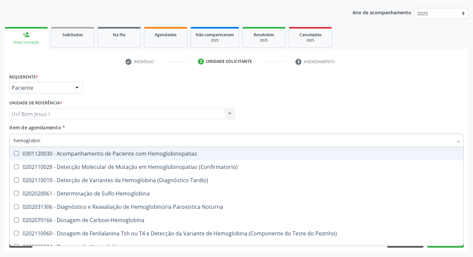
type input "hemoglobina"
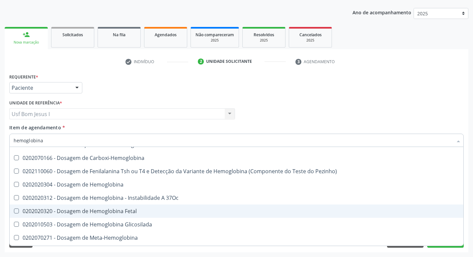
scroll to position [44, 0]
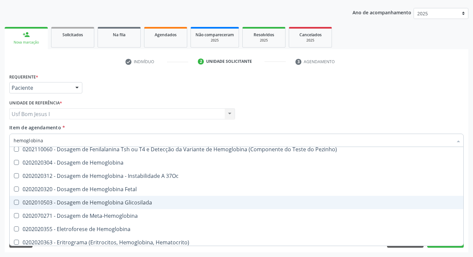
click at [134, 202] on div "0202010503 - Dosagem de Hemoglobina Glicosilada" at bounding box center [237, 202] width 446 height 5
checkbox Glicosilada "true"
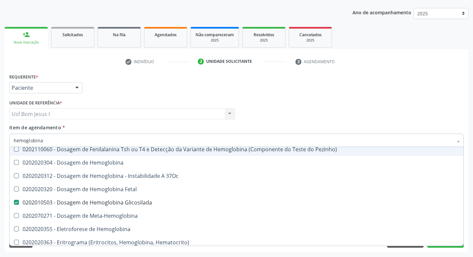
click at [167, 120] on div "Unidade de referência * Usf Bom Jesus I Usf [DEMOGRAPHIC_DATA] I Nenhum resulta…" at bounding box center [122, 111] width 229 height 26
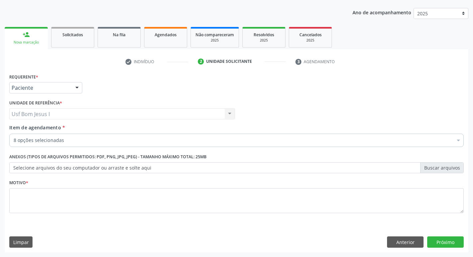
scroll to position [0, 0]
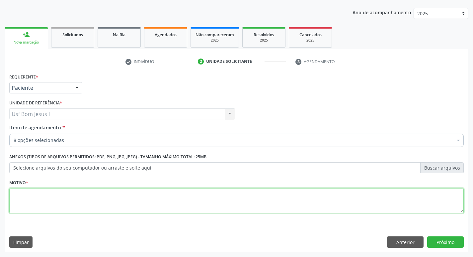
click at [128, 197] on textarea at bounding box center [236, 200] width 455 height 25
type textarea "."
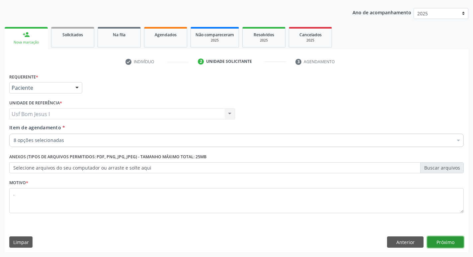
click at [457, 242] on button "Próximo" at bounding box center [445, 241] width 37 height 11
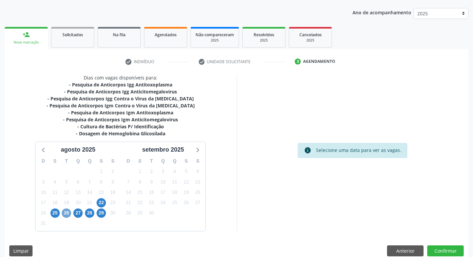
click at [66, 215] on span "26" at bounding box center [66, 212] width 9 height 9
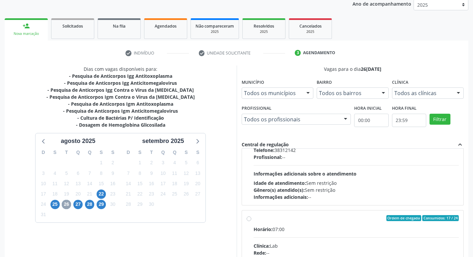
scroll to position [221, 0]
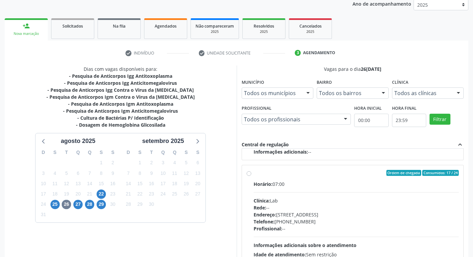
click at [361, 196] on div "Horário: 07:00 Clínica: Lab Rede: -- Endereço: [STREET_ADDRESS] Telefone: [PHON…" at bounding box center [357, 225] width 206 height 91
click at [251, 176] on input "Ordem de chegada Consumidos: 17 / 24 Horário: 07:00 Clínica: Lab Rede: -- Ender…" at bounding box center [249, 173] width 5 height 6
radio input "true"
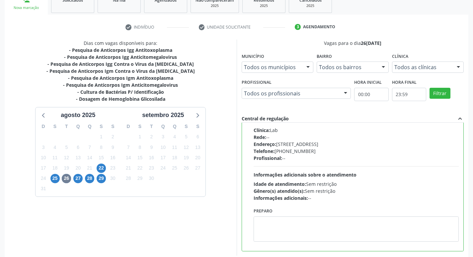
scroll to position [140, 0]
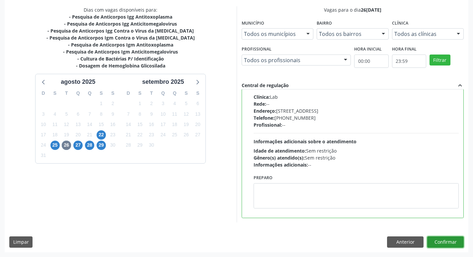
click at [456, 240] on button "Confirmar" at bounding box center [445, 241] width 37 height 11
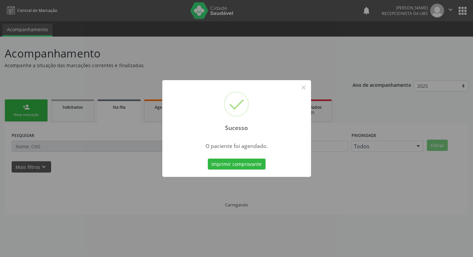
scroll to position [0, 0]
click at [229, 164] on button "Imprimir comprovante" at bounding box center [239, 163] width 58 height 11
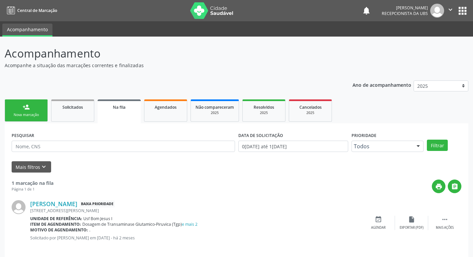
click at [27, 115] on div "Nova marcação" at bounding box center [26, 114] width 33 height 5
click at [27, 113] on div "Nova marcação" at bounding box center [26, 114] width 33 height 5
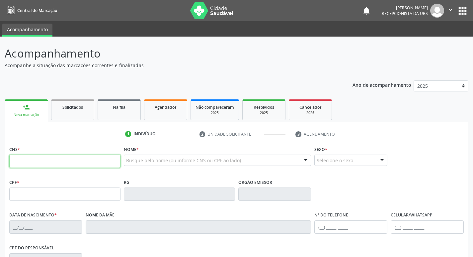
click at [37, 157] on input "text" at bounding box center [64, 160] width 111 height 13
click at [90, 160] on input "text" at bounding box center [64, 160] width 111 height 13
type input "898 0034 1374 2169"
type input "01/04/2007"
type input "Fatima Rejane da Silva Souza"
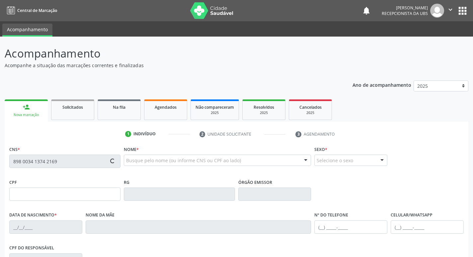
type input "[PHONE_NUMBER]"
type input "S/N"
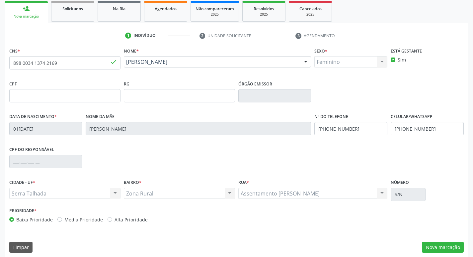
scroll to position [103, 0]
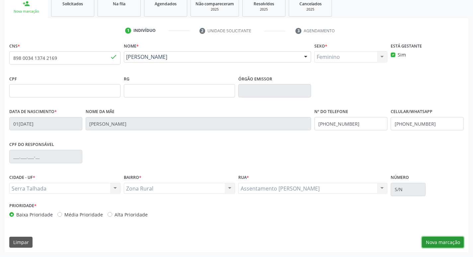
click at [443, 243] on button "Nova marcação" at bounding box center [443, 241] width 42 height 11
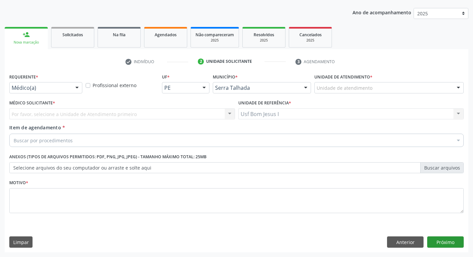
scroll to position [72, 0]
click at [73, 90] on div at bounding box center [77, 87] width 10 height 11
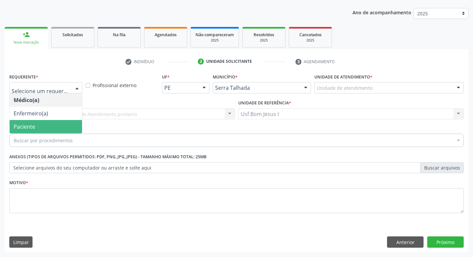
click at [52, 128] on span "Paciente" at bounding box center [46, 126] width 72 height 13
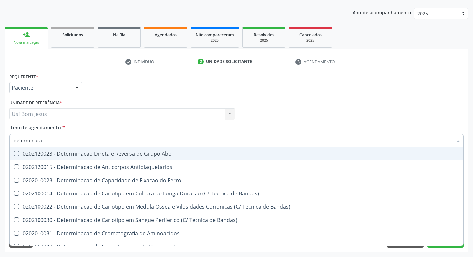
type input "determinacao"
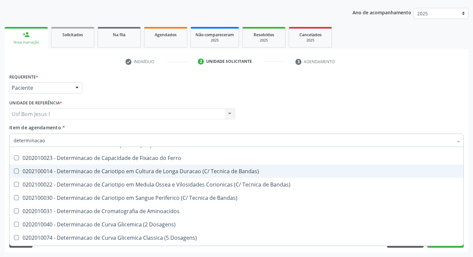
scroll to position [44, 0]
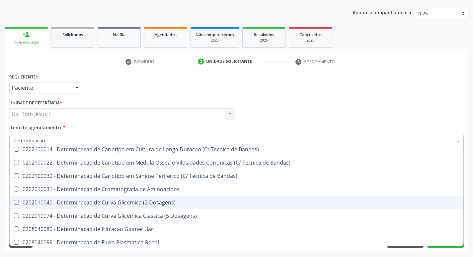
click at [122, 201] on div "0202010040 - Determinacao de Curva Glicemica (2 Dosagens)" at bounding box center [237, 202] width 446 height 5
checkbox Dosagens\) "true"
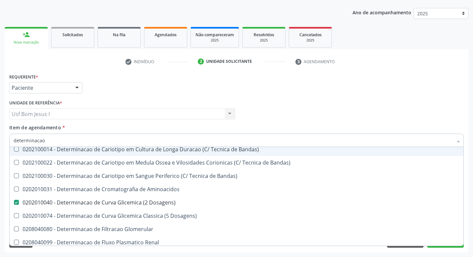
click at [51, 140] on input "determinacao" at bounding box center [233, 139] width 439 height 13
type input "i"
checkbox Dosagens\) "false"
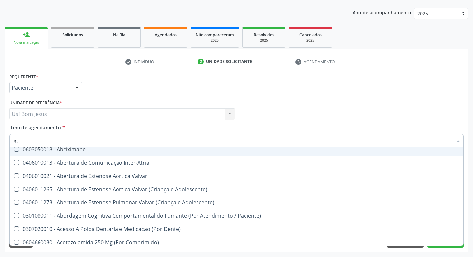
type input "igg"
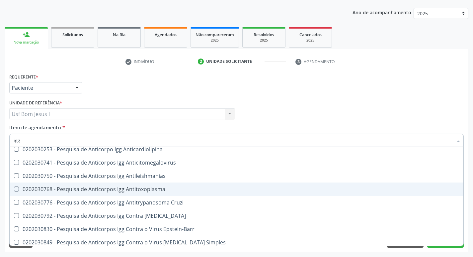
click at [142, 190] on div "0202030768 - Pesquisa de Anticorpos Igg Antitoxoplasma" at bounding box center [237, 188] width 446 height 5
checkbox Antitoxoplasma "true"
type input "ig"
checkbox Antitoxoplasma "false"
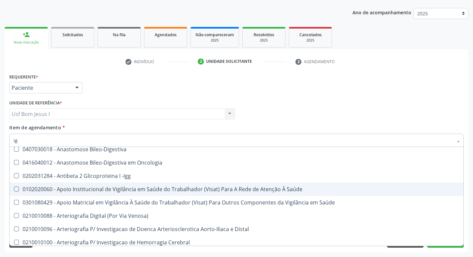
type input "igm"
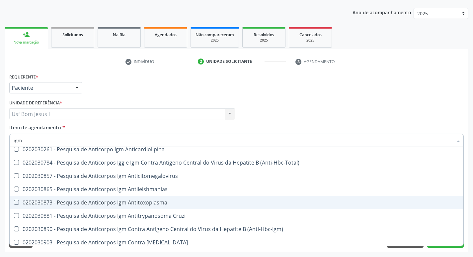
click at [138, 198] on span "0202030873 - Pesquisa de Anticorpos Igm Antitoxoplasma" at bounding box center [237, 202] width 454 height 13
checkbox Antitoxoplasma "true"
type input "ig"
checkbox Antitoxoplasma "false"
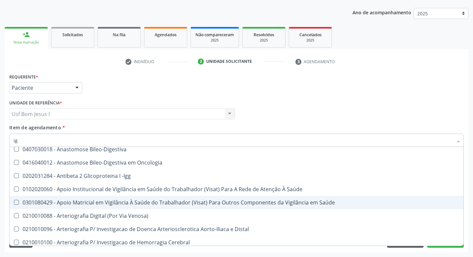
type input "i"
checkbox Antitoxoplasma "false"
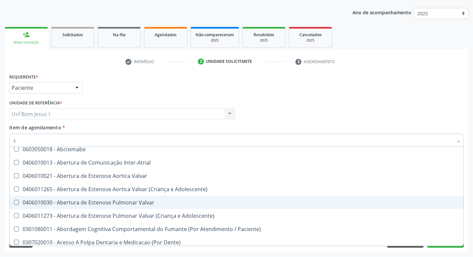
type input "cu"
checkbox Normal "true"
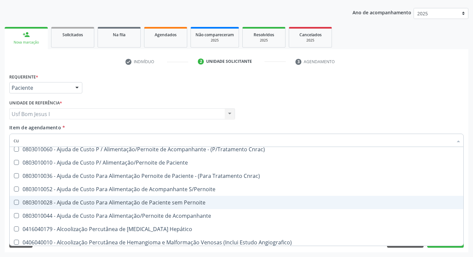
type input "cul"
checkbox Dosagens\) "false"
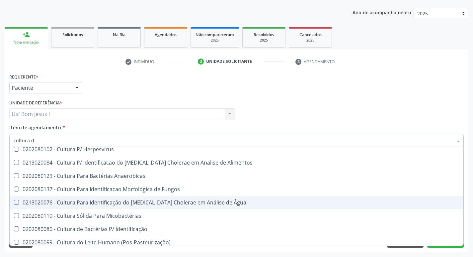
scroll to position [0, 0]
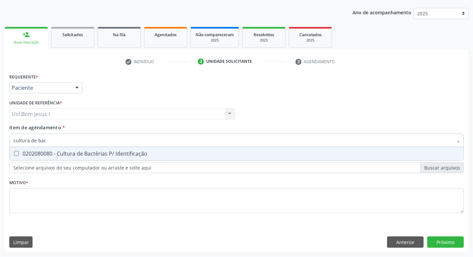
type input "cultura de bact"
click at [75, 154] on div "0202080080 - Cultura de Bactérias P/ Identificação" at bounding box center [237, 153] width 446 height 5
checkbox Identificação "true"
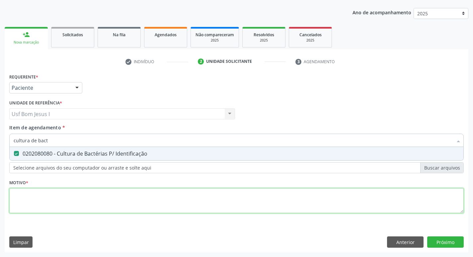
click at [72, 199] on div "Requerente * Paciente Médico(a) Enfermeiro(a) Paciente Nenhum resultado encontr…" at bounding box center [236, 147] width 455 height 150
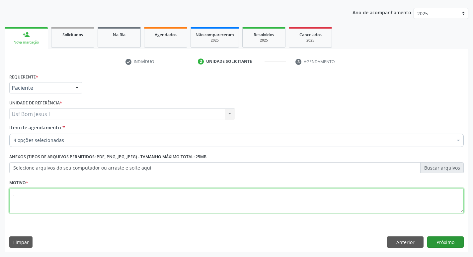
type textarea "."
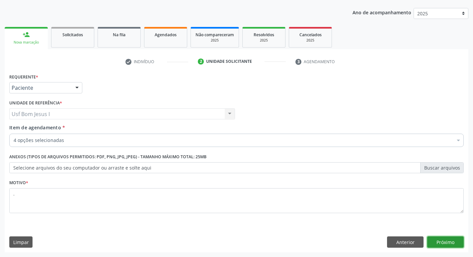
click at [449, 242] on button "Próximo" at bounding box center [445, 241] width 37 height 11
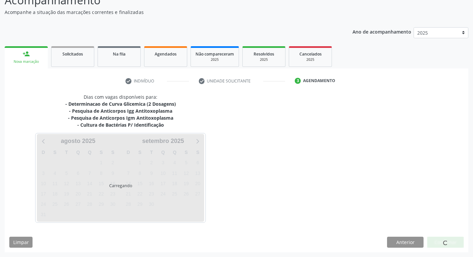
scroll to position [53, 0]
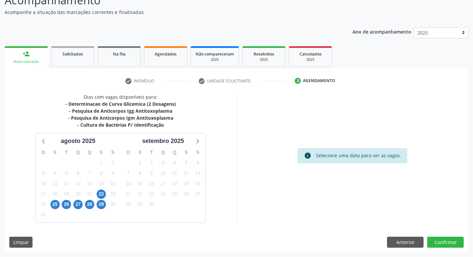
click at [59, 207] on div "25" at bounding box center [54, 204] width 9 height 10
click at [65, 205] on span "26" at bounding box center [66, 204] width 9 height 9
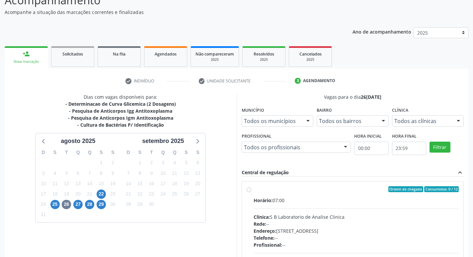
drag, startPoint x: 383, startPoint y: 167, endPoint x: 391, endPoint y: 172, distance: 9.6
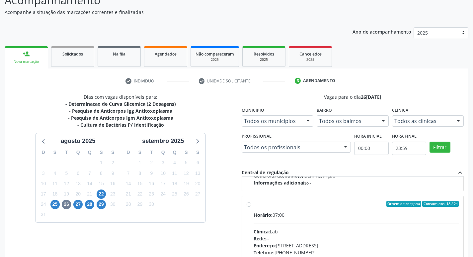
scroll to position [221, 0]
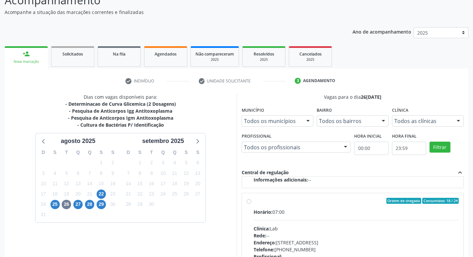
click at [365, 231] on div "Horário: 07:00 Clínica: Lab Rede: -- Endereço: Casa, nº 1037, N S da Penha, Ser…" at bounding box center [357, 253] width 206 height 91
radio input "true"
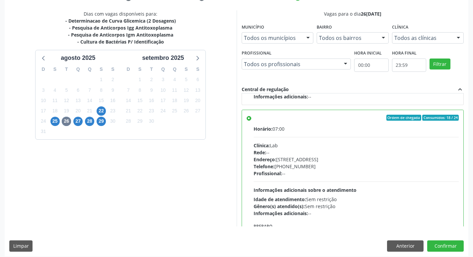
scroll to position [140, 0]
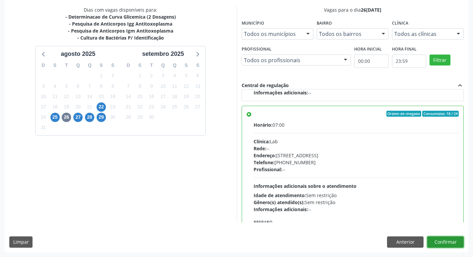
click at [453, 243] on button "Confirmar" at bounding box center [445, 241] width 37 height 11
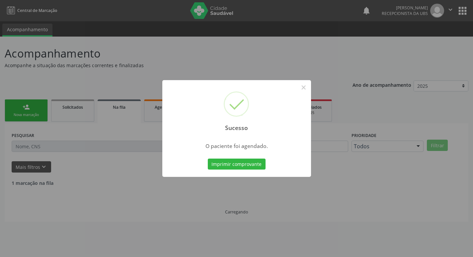
scroll to position [0, 0]
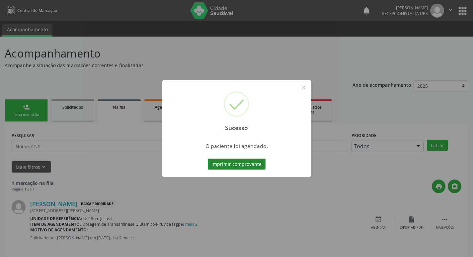
click at [230, 162] on button "Imprimir comprovante" at bounding box center [237, 163] width 58 height 11
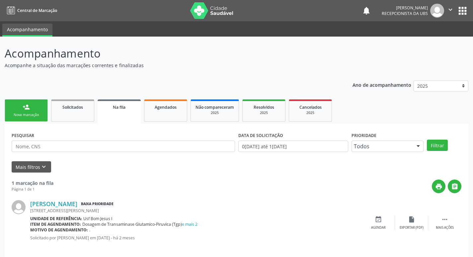
click at [29, 110] on div "person_add" at bounding box center [26, 106] width 7 height 7
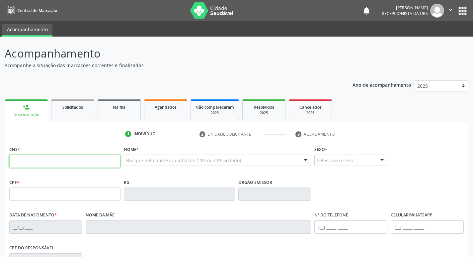
click at [57, 157] on input "text" at bounding box center [64, 160] width 111 height 13
paste input "898 0034 1374 2169"
type input "898 0034 1374 2169"
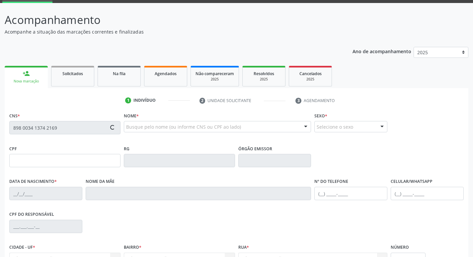
scroll to position [103, 0]
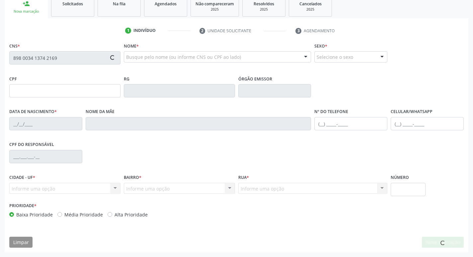
type input "01/04/2007"
type input "Fatima Rejane da Silva Souza"
type input "[PHONE_NUMBER]"
type input "S/N"
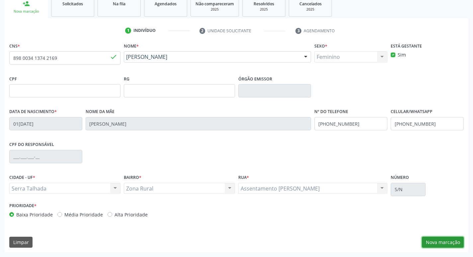
click at [458, 243] on button "Nova marcação" at bounding box center [443, 241] width 42 height 11
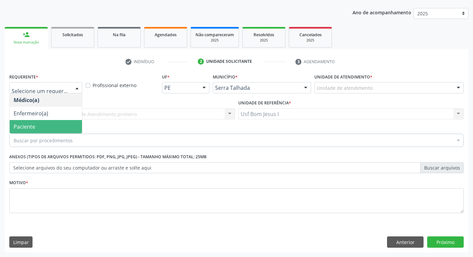
click at [35, 126] on span "Paciente" at bounding box center [46, 126] width 72 height 13
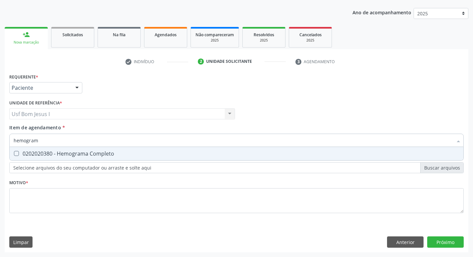
type input "hemograma"
click at [41, 153] on div "0202020380 - Hemograma Completo" at bounding box center [237, 153] width 446 height 5
checkbox Completo "true"
click at [49, 139] on input "hemograma" at bounding box center [233, 139] width 439 height 13
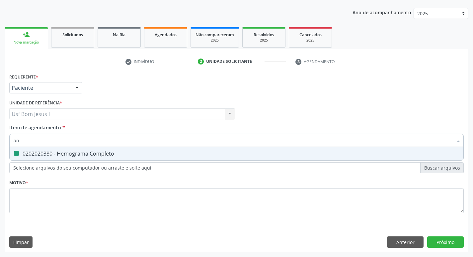
type input "ana"
checkbox Completo "false"
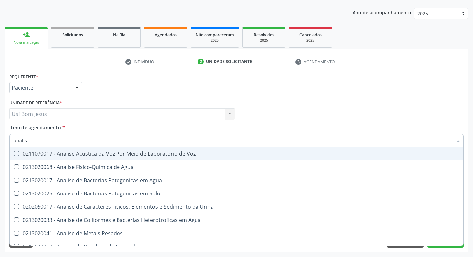
type input "analise"
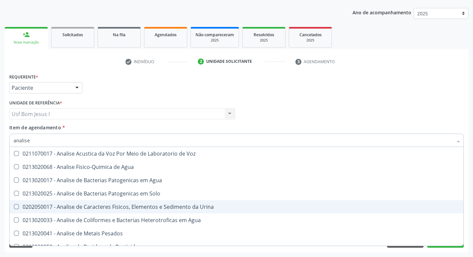
click at [64, 204] on div "0202050017 - Analise de Caracteres Fisicos, Elementos e Sedimento da Urina" at bounding box center [237, 206] width 446 height 5
checkbox Urina "true"
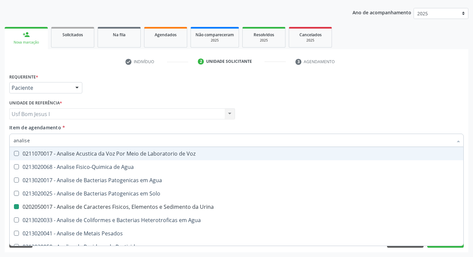
click at [92, 126] on div "Item de agendamento * analise Desfazer seleção 0211070017 - Analise Acustica da…" at bounding box center [236, 134] width 455 height 21
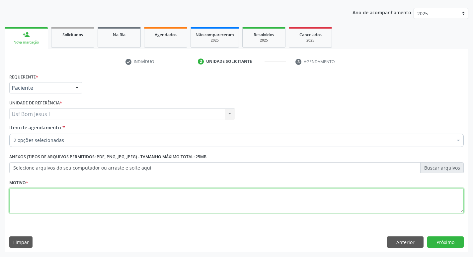
click at [104, 199] on textarea at bounding box center [236, 200] width 455 height 25
type textarea "."
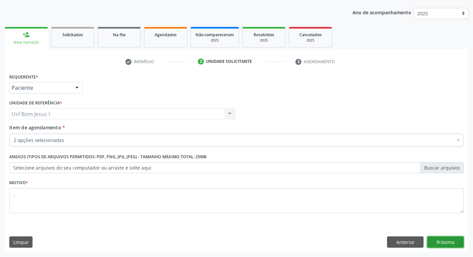
click at [455, 241] on button "Próximo" at bounding box center [445, 241] width 37 height 11
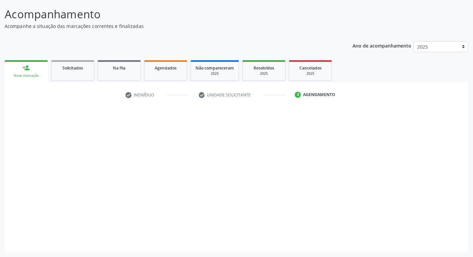
scroll to position [39, 0]
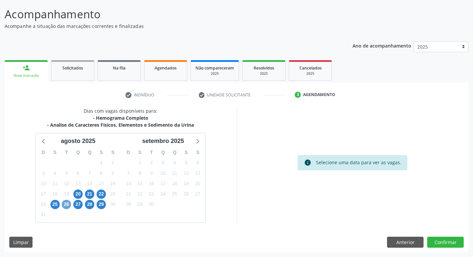
click at [63, 202] on span "26" at bounding box center [66, 204] width 9 height 9
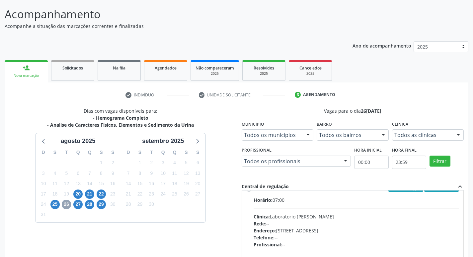
scroll to position [22, 0]
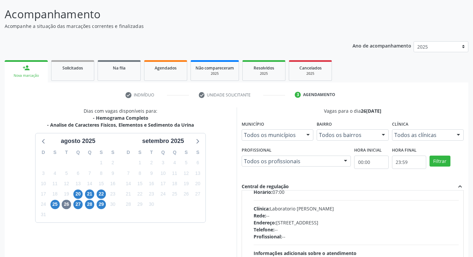
click at [348, 213] on div "Rede: --" at bounding box center [357, 215] width 206 height 7
click at [251, 184] on input "Ordem de chegada Consumidos: 8 / 12 Horário: 07:00 Clínica: Laboratorio Jose Pa…" at bounding box center [249, 181] width 5 height 6
radio input "true"
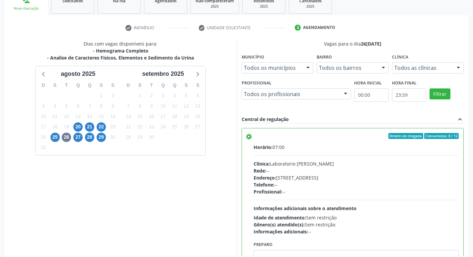
scroll to position [140, 0]
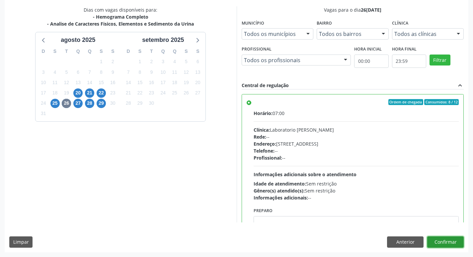
click at [457, 244] on button "Confirmar" at bounding box center [445, 241] width 37 height 11
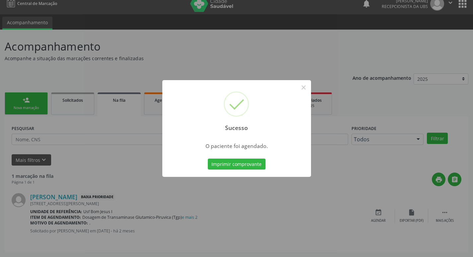
scroll to position [0, 0]
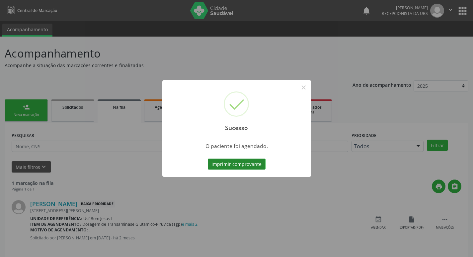
click at [247, 165] on button "Imprimir comprovante" at bounding box center [237, 163] width 58 height 11
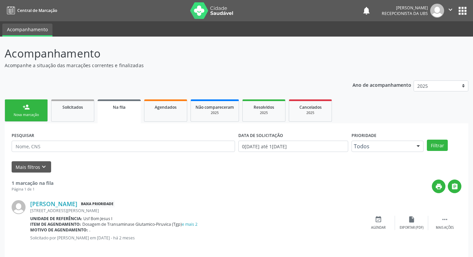
click at [23, 109] on div "person_add" at bounding box center [26, 106] width 7 height 7
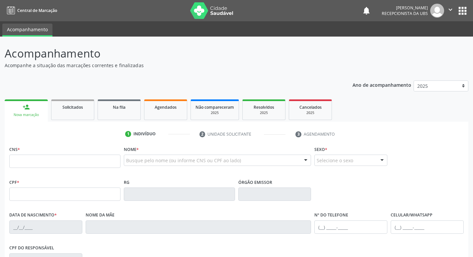
click at [33, 112] on link "person_add Nova marcação" at bounding box center [26, 110] width 43 height 22
click at [52, 152] on div "CNS *" at bounding box center [64, 156] width 111 height 24
click at [53, 155] on input "text" at bounding box center [64, 160] width 111 height 13
click at [84, 161] on input "text" at bounding box center [64, 160] width 111 height 13
type input "704 0028 5128 3763"
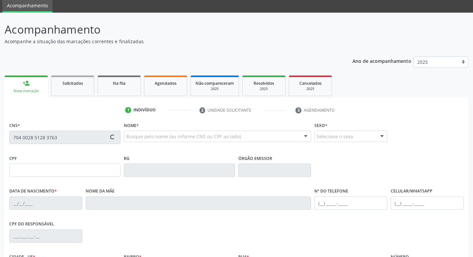
scroll to position [103, 0]
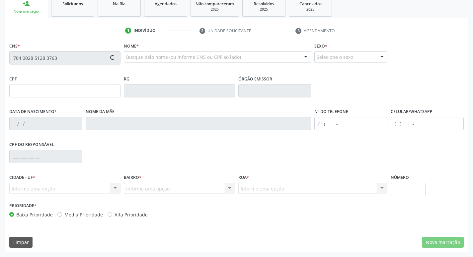
type input "065.116.754-08"
type input "04/07/1958"
type input "Francisca Bezerra de Lacerda"
type input "(99) 99999-9999"
type input "1018"
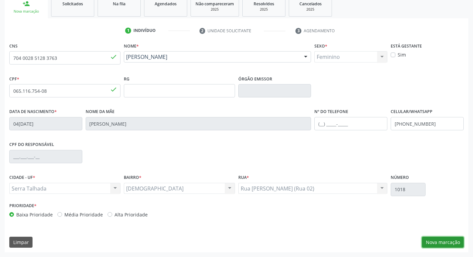
click at [441, 242] on button "Nova marcação" at bounding box center [443, 241] width 42 height 11
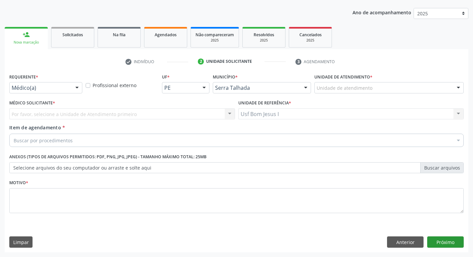
scroll to position [72, 0]
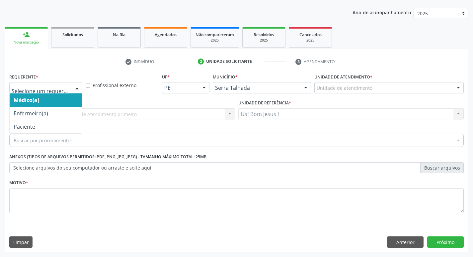
drag, startPoint x: 36, startPoint y: 92, endPoint x: 44, endPoint y: 106, distance: 16.2
click at [36, 92] on div at bounding box center [45, 87] width 73 height 11
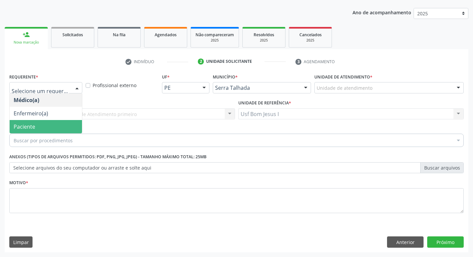
click at [50, 125] on span "Paciente" at bounding box center [46, 126] width 72 height 13
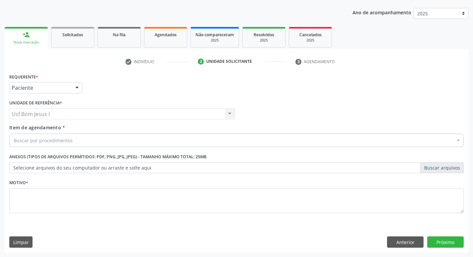
drag, startPoint x: 50, startPoint y: 134, endPoint x: 47, endPoint y: 139, distance: 5.6
click at [49, 135] on div "Buscar por procedimentos" at bounding box center [236, 139] width 455 height 13
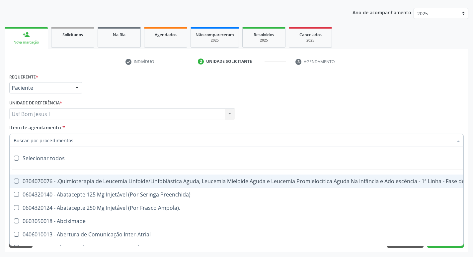
click at [47, 139] on input "Item de agendamento *" at bounding box center [233, 139] width 439 height 13
click at [82, 143] on input "Item de agendamento *" at bounding box center [233, 139] width 439 height 13
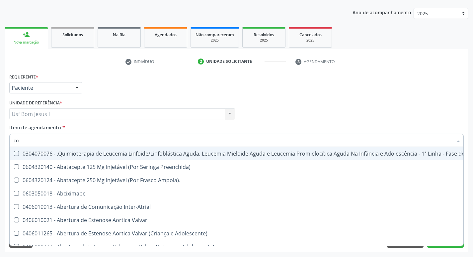
type input "col"
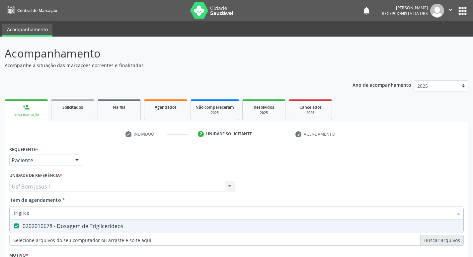
scroll to position [72, 0]
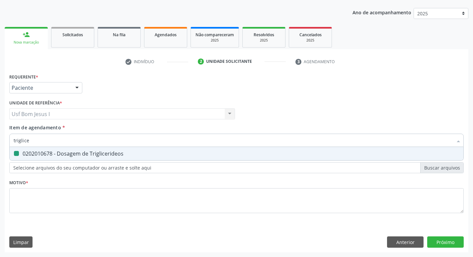
type input "a"
checkbox Triglicerideos "false"
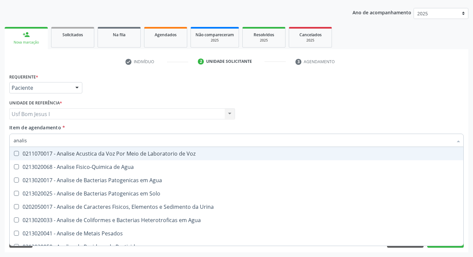
type input "analise"
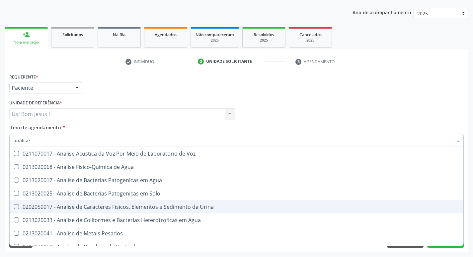
click at [52, 204] on div "0202050017 - Analise de Caracteres Fisicos, Elementos e Sedimento da Urina" at bounding box center [237, 206] width 446 height 5
checkbox Urina "true"
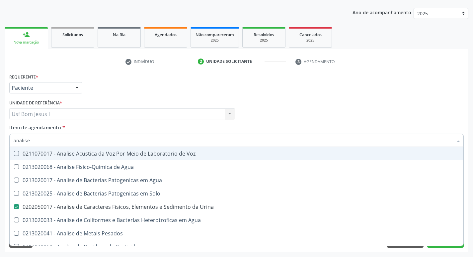
click at [39, 142] on input "analise" at bounding box center [233, 139] width 439 height 13
type input "gl"
checkbox Urina "false"
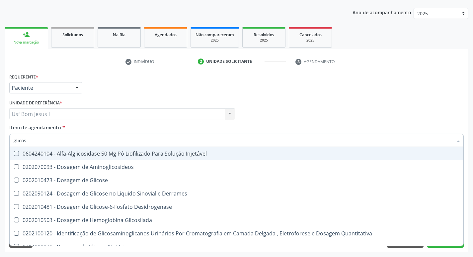
type input "glicose"
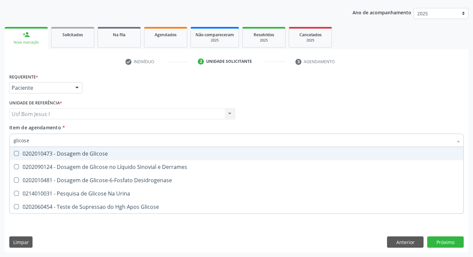
click at [33, 152] on div "0202010473 - Dosagem de Glicose" at bounding box center [237, 153] width 446 height 5
checkbox Glicose "true"
click at [30, 139] on input "glicose" at bounding box center [233, 139] width 439 height 13
type input "t"
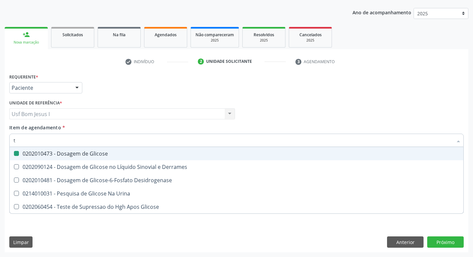
checkbox Glicose "false"
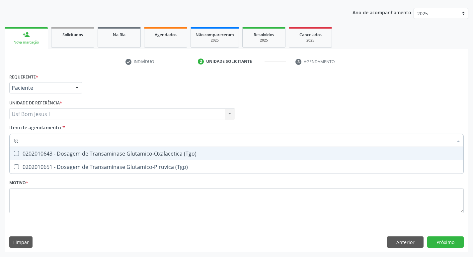
type input "tgo"
click at [20, 153] on div "0202010643 - Dosagem de Transaminase Glutamico-Oxalacetica (Tgo)" at bounding box center [237, 153] width 446 height 5
checkbox \(Tgo\) "true"
click at [28, 139] on input "tgo" at bounding box center [233, 139] width 439 height 13
type input "tgp"
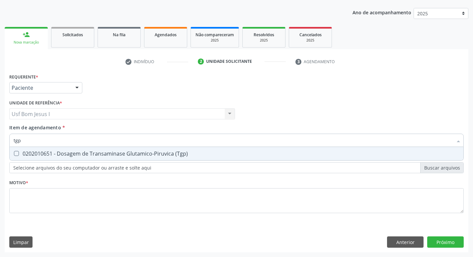
click at [25, 147] on span "0202010651 - Dosagem de Transaminase Glutamico-Piruvica (Tgp)" at bounding box center [237, 153] width 454 height 13
checkbox \(Tgp\) "true"
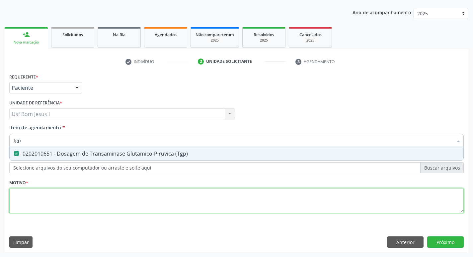
click at [34, 202] on div "Requerente * Paciente Médico(a) Enfermeiro(a) Paciente Nenhum resultado encontr…" at bounding box center [236, 147] width 455 height 150
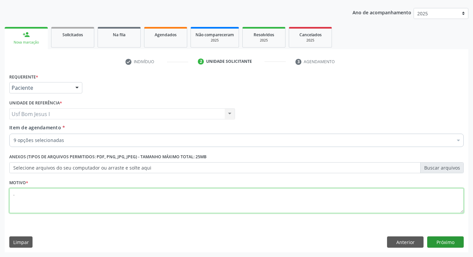
type textarea "."
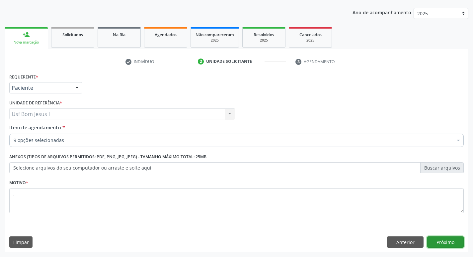
click at [447, 240] on button "Próximo" at bounding box center [445, 241] width 37 height 11
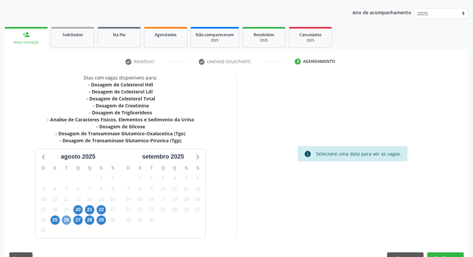
click at [69, 222] on span "26" at bounding box center [66, 219] width 9 height 9
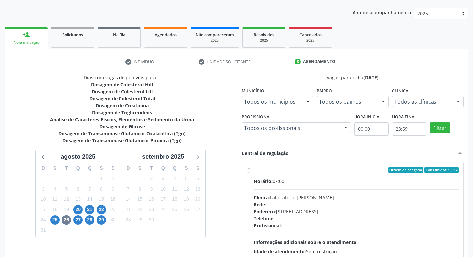
click at [348, 192] on div "Horário: 07:00 Clínica: Laboratorio [PERSON_NAME]: -- Endereço: [STREET_ADDRESS…" at bounding box center [357, 222] width 206 height 91
click at [251, 173] on input "Ordem de chegada Consumidos: 9 / 12 Horário: 07:00 Clínica: Laboratorio [PERSON…" at bounding box center [249, 170] width 5 height 6
radio input "true"
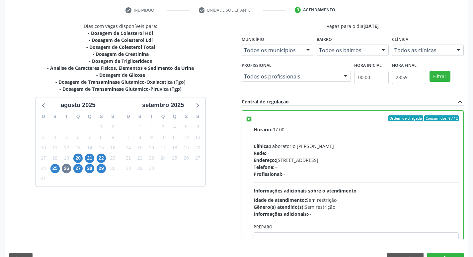
scroll to position [140, 0]
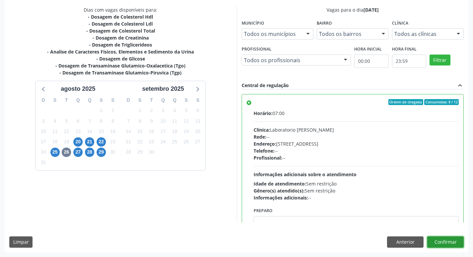
click at [453, 241] on button "Confirmar" at bounding box center [445, 241] width 37 height 11
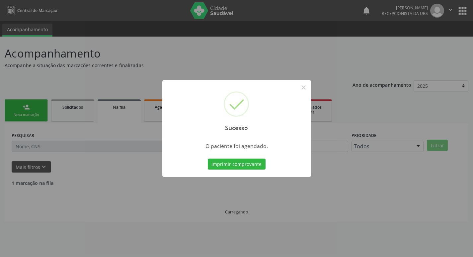
scroll to position [0, 0]
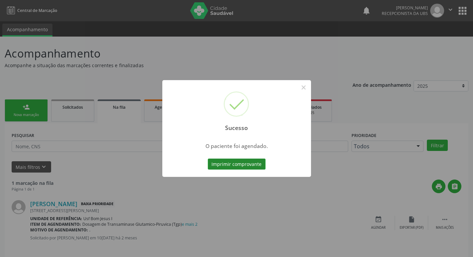
click at [240, 164] on button "Imprimir comprovante" at bounding box center [237, 163] width 58 height 11
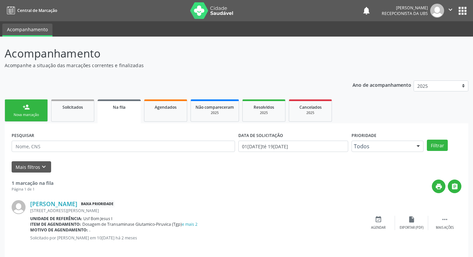
click at [33, 105] on link "person_add Nova marcação" at bounding box center [26, 110] width 43 height 22
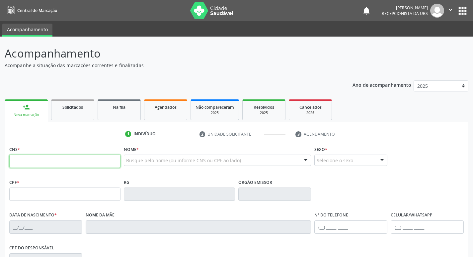
click at [29, 159] on input "text" at bounding box center [64, 160] width 111 height 13
paste input "704 0028 5128 3763"
type input "704 0028 5128 3763"
type input "065.116.754-08"
type input "04/07/1958"
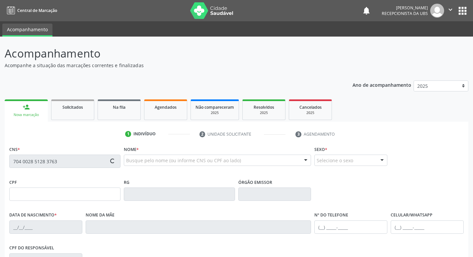
type input "Francisca Bezerra de Lacerda"
type input "(99) 99999-9999"
type input "1018"
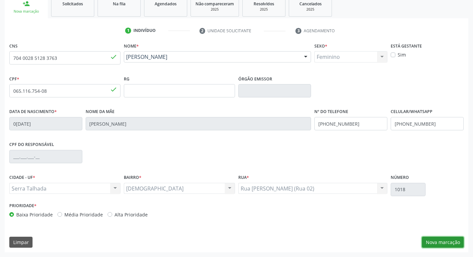
click at [438, 238] on button "Nova marcação" at bounding box center [443, 241] width 42 height 11
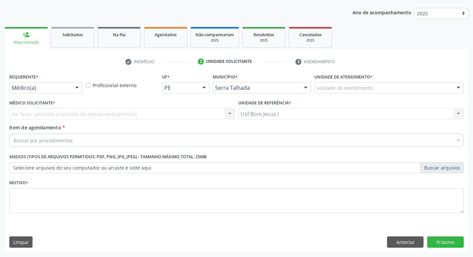
scroll to position [72, 0]
click at [112, 141] on div "Buscar por procedimentos" at bounding box center [236, 139] width 455 height 13
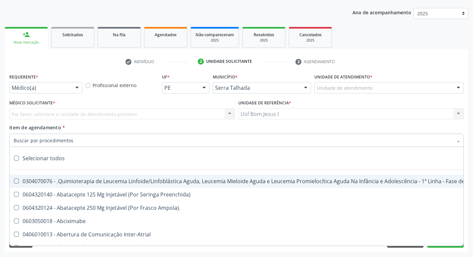
click at [74, 87] on div at bounding box center [77, 87] width 10 height 11
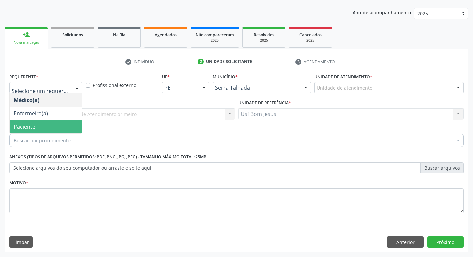
click at [45, 124] on span "Paciente" at bounding box center [46, 126] width 72 height 13
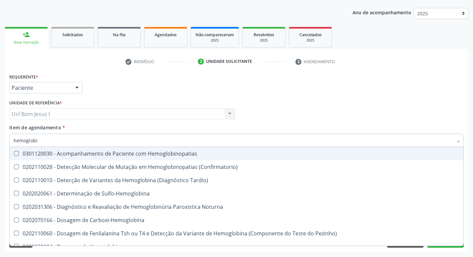
type input "hemoglobin"
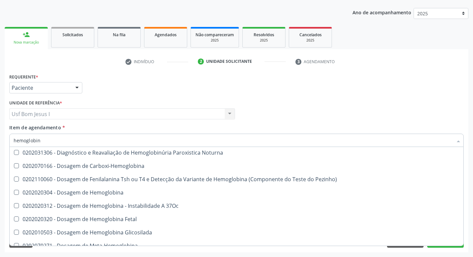
scroll to position [66, 0]
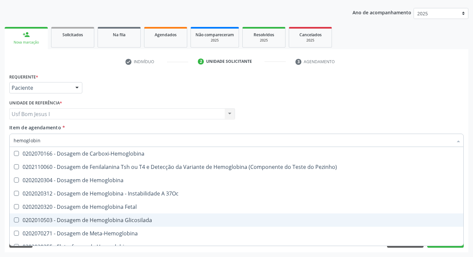
click at [136, 219] on div "0202010503 - Dosagem de Hemoglobina Glicosilada" at bounding box center [237, 219] width 446 height 5
checkbox Glicosilada "true"
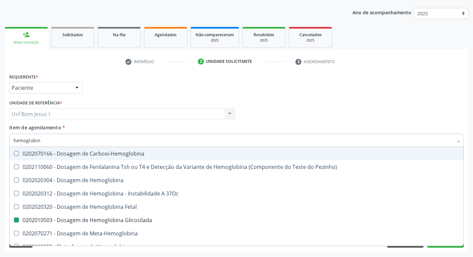
click at [252, 123] on div "Médico Solicitante Por favor, selecione a Unidade de Atendimento primeiro Nenhu…" at bounding box center [237, 111] width 458 height 26
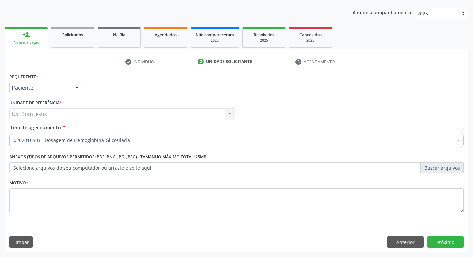
scroll to position [0, 0]
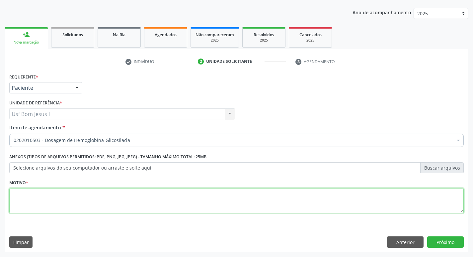
click at [205, 203] on textarea at bounding box center [236, 200] width 455 height 25
type textarea "."
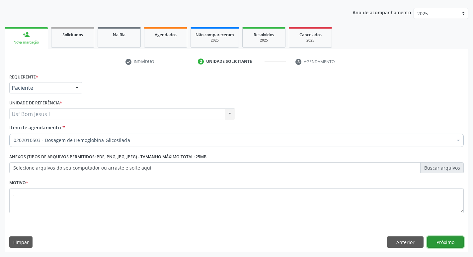
click at [451, 239] on button "Próximo" at bounding box center [445, 241] width 37 height 11
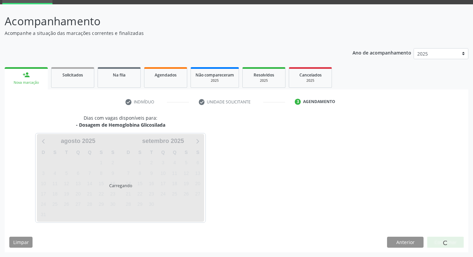
scroll to position [32, 0]
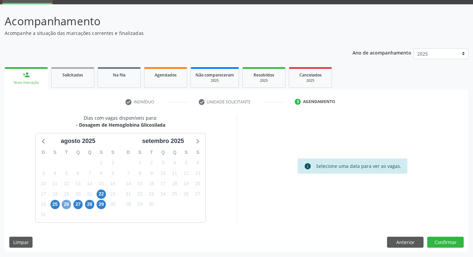
click at [68, 203] on span "26" at bounding box center [66, 204] width 9 height 9
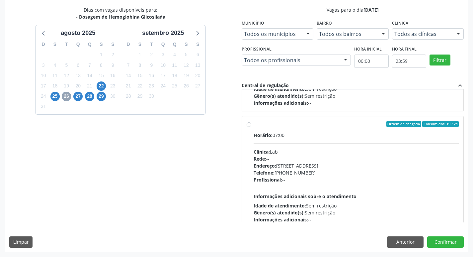
scroll to position [221, 0]
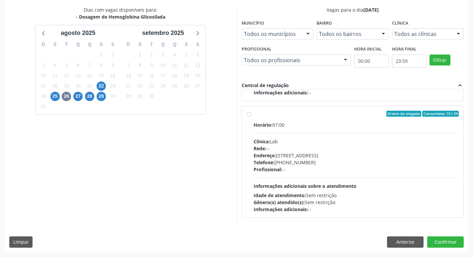
click at [373, 162] on div "Telefone: [PHONE_NUMBER]" at bounding box center [357, 162] width 206 height 7
click at [251, 117] on input "Ordem de chegada Consumidos: 19 / 24 Horário: 07:00 Clínica: Lab Rede: -- Ender…" at bounding box center [249, 114] width 5 height 6
radio input "true"
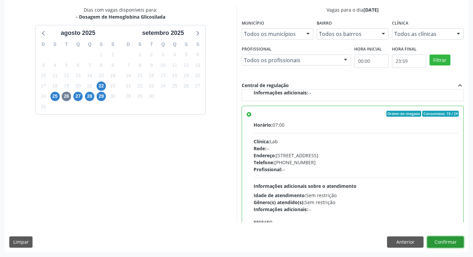
click at [454, 242] on button "Confirmar" at bounding box center [445, 241] width 37 height 11
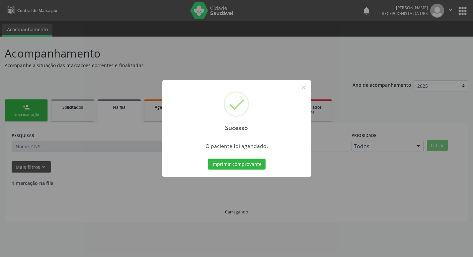
scroll to position [0, 0]
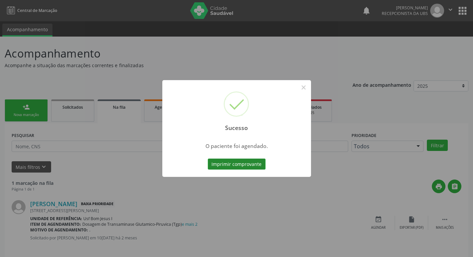
click at [247, 161] on button "Imprimir comprovante" at bounding box center [237, 163] width 58 height 11
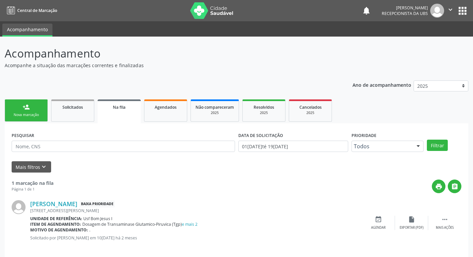
click at [36, 119] on div "Sucesso × O paciente foi agendado. Imprimir comprovante Cancel" at bounding box center [236, 128] width 473 height 257
click at [39, 112] on link "person_add Nova marcação" at bounding box center [26, 110] width 43 height 22
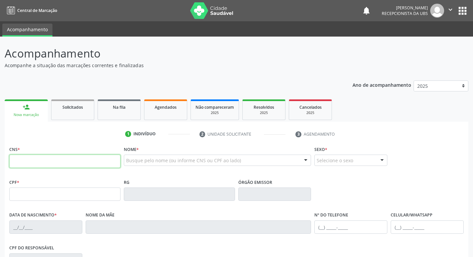
click at [62, 166] on input "text" at bounding box center [64, 160] width 111 height 13
type input "898 0037 2580 2167"
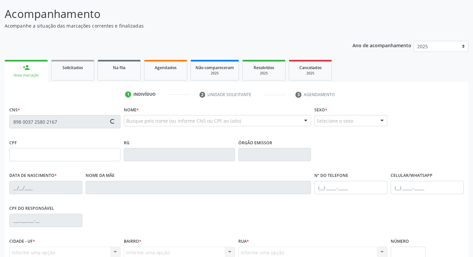
scroll to position [103, 0]
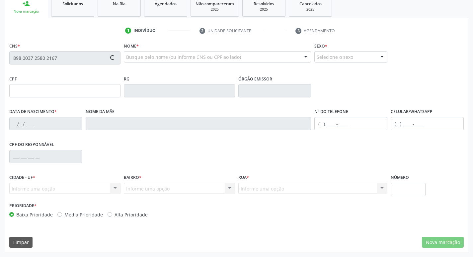
type input "847.278.614-53"
type input "18/01/1948"
type input "Agumecinda Rosa de Jesus"
type input "(99) 99999-9999"
type input "683.654.708-53"
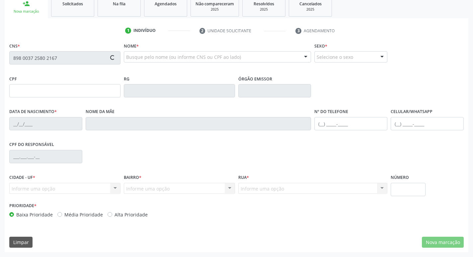
type input "413"
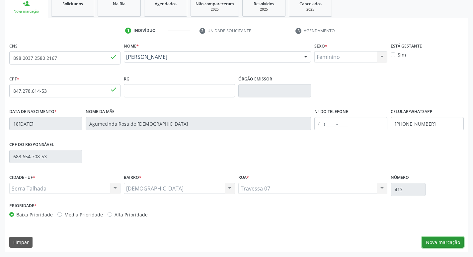
click at [449, 243] on button "Nova marcação" at bounding box center [443, 241] width 42 height 11
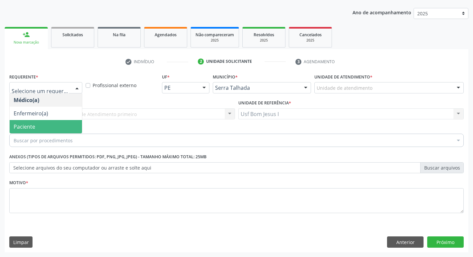
click at [34, 125] on span "Paciente" at bounding box center [25, 126] width 22 height 7
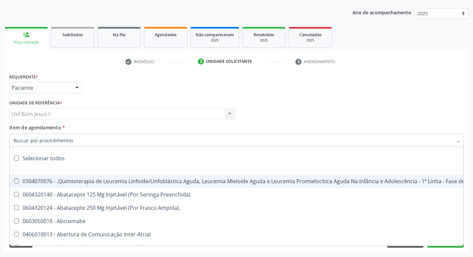
click at [64, 143] on input "Item de agendamento *" at bounding box center [233, 139] width 439 height 13
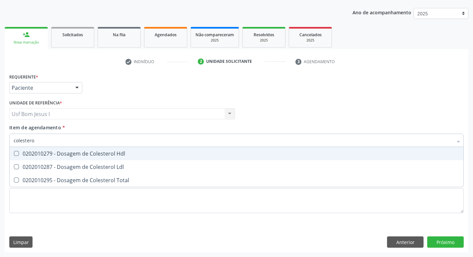
type input "colesterol"
drag, startPoint x: 58, startPoint y: 151, endPoint x: 64, endPoint y: 174, distance: 23.0
click at [56, 152] on div "0202010279 - Dosagem de Colesterol Hdl" at bounding box center [237, 153] width 446 height 5
checkbox Hdl "true"
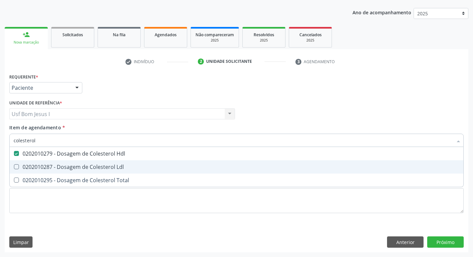
click at [65, 166] on div "0202010287 - Dosagem de Colesterol Ldl" at bounding box center [237, 166] width 446 height 5
checkbox Ldl "true"
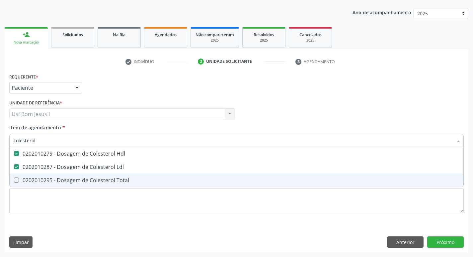
click at [58, 176] on span "0202010295 - Dosagem de Colesterol Total" at bounding box center [237, 179] width 454 height 13
checkbox Total "true"
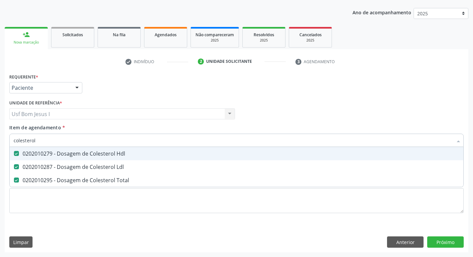
click at [46, 141] on input "colesterol" at bounding box center [233, 139] width 439 height 13
type input "c"
checkbox Hdl "false"
checkbox Ldl "false"
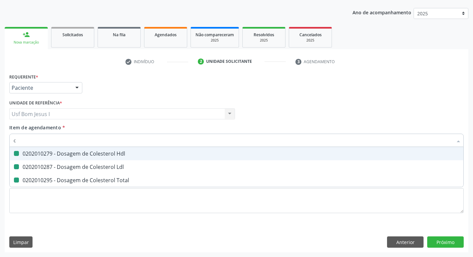
checkbox Total "false"
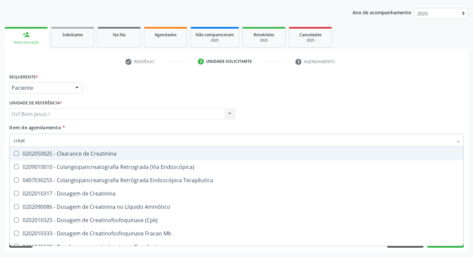
type input "creati"
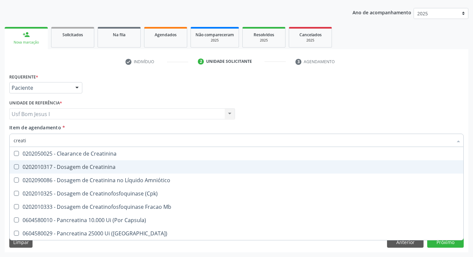
click at [25, 165] on div "0202010317 - Dosagem de Creatinina" at bounding box center [237, 166] width 446 height 5
checkbox Creatinina "true"
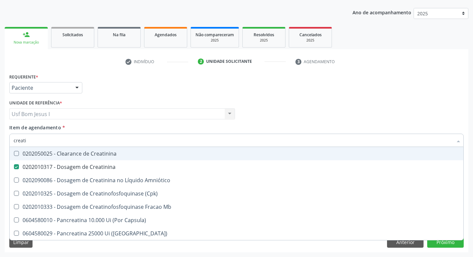
click at [28, 141] on input "creati" at bounding box center [233, 139] width 439 height 13
type input "t"
checkbox Creatinina "false"
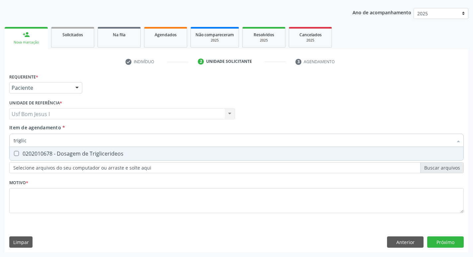
type input "triglice"
click at [17, 150] on span "0202010678 - Dosagem de Triglicerideos" at bounding box center [237, 153] width 454 height 13
checkbox Triglicerideos "true"
click at [35, 142] on input "triglice" at bounding box center [233, 139] width 439 height 13
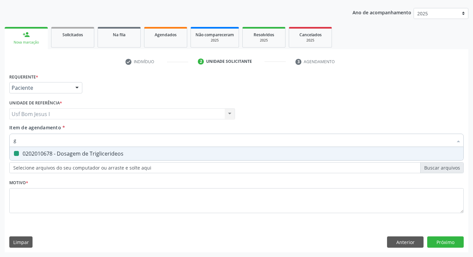
type input "gl"
checkbox Triglicerideos "false"
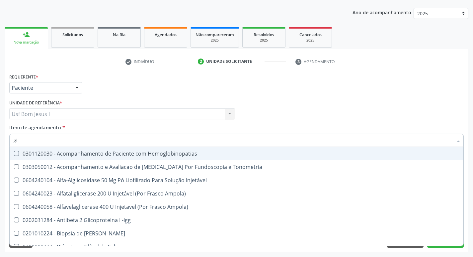
type input "gli"
checkbox Glomerular "true"
type input "glic"
checkbox Tardio\) "true"
checkbox Glomerular "false"
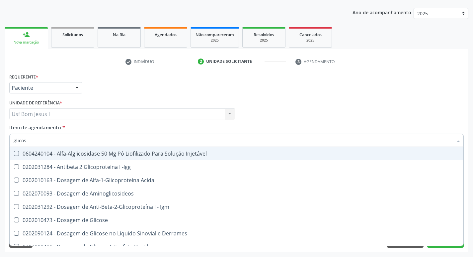
type input "glicose"
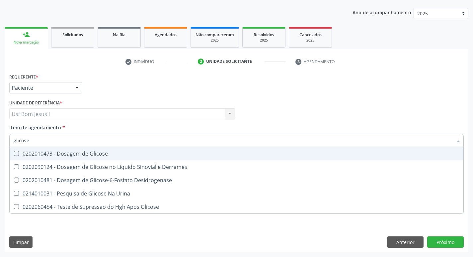
click at [29, 151] on div "0202010473 - Dosagem de Glicose" at bounding box center [237, 153] width 446 height 5
checkbox Glicose "true"
click at [36, 139] on input "glicose" at bounding box center [233, 139] width 439 height 13
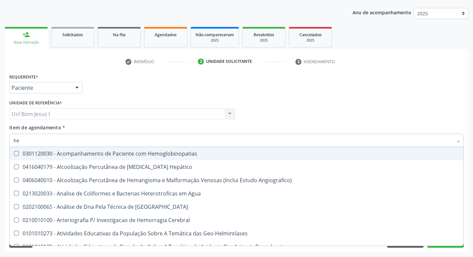
type input "hem"
checkbox Hemoglobinopatias "false"
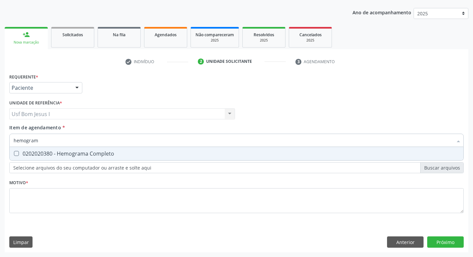
type input "hemograma"
click at [29, 149] on span "0202020380 - Hemograma Completo" at bounding box center [237, 153] width 454 height 13
checkbox Completo "true"
click at [46, 140] on input "hemograma" at bounding box center [233, 139] width 439 height 13
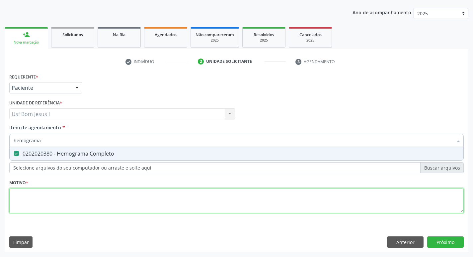
click at [46, 201] on div "Requerente * Paciente Médico(a) Enfermeiro(a) Paciente Nenhum resultado encontr…" at bounding box center [236, 147] width 455 height 150
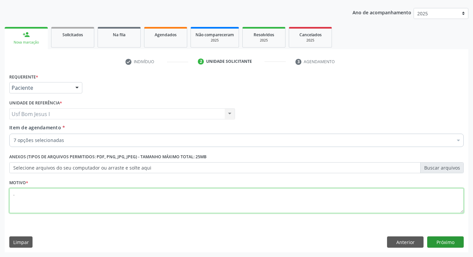
type textarea "."
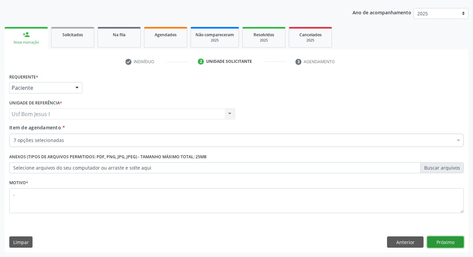
click at [440, 241] on button "Próximo" at bounding box center [445, 241] width 37 height 11
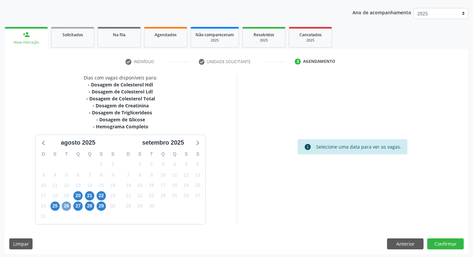
click at [69, 203] on span "26" at bounding box center [66, 205] width 9 height 9
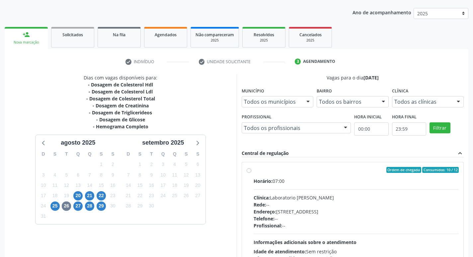
click at [362, 197] on div "Clínica: Laboratorio Jose Paulo Terto" at bounding box center [357, 197] width 206 height 7
click at [251, 173] on input "Ordem de chegada Consumidos: 10 / 12 Horário: 07:00 Clínica: Laboratorio Jose P…" at bounding box center [249, 170] width 5 height 6
radio input "true"
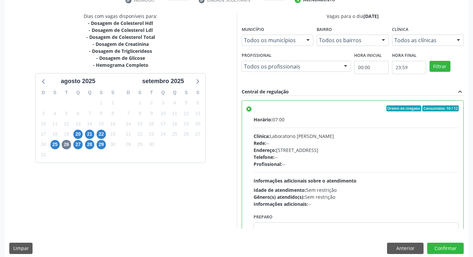
scroll to position [140, 0]
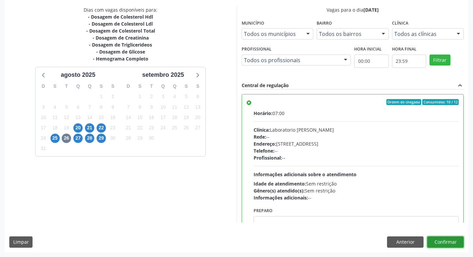
click at [455, 245] on button "Confirmar" at bounding box center [445, 241] width 37 height 11
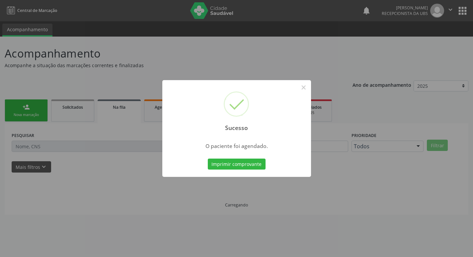
scroll to position [0, 0]
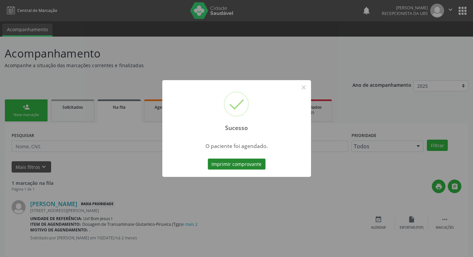
click at [250, 166] on button "Imprimir comprovante" at bounding box center [237, 163] width 58 height 11
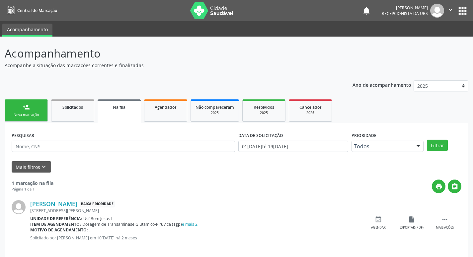
click at [36, 108] on link "person_add Nova marcação" at bounding box center [26, 110] width 43 height 22
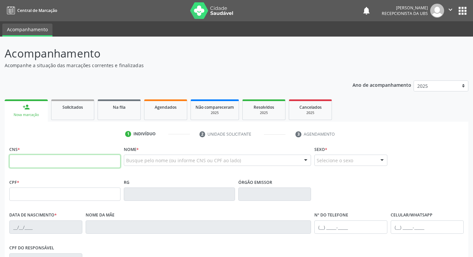
click at [39, 159] on input "text" at bounding box center [64, 160] width 111 height 13
paste input "898 0037 2580 2167"
type input "898 0037 2580 2167"
type input "847.278.614-53"
type input "18/01/1948"
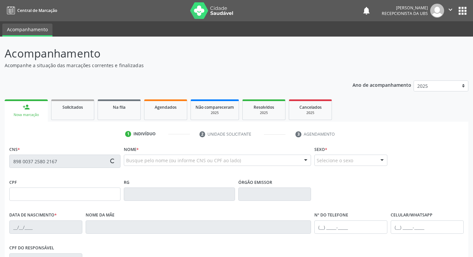
type input "Agumecinda Rosa de Jesus"
type input "(99) 99999-9999"
type input "683.654.708-53"
type input "413"
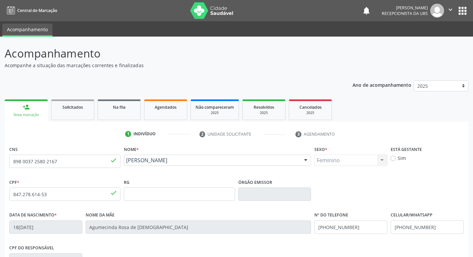
scroll to position [103, 0]
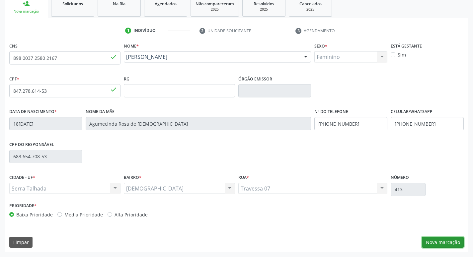
click at [430, 241] on button "Nova marcação" at bounding box center [443, 241] width 42 height 11
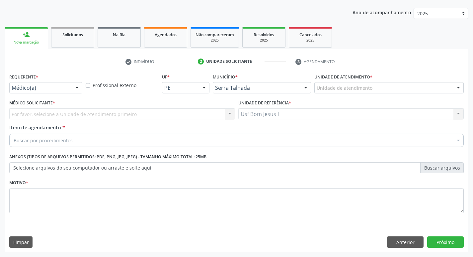
scroll to position [72, 0]
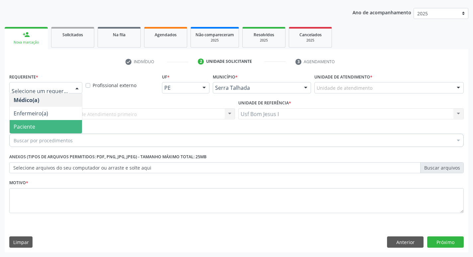
click at [47, 122] on span "Paciente" at bounding box center [46, 126] width 72 height 13
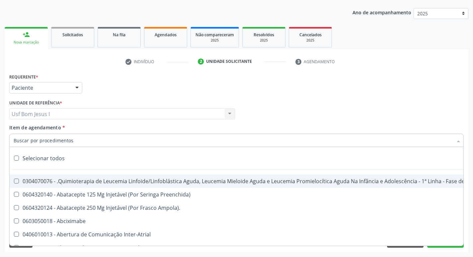
click at [54, 139] on input "Item de agendamento *" at bounding box center [233, 139] width 439 height 13
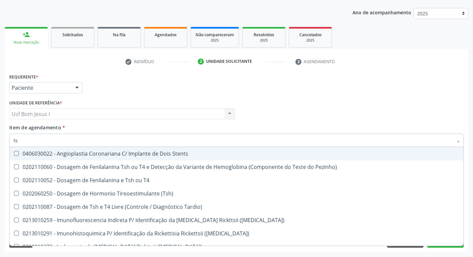
type input "tsh"
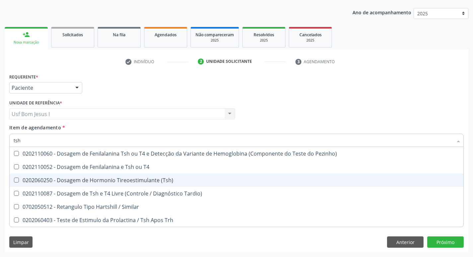
click at [73, 181] on div "0202060250 - Dosagem de Hormonio Tireoestimulante (Tsh)" at bounding box center [237, 179] width 446 height 5
checkbox \(Tsh\) "true"
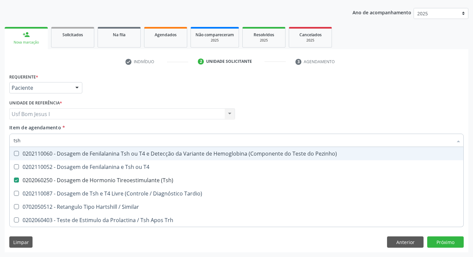
click at [32, 141] on input "tsh" at bounding box center [233, 139] width 439 height 13
type input "t"
checkbox \(Tsh\) "false"
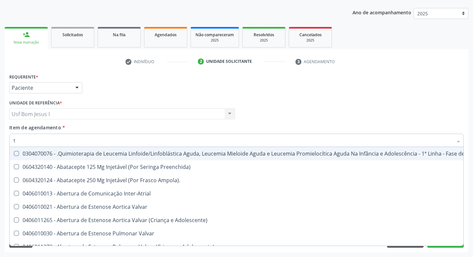
type input "t4"
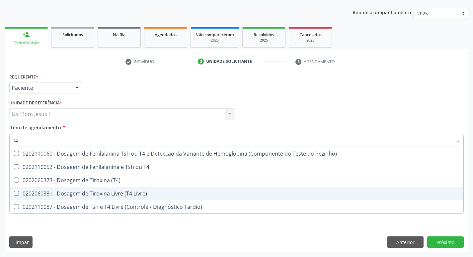
click at [31, 193] on div "0202060381 - Dosagem de Tiroxina Livre (T4 Livre)" at bounding box center [237, 193] width 446 height 5
checkbox Livre\) "true"
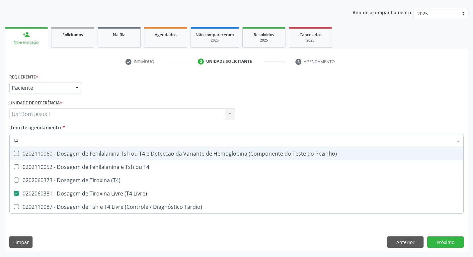
click at [27, 142] on input "t4" at bounding box center [233, 139] width 439 height 13
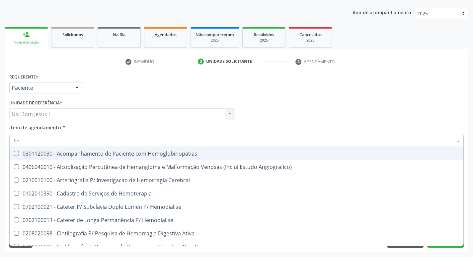
type input "hem"
checkbox Hemoterapia "false"
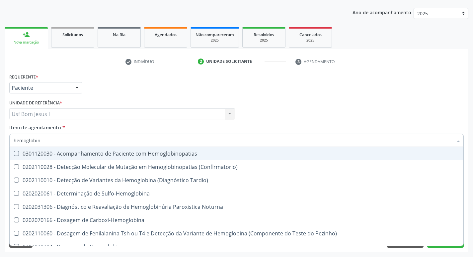
type input "hemoglobina"
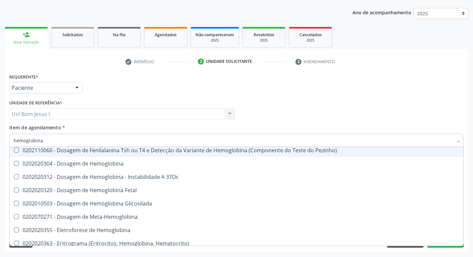
scroll to position [44, 0]
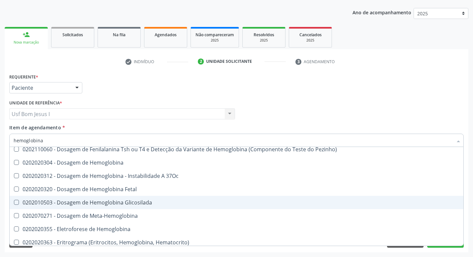
click at [129, 202] on div "0202010503 - Dosagem de Hemoglobina Glicosilada" at bounding box center [237, 202] width 446 height 5
checkbox Glicosilada "true"
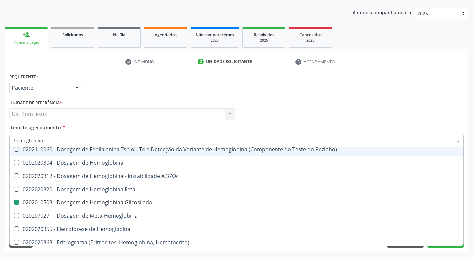
click at [361, 104] on div "Médico Solicitante Por favor, selecione a Unidade de Atendimento primeiro Nenhu…" at bounding box center [237, 111] width 458 height 26
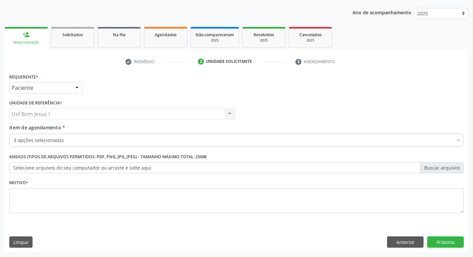
scroll to position [0, 0]
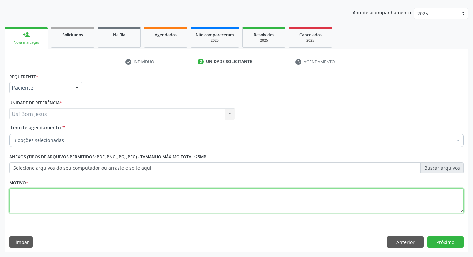
click at [201, 203] on textarea at bounding box center [236, 200] width 455 height 25
type textarea "."
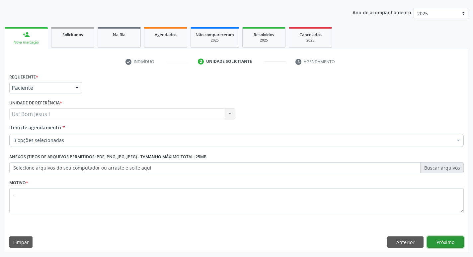
click at [445, 240] on button "Próximo" at bounding box center [445, 241] width 37 height 11
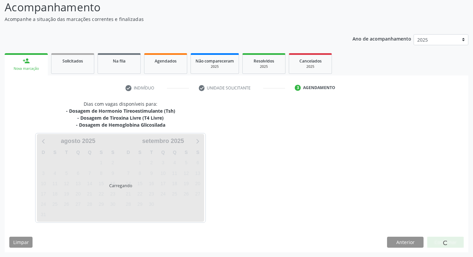
scroll to position [46, 0]
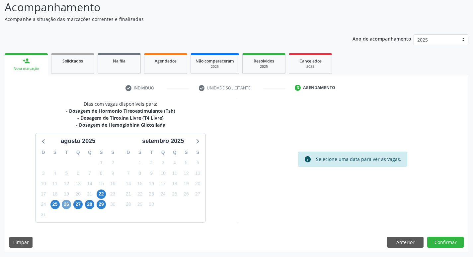
click at [65, 207] on span "26" at bounding box center [66, 204] width 9 height 9
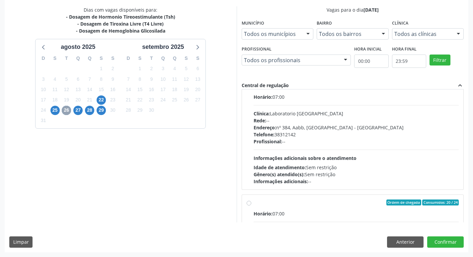
scroll to position [221, 0]
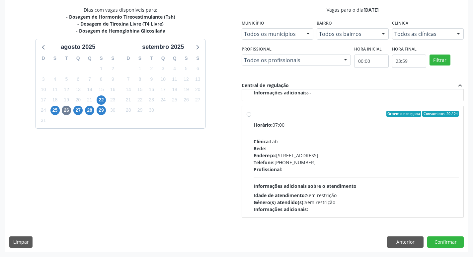
click at [386, 162] on div "Telefone: [PHONE_NUMBER]" at bounding box center [357, 162] width 206 height 7
click at [251, 117] on input "Ordem de chegada Consumidos: 20 / 24 Horário: 07:00 Clínica: Lab Rede: -- Ender…" at bounding box center [249, 114] width 5 height 6
radio input "true"
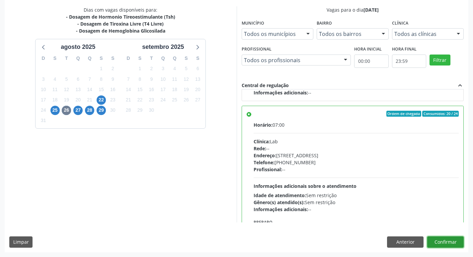
click at [443, 240] on button "Confirmar" at bounding box center [445, 241] width 37 height 11
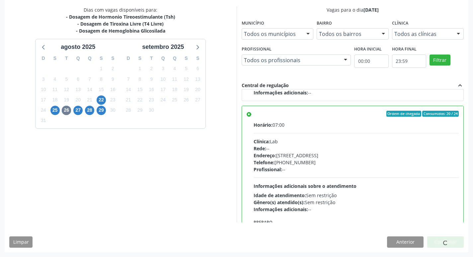
scroll to position [0, 0]
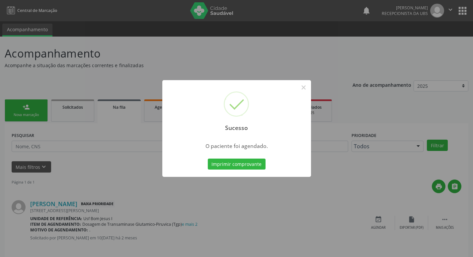
click at [208, 158] on button "Imprimir comprovante" at bounding box center [237, 163] width 58 height 11
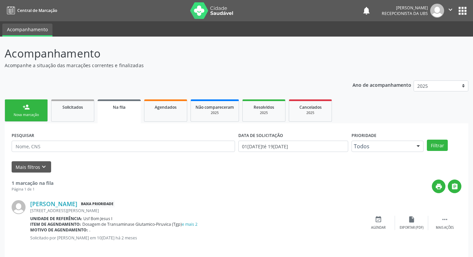
click at [20, 117] on div "Nova marcação" at bounding box center [26, 114] width 33 height 5
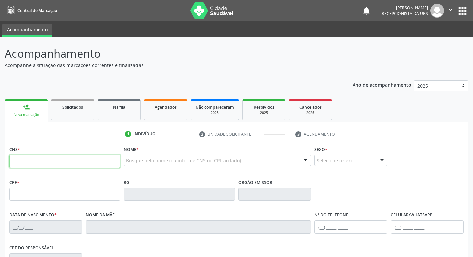
click at [69, 159] on input "text" at bounding box center [64, 160] width 111 height 13
type input "700 5021 1187 9959"
type input "211.842.594-53"
type input "[DATE]"
type input "[PERSON_NAME]"
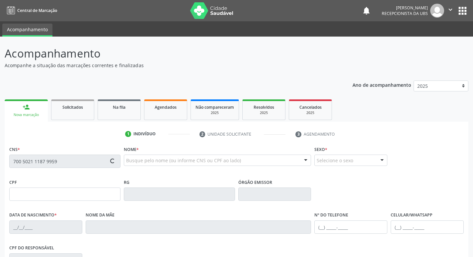
type input "[PHONE_NUMBER]"
type input "54"
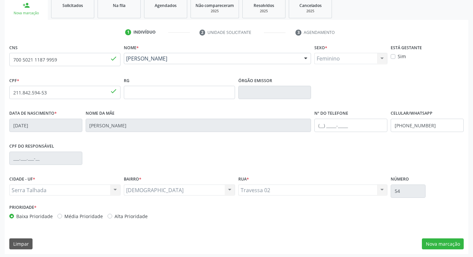
scroll to position [103, 0]
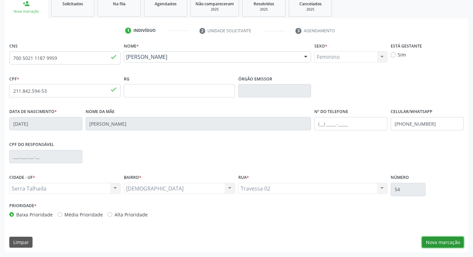
click at [437, 237] on button "Nova marcação" at bounding box center [443, 241] width 42 height 11
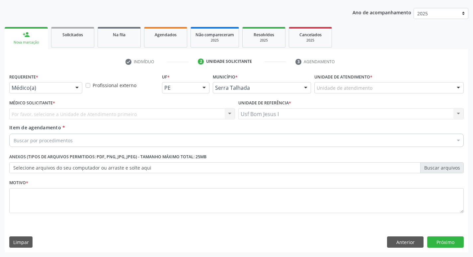
scroll to position [72, 0]
click at [34, 92] on div "Médico(a)" at bounding box center [45, 87] width 73 height 11
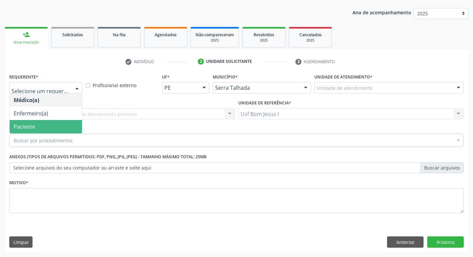
click at [50, 125] on span "Paciente" at bounding box center [46, 126] width 72 height 13
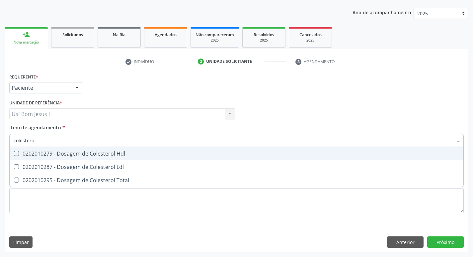
type input "colesterol"
click at [52, 154] on div "0202010279 - Dosagem de Colesterol Hdl" at bounding box center [237, 153] width 446 height 5
checkbox Hdl "true"
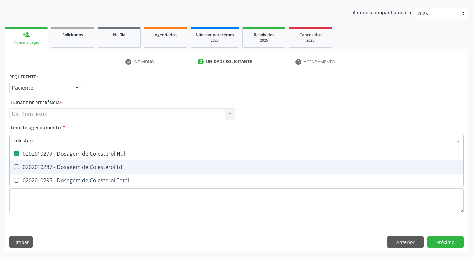
click at [46, 166] on div "0202010287 - Dosagem de Colesterol Ldl" at bounding box center [237, 166] width 446 height 5
checkbox Ldl "true"
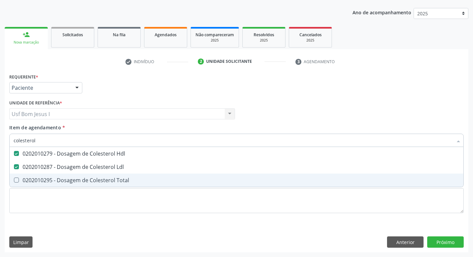
click at [44, 175] on span "0202010295 - Dosagem de Colesterol Total" at bounding box center [237, 179] width 454 height 13
checkbox Total "true"
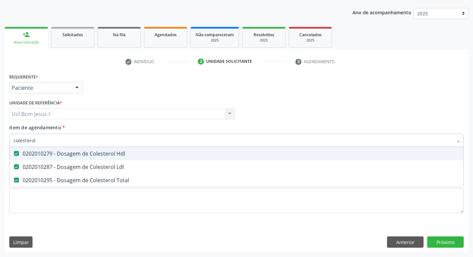
click at [38, 140] on input "colesterol" at bounding box center [233, 139] width 439 height 13
type input "c"
checkbox Hdl "false"
checkbox Ldl "false"
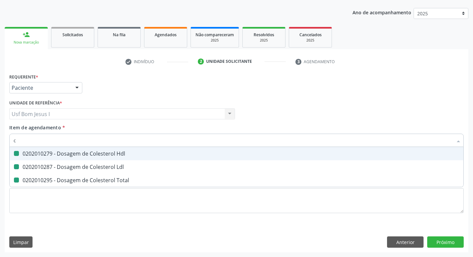
checkbox Total "false"
type input "creatinin"
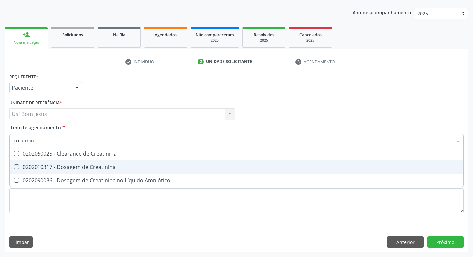
click at [36, 168] on div "0202010317 - Dosagem de Creatinina" at bounding box center [237, 166] width 446 height 5
checkbox Creatinina "true"
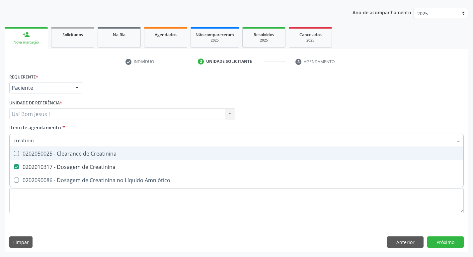
click at [38, 137] on input "creatinin" at bounding box center [233, 139] width 439 height 13
type input "tr"
checkbox Creatinina "false"
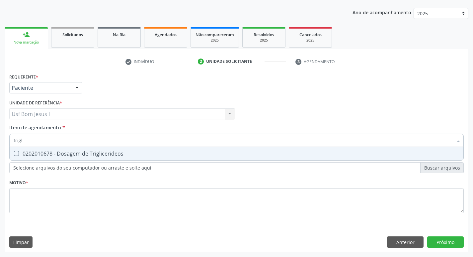
type input "trigli"
click at [25, 156] on div "0202010678 - Dosagem de Triglicerideos" at bounding box center [237, 153] width 446 height 5
checkbox Triglicerideos "true"
click at [28, 142] on input "trigli" at bounding box center [233, 139] width 439 height 13
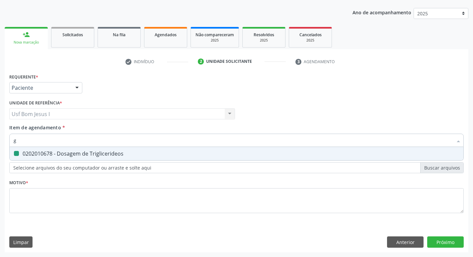
type input "gl"
checkbox Triglicerideos "false"
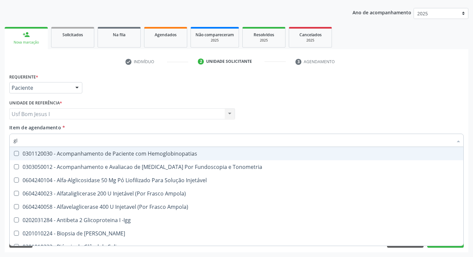
type input "gli"
checkbox Glomerular "true"
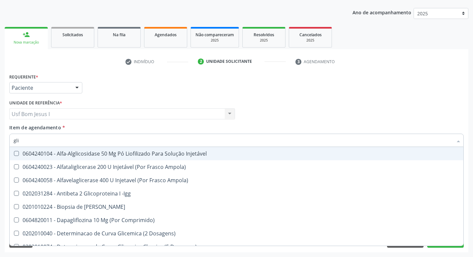
type input "glic"
checkbox Derrames "true"
checkbox Triglicerideos "false"
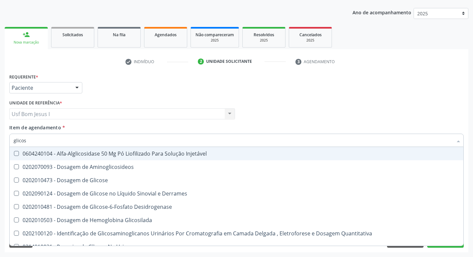
type input "glicose"
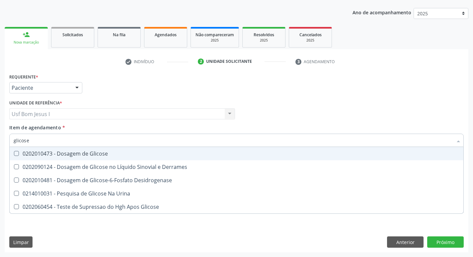
click at [28, 148] on span "0202010473 - Dosagem de Glicose" at bounding box center [237, 153] width 454 height 13
checkbox Glicose "true"
click at [29, 139] on input "glicose" at bounding box center [233, 139] width 439 height 13
type input "ana"
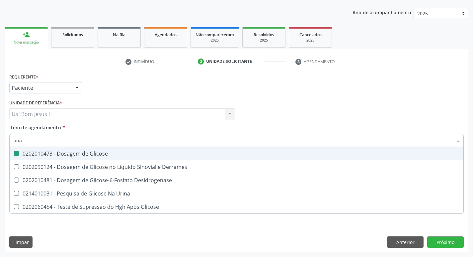
checkbox Glicose "false"
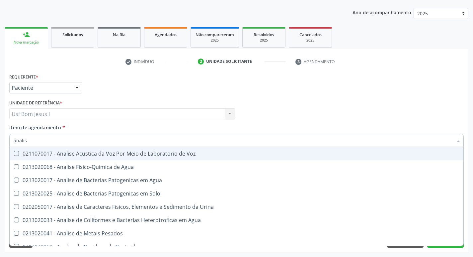
type input "analise"
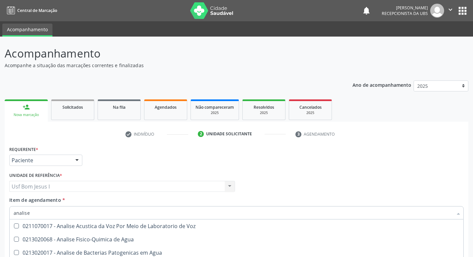
scroll to position [72, 0]
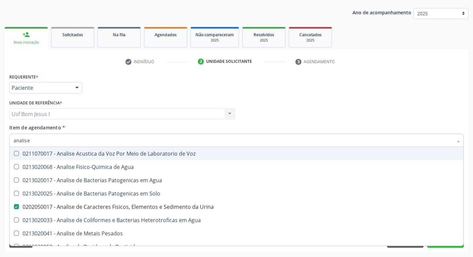
click at [92, 127] on div "Item de agendamento * analise Desfazer seleção 0211070017 - Analise Acustica da…" at bounding box center [236, 134] width 455 height 21
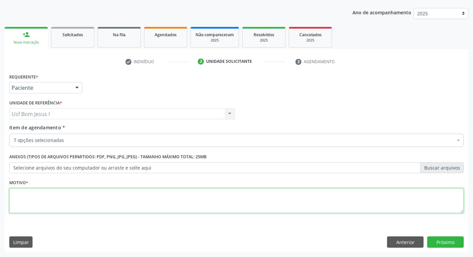
click at [79, 195] on textarea at bounding box center [236, 200] width 455 height 25
type textarea "."
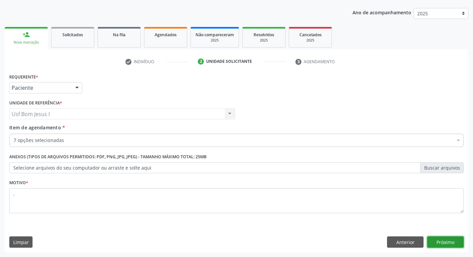
click at [443, 243] on button "Próximo" at bounding box center [445, 241] width 37 height 11
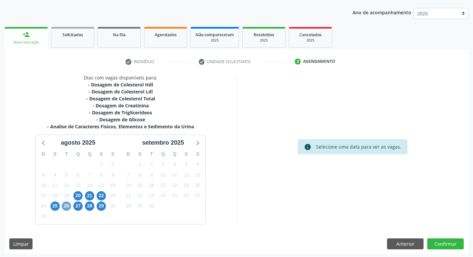
click at [66, 205] on span "26" at bounding box center [66, 205] width 9 height 9
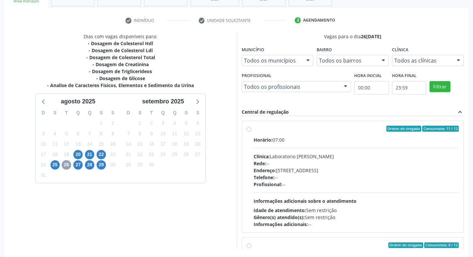
scroll to position [117, 0]
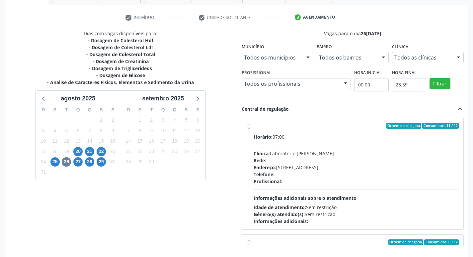
click at [387, 170] on div "Endereço: [STREET_ADDRESS]" at bounding box center [357, 167] width 206 height 7
click at [251, 129] on input "Ordem de chegada Consumidos: 11 / 12 Horário: 07:00 Clínica: Laboratorio [PERSO…" at bounding box center [249, 126] width 5 height 6
radio input "true"
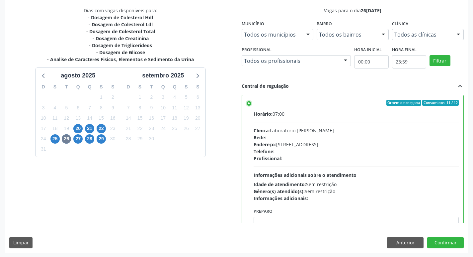
scroll to position [140, 0]
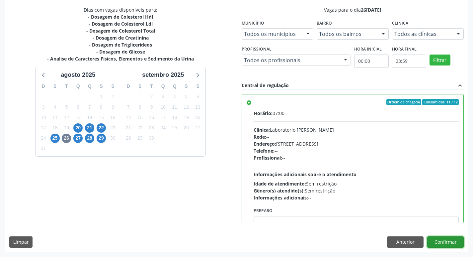
click at [448, 240] on button "Confirmar" at bounding box center [445, 241] width 37 height 11
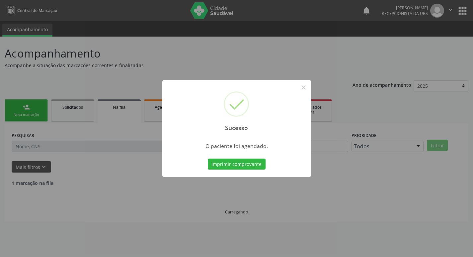
scroll to position [0, 0]
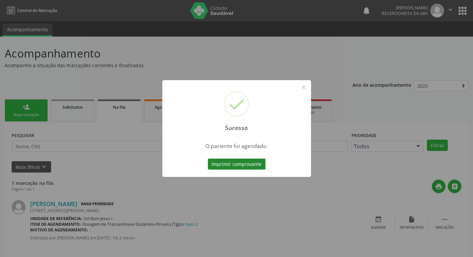
click at [222, 166] on button "Imprimir comprovante" at bounding box center [237, 163] width 58 height 11
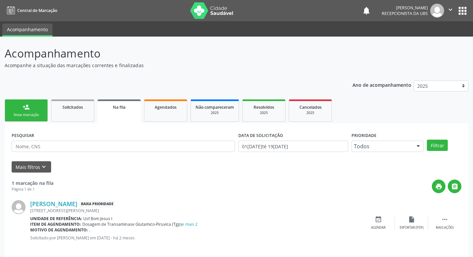
click at [34, 107] on link "person_add Nova marcação" at bounding box center [26, 110] width 43 height 22
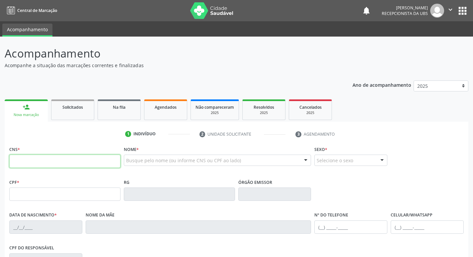
click at [38, 159] on input "text" at bounding box center [64, 160] width 111 height 13
paste input "700 5021 1187 9959"
type input "700 5021 1187 9959"
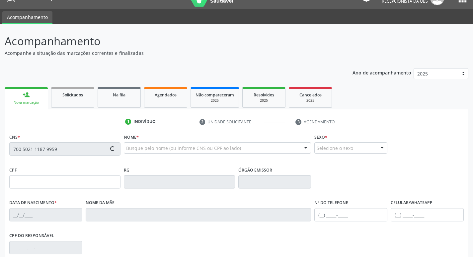
type input "211.842.594-53"
type input "[DATE]"
type input "[PERSON_NAME]"
type input "[PHONE_NUMBER]"
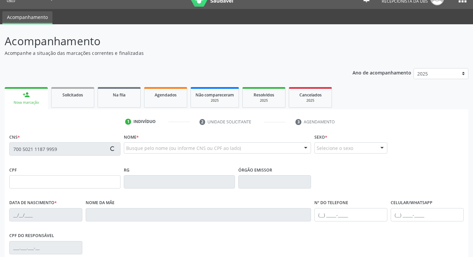
type input "54"
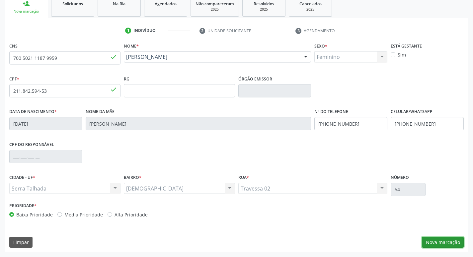
click at [431, 245] on button "Nova marcação" at bounding box center [443, 241] width 42 height 11
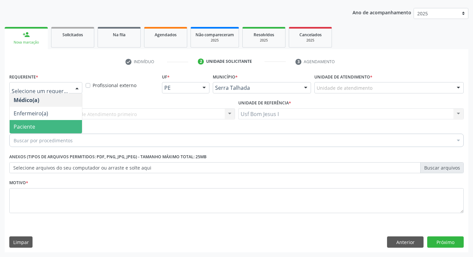
click at [45, 128] on span "Paciente" at bounding box center [46, 126] width 72 height 13
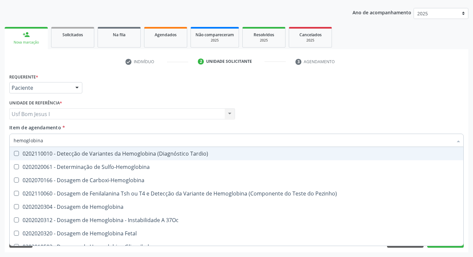
type input "hemoglobina g"
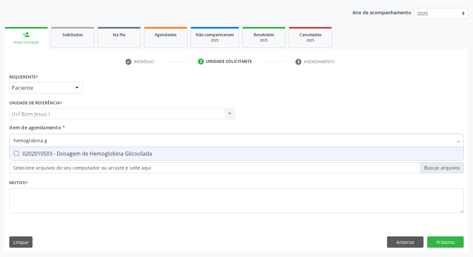
click at [88, 151] on div "0202010503 - Dosagem de Hemoglobina Glicosilada" at bounding box center [237, 153] width 446 height 5
checkbox Glicosilada "true"
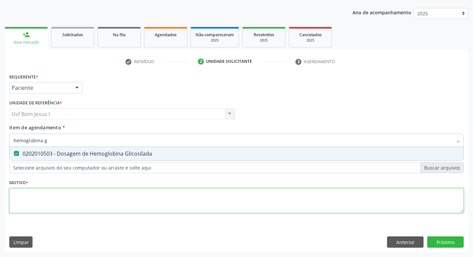
click at [92, 202] on div "Requerente * Paciente Médico(a) Enfermeiro(a) Paciente Nenhum resultado encontr…" at bounding box center [236, 147] width 455 height 150
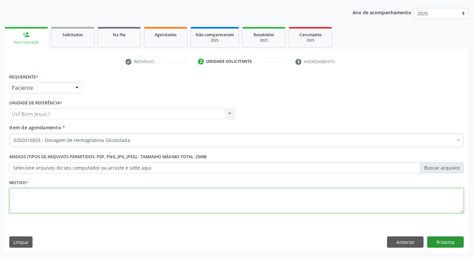
type textarea "."
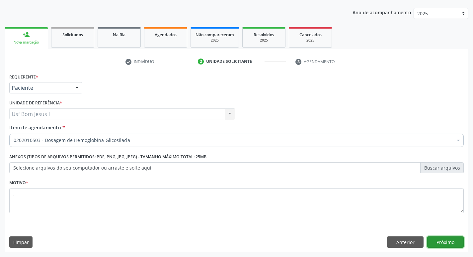
click at [441, 242] on button "Próximo" at bounding box center [445, 241] width 37 height 11
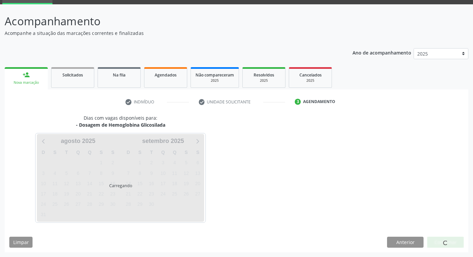
scroll to position [32, 0]
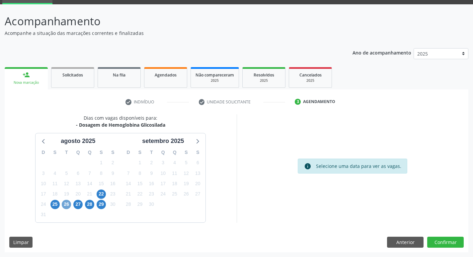
click at [66, 203] on span "26" at bounding box center [66, 204] width 9 height 9
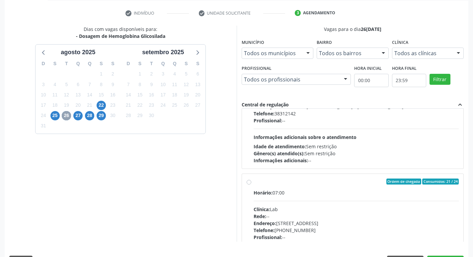
scroll to position [199, 0]
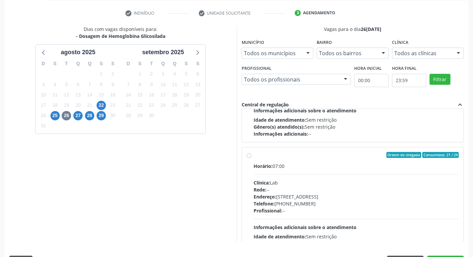
click at [368, 195] on div "Endereço: [STREET_ADDRESS]" at bounding box center [357, 196] width 206 height 7
click at [251, 158] on input "Ordem de chegada Consumidos: 21 / 24 Horário: 07:00 Clínica: Lab Rede: -- Ender…" at bounding box center [249, 155] width 5 height 6
radio input "true"
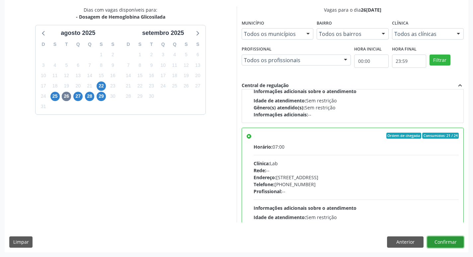
click at [456, 239] on button "Confirmar" at bounding box center [445, 241] width 37 height 11
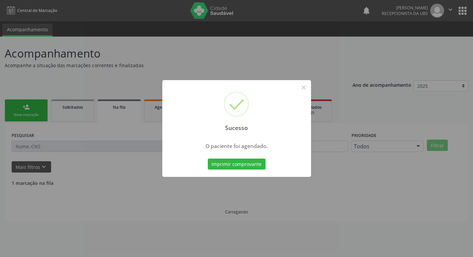
scroll to position [0, 0]
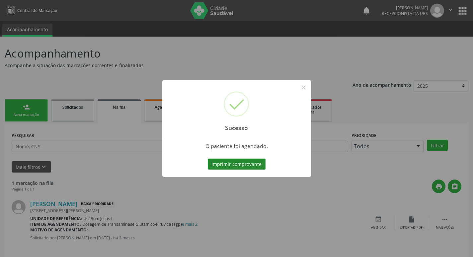
click at [245, 163] on button "Imprimir comprovante" at bounding box center [237, 163] width 58 height 11
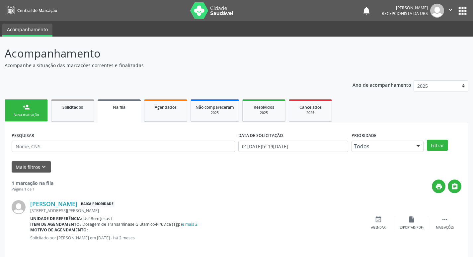
click at [28, 112] on link "person_add Nova marcação" at bounding box center [26, 110] width 43 height 22
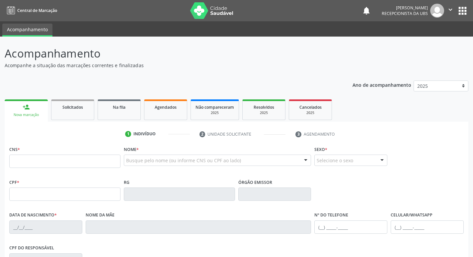
drag, startPoint x: 88, startPoint y: 151, endPoint x: 88, endPoint y: 157, distance: 6.0
click at [88, 152] on div "CNS *" at bounding box center [64, 156] width 111 height 24
click at [89, 159] on input "text" at bounding box center [64, 160] width 111 height 13
type input "165 7953 0872 0007"
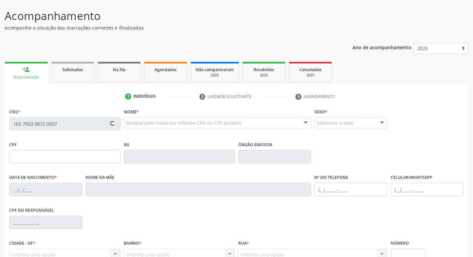
scroll to position [103, 0]
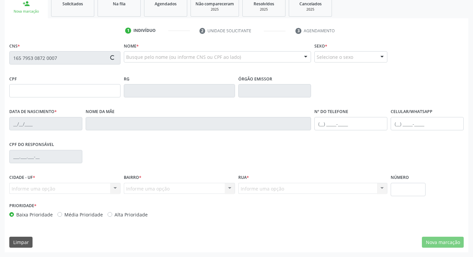
type input "079.039.931-86"
type input "10[DATE]"
type input "[PERSON_NAME]"
type input "[PHONE_NUMBER]"
type input "374"
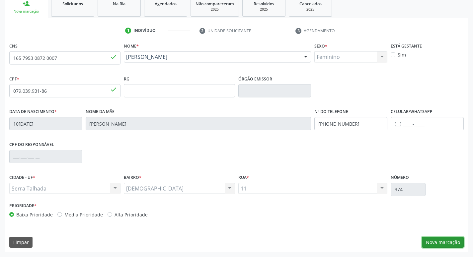
click at [453, 242] on button "Nova marcação" at bounding box center [443, 241] width 42 height 11
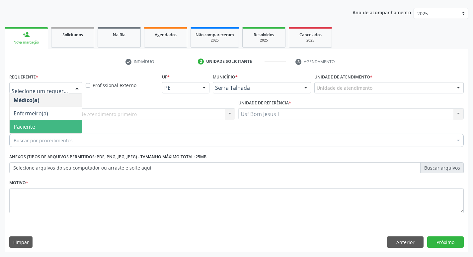
click at [49, 126] on span "Paciente" at bounding box center [46, 126] width 72 height 13
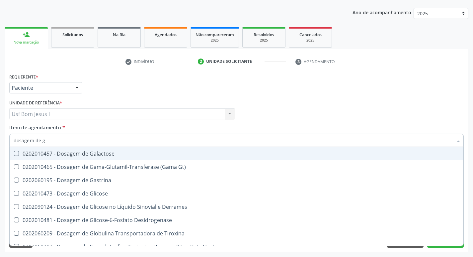
type input "dosagem de go"
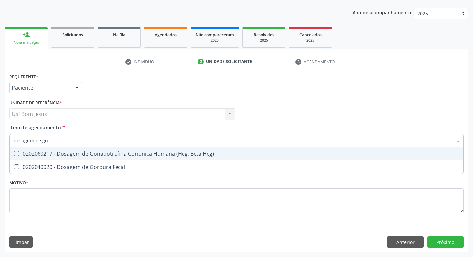
click at [71, 154] on div "0202060217 - Dosagem de Gonadotrofina Corionica Humana (Hcg, Beta Hcg)" at bounding box center [237, 153] width 446 height 5
checkbox Hcg\) "true"
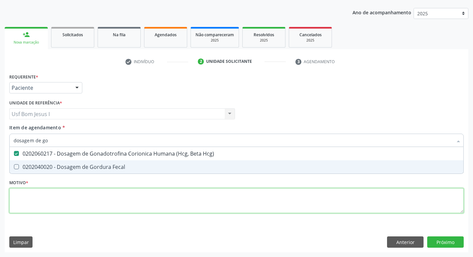
click at [65, 198] on div "Requerente * Paciente Médico(a) Enfermeiro(a) Paciente Nenhum resultado encontr…" at bounding box center [236, 147] width 455 height 150
checkbox Fecal "true"
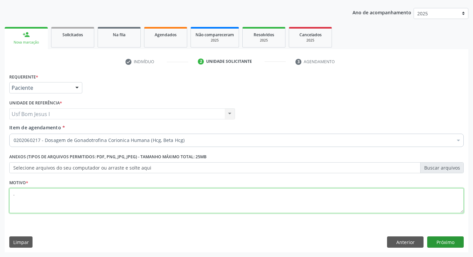
type textarea "."
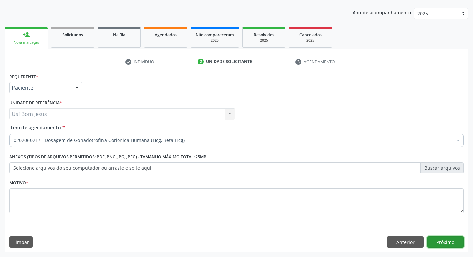
click at [448, 243] on button "Próximo" at bounding box center [445, 241] width 37 height 11
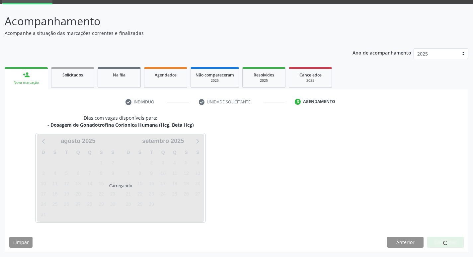
scroll to position [32, 0]
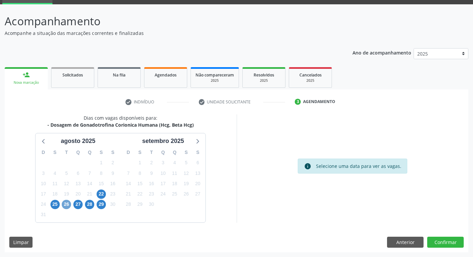
click at [68, 205] on span "26" at bounding box center [66, 204] width 9 height 9
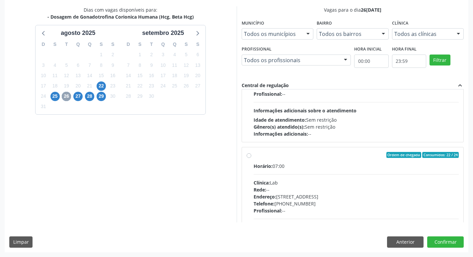
scroll to position [199, 0]
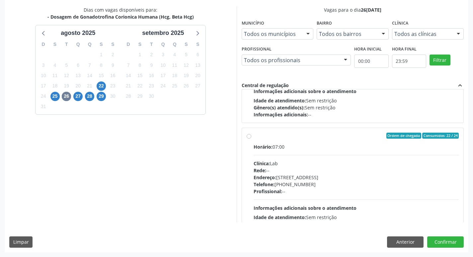
click at [317, 182] on div "Telefone: [PHONE_NUMBER]" at bounding box center [357, 184] width 206 height 7
click at [251, 138] on input "Ordem de chegada Consumidos: 22 / 24 Horário: 07:00 Clínica: Lab Rede: -- Ender…" at bounding box center [249, 135] width 5 height 6
radio input "true"
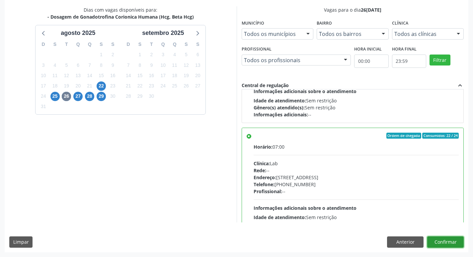
click at [441, 243] on button "Confirmar" at bounding box center [445, 241] width 37 height 11
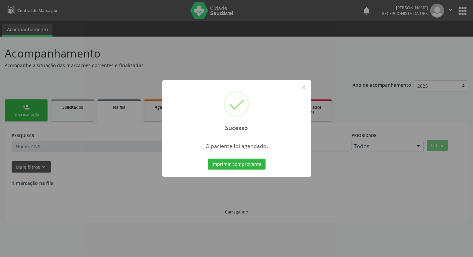
scroll to position [0, 0]
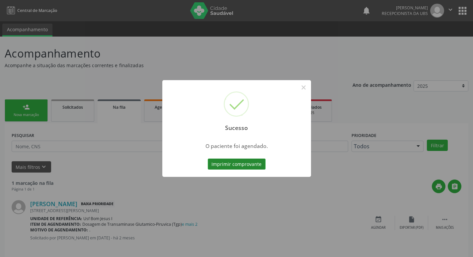
click at [223, 160] on button "Imprimir comprovante" at bounding box center [237, 163] width 58 height 11
